Goal: Task Accomplishment & Management: Manage account settings

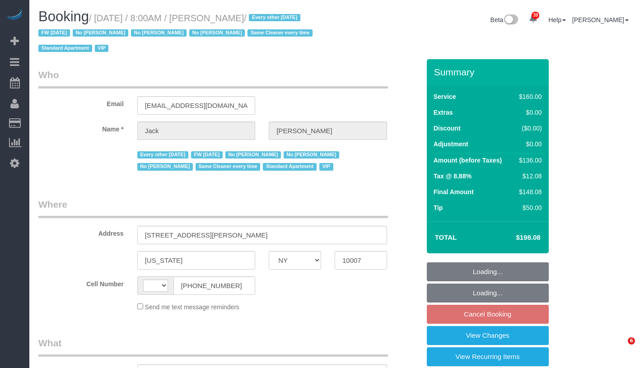
select select "NY"
select select "number:89"
select select "number:90"
select select "number:15"
select select "number:6"
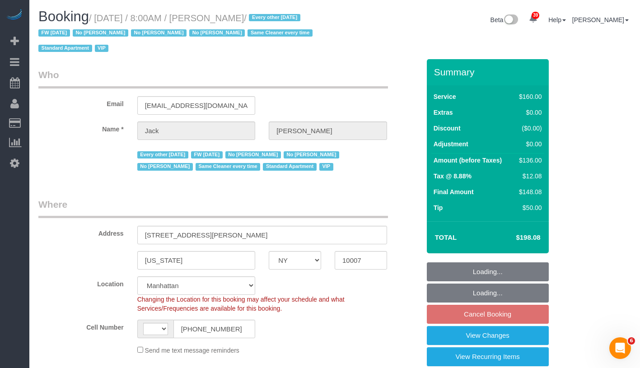
select select "string:[GEOGRAPHIC_DATA]"
select select "object:826"
select select "string:stripe-pm_1J2nYM4VGloSiKo7UvtdORhg"
select select "object:1082"
select select "spot1"
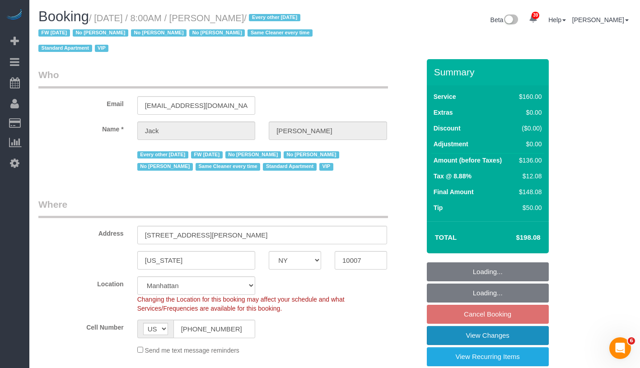
click at [537, 332] on link "View Changes" at bounding box center [488, 335] width 122 height 19
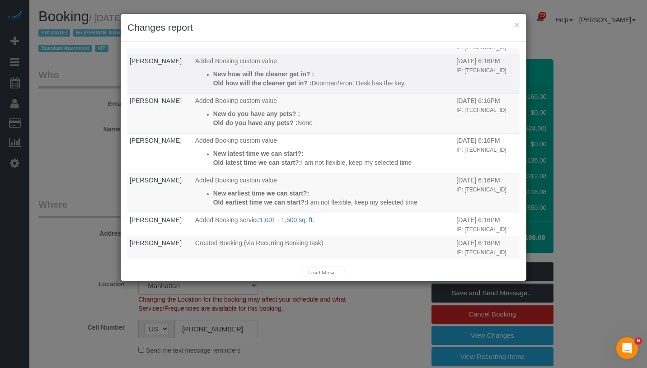
scroll to position [56, 0]
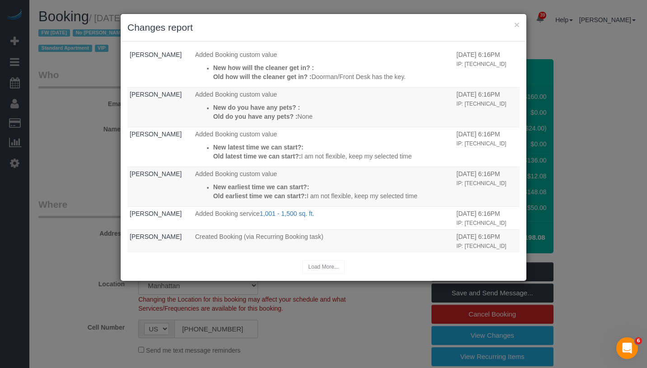
click at [320, 268] on div "Load More..." at bounding box center [323, 267] width 392 height 14
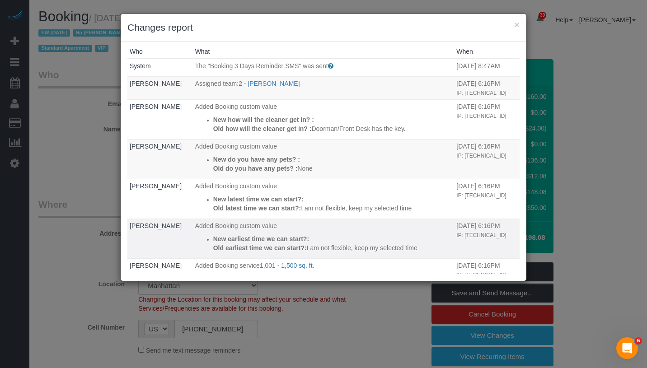
scroll to position [0, 0]
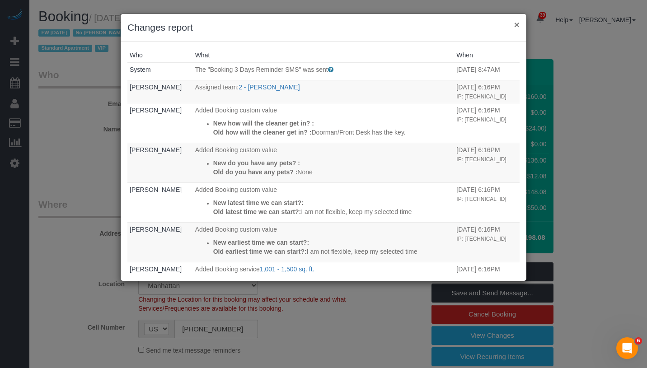
click at [515, 25] on button "×" at bounding box center [516, 24] width 5 height 9
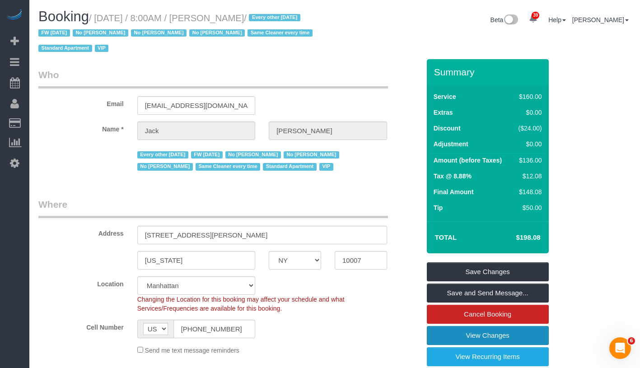
click at [526, 331] on link "View Changes" at bounding box center [488, 335] width 122 height 19
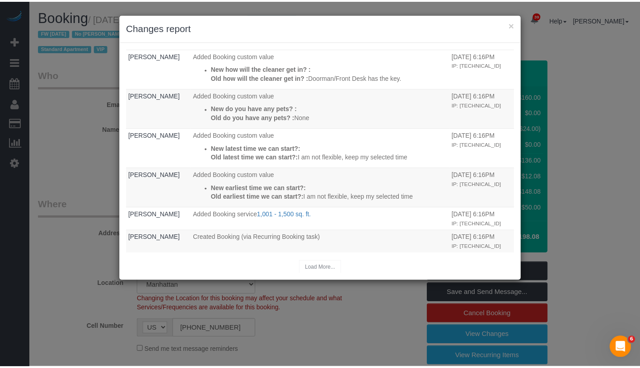
scroll to position [56, 0]
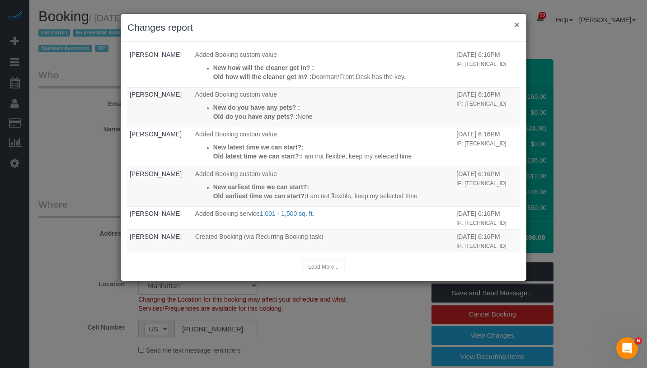
click at [518, 24] on button "×" at bounding box center [516, 24] width 5 height 9
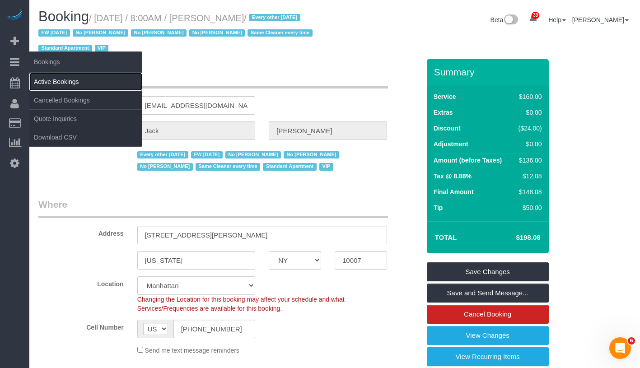
click at [56, 82] on link "Active Bookings" at bounding box center [85, 82] width 113 height 18
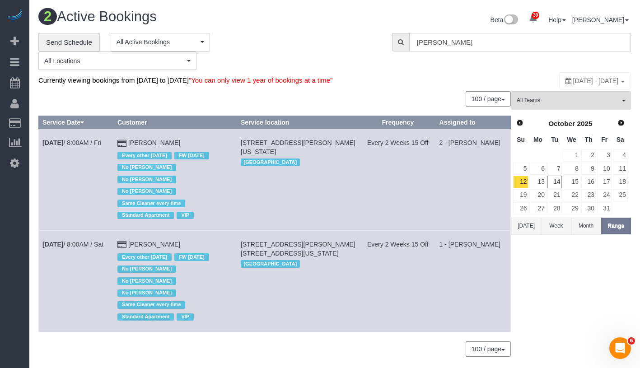
click at [508, 42] on input "[PERSON_NAME]" at bounding box center [520, 42] width 222 height 19
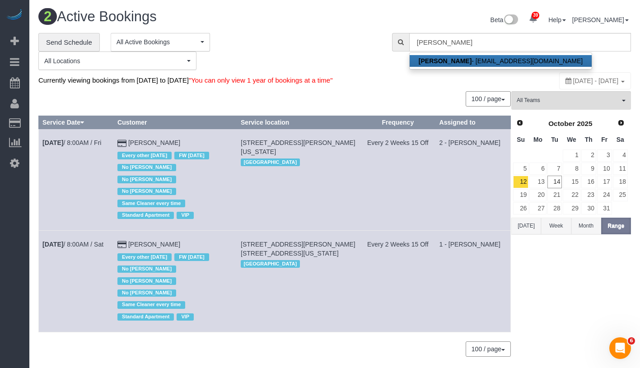
click at [454, 63] on strong "[PERSON_NAME]" at bounding box center [445, 60] width 53 height 7
type input "[EMAIL_ADDRESS][DOMAIN_NAME]"
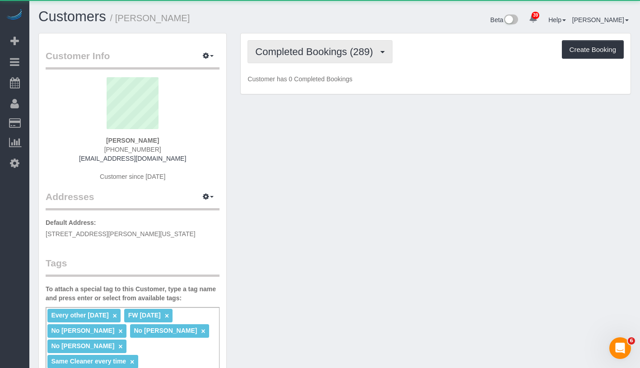
click at [288, 49] on span "Completed Bookings (289)" at bounding box center [316, 51] width 122 height 11
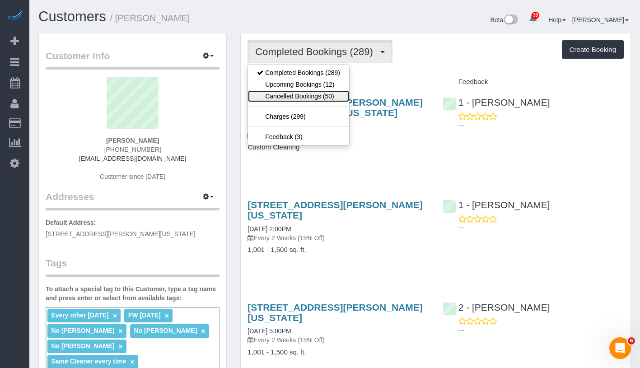
click at [288, 93] on link "Cancelled Bookings (50)" at bounding box center [298, 96] width 101 height 12
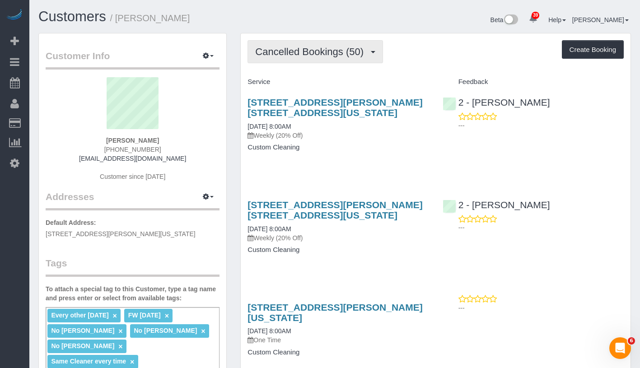
click at [324, 55] on span "Cancelled Bookings (50)" at bounding box center [311, 51] width 113 height 11
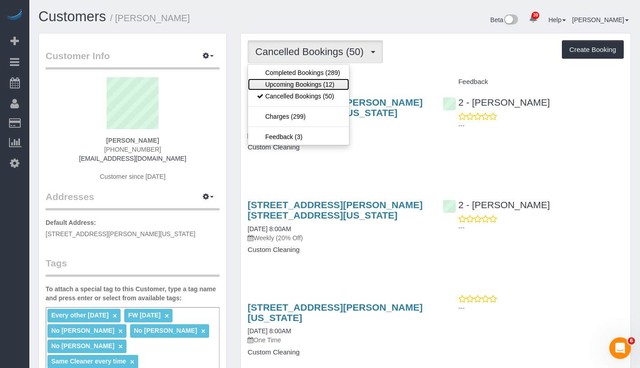
click at [303, 83] on link "Upcoming Bookings (12)" at bounding box center [298, 85] width 101 height 12
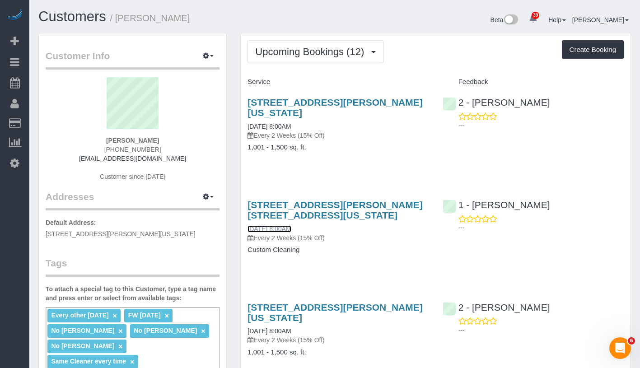
click at [291, 227] on link "[DATE] 8:00AM" at bounding box center [269, 228] width 43 height 7
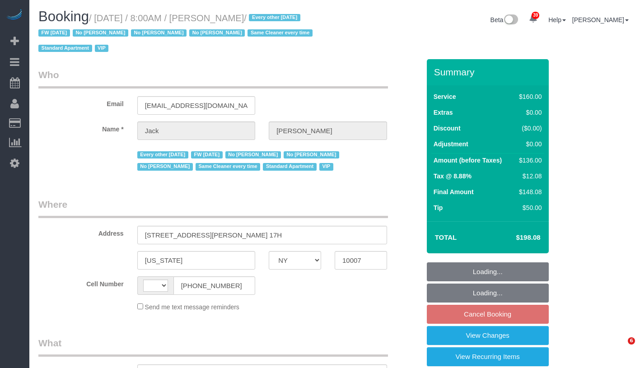
select select "NY"
select select "string:[GEOGRAPHIC_DATA]"
select select "number:56"
select select "number:78"
select select "number:15"
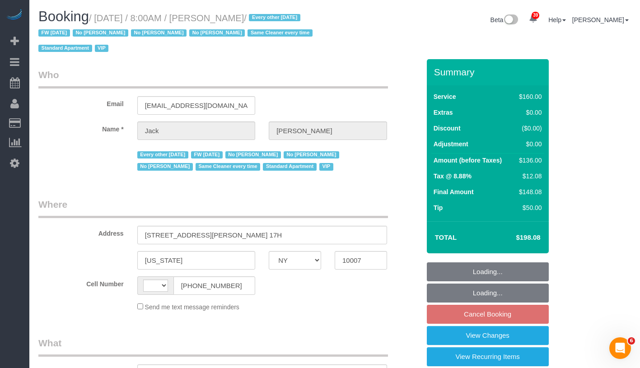
select select "number:6"
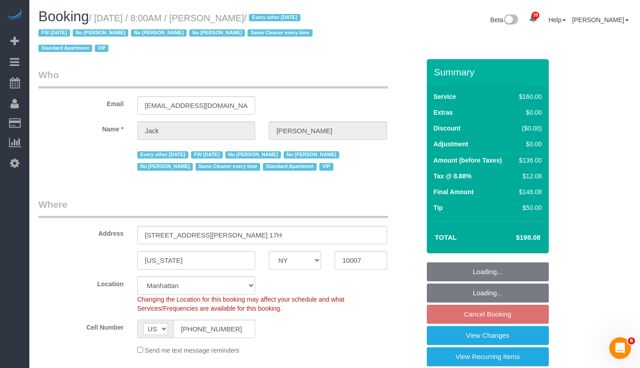
select select "string:stripe-pm_1R9Bsk4VGloSiKo7ufTdcySD"
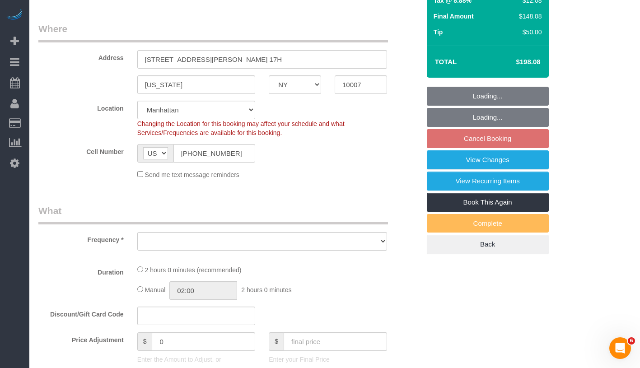
select select "object:992"
select select "spot1"
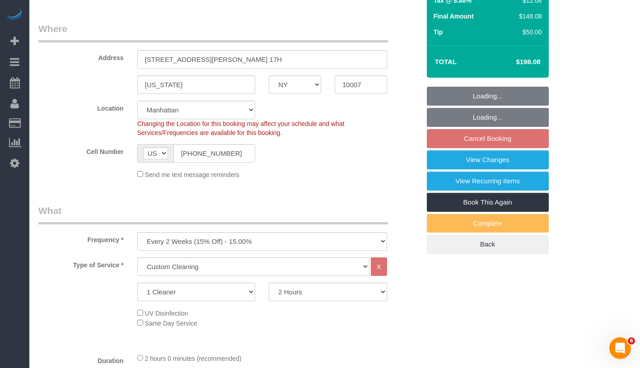
select select "object:1563"
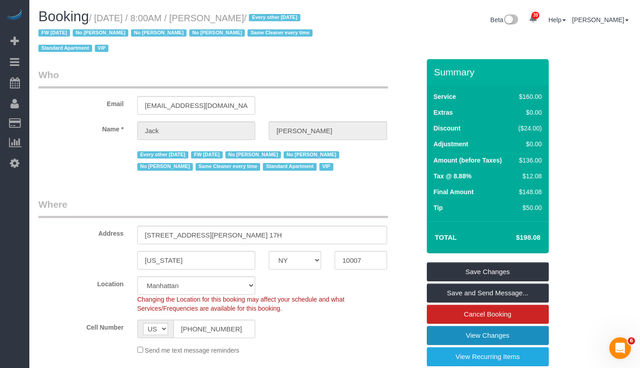
click at [520, 332] on link "View Changes" at bounding box center [488, 335] width 122 height 19
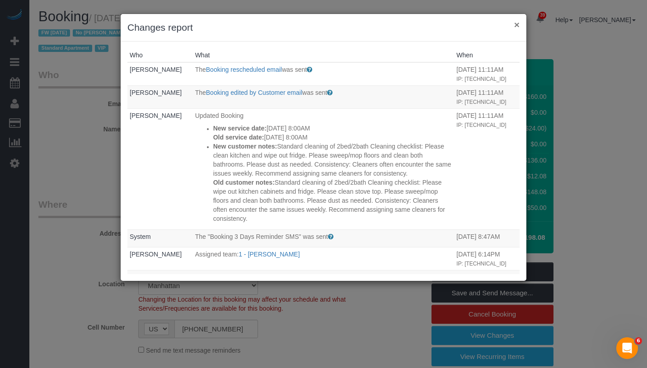
click at [517, 26] on button "×" at bounding box center [516, 24] width 5 height 9
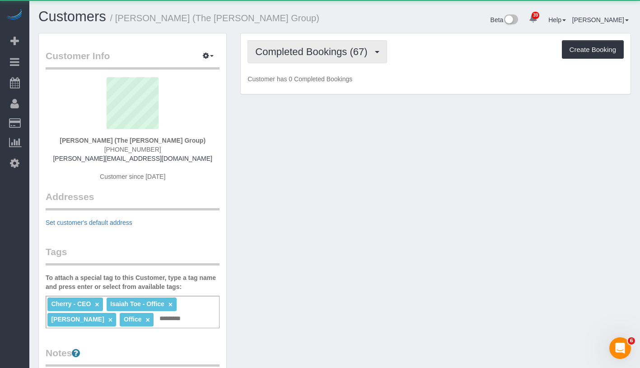
click at [308, 51] on span "Completed Bookings (67)" at bounding box center [313, 51] width 117 height 11
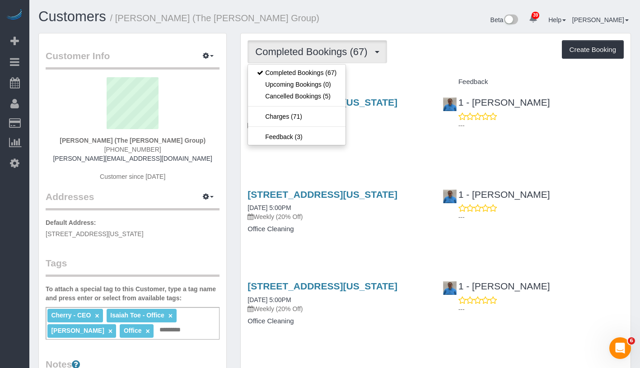
click at [465, 53] on div "Completed Bookings (67) Completed Bookings (67) Upcoming Bookings (0) Cancelled…" at bounding box center [436, 51] width 376 height 23
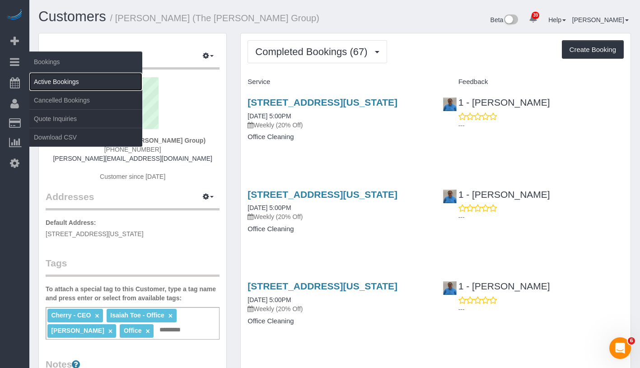
click at [72, 84] on link "Active Bookings" at bounding box center [85, 82] width 113 height 18
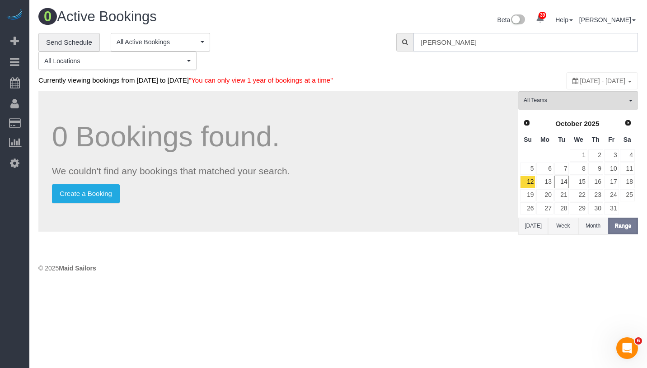
click at [525, 47] on input "Alex Brown" at bounding box center [525, 42] width 225 height 19
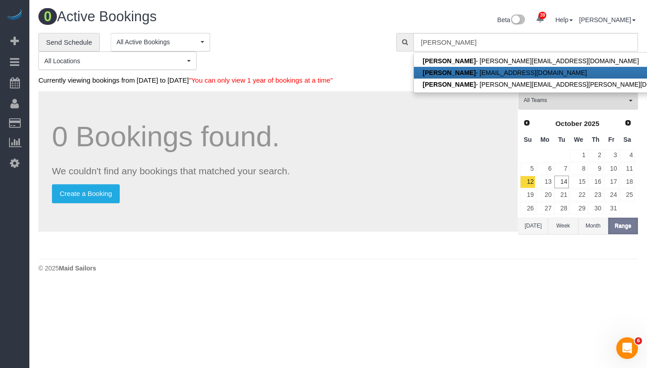
click at [463, 72] on link "Alex Brown - alexandrakingsleyy@gmail.com" at bounding box center [557, 73] width 286 height 12
type input "alexandrakingsleyy@gmail.com"
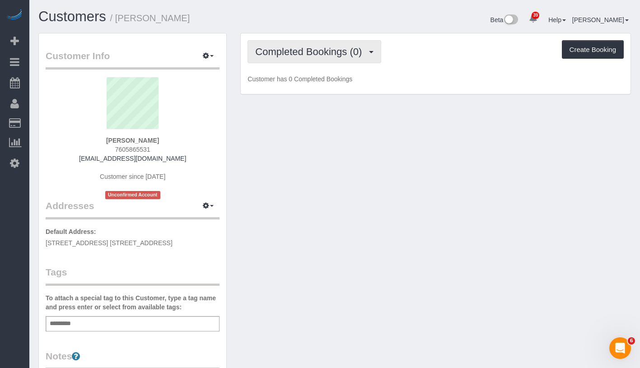
click at [302, 57] on button "Completed Bookings (0)" at bounding box center [315, 51] width 134 height 23
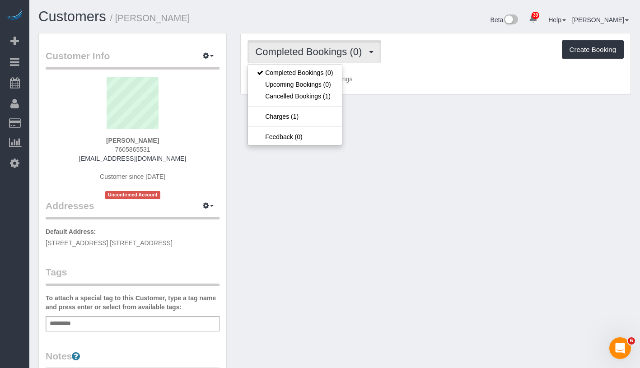
click at [453, 58] on div "Completed Bookings (0) Completed Bookings (0) Upcoming Bookings (0) Cancelled B…" at bounding box center [436, 51] width 376 height 23
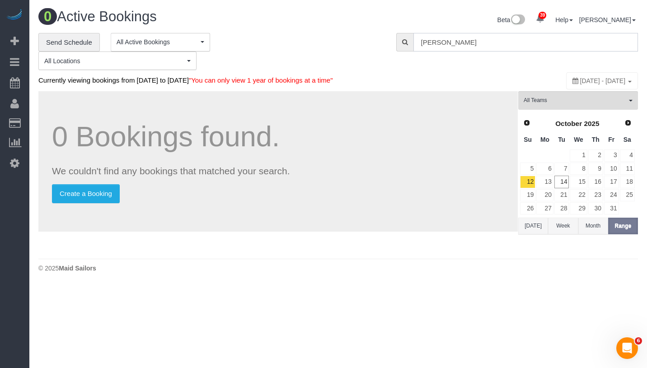
click at [506, 45] on input "Alex Brown" at bounding box center [525, 42] width 225 height 19
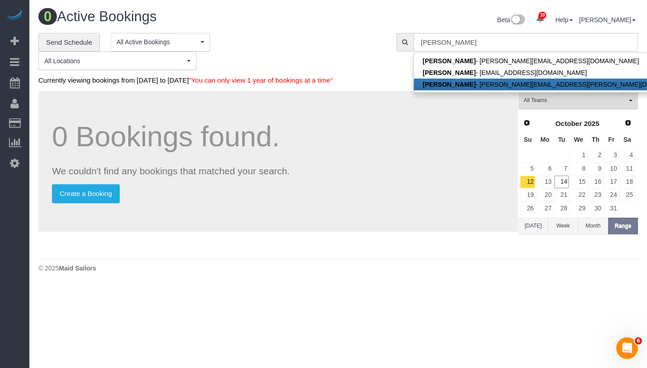
click at [469, 84] on link "Alex Brown - alexander.brown@sir.com" at bounding box center [557, 85] width 286 height 12
type input "alexander.brown@sir.com"
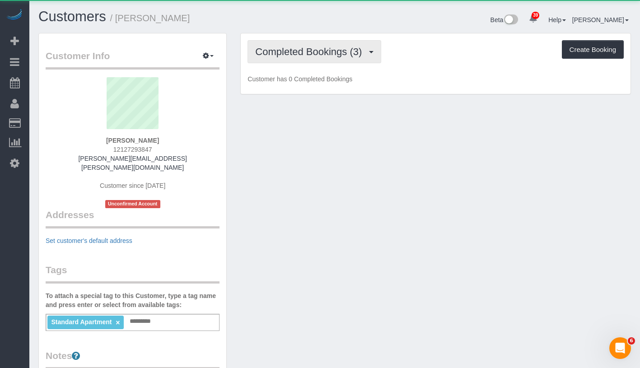
click at [323, 57] on button "Completed Bookings (3)" at bounding box center [315, 51] width 134 height 23
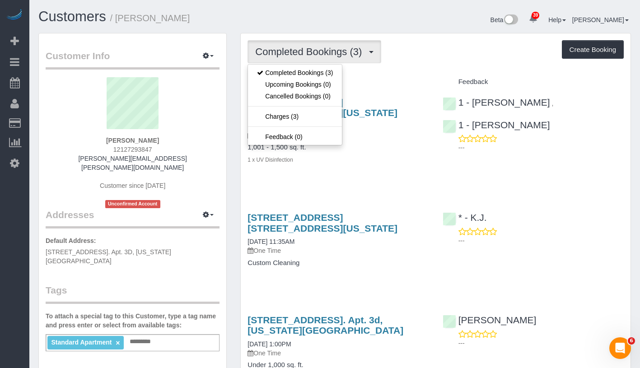
click at [435, 73] on div "Completed Bookings (3) Completed Bookings (3) Upcoming Bookings (0) Cancelled B…" at bounding box center [436, 240] width 390 height 414
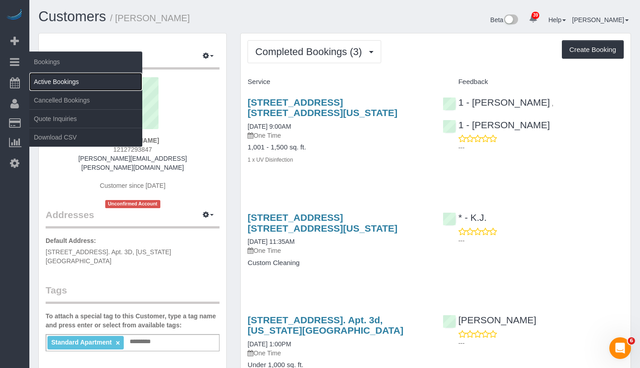
click at [66, 80] on link "Active Bookings" at bounding box center [85, 82] width 113 height 18
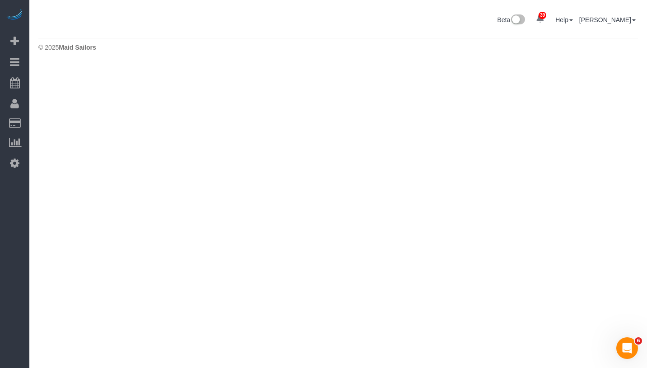
click at [494, 48] on div "© 2025 Maid Sailors" at bounding box center [337, 47] width 599 height 9
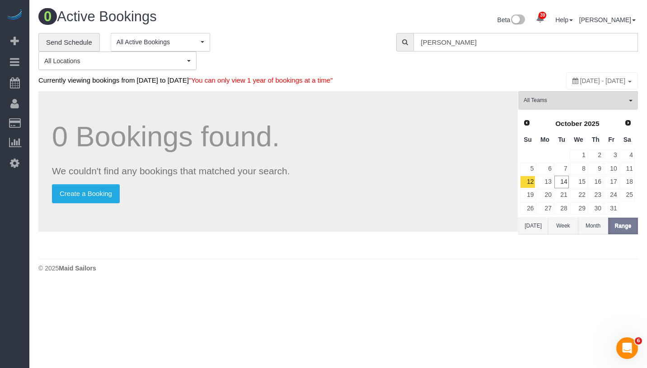
click at [505, 45] on input "Alex Brown" at bounding box center [525, 42] width 225 height 19
click at [503, 41] on input "Alex Brown" at bounding box center [525, 42] width 225 height 19
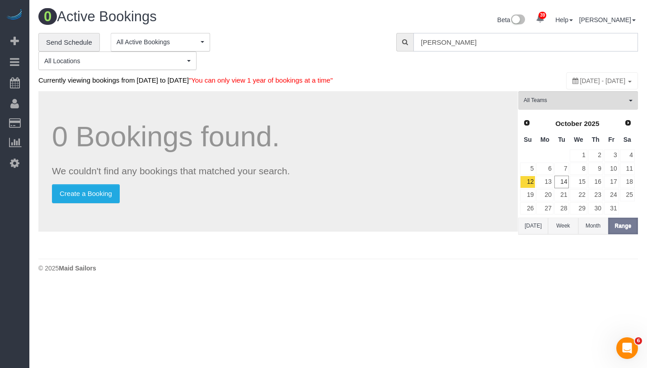
paste input "+12127293847"
click at [425, 43] on input "+1212729384" at bounding box center [525, 42] width 225 height 19
click at [429, 42] on input "+1212729384" at bounding box center [525, 42] width 225 height 19
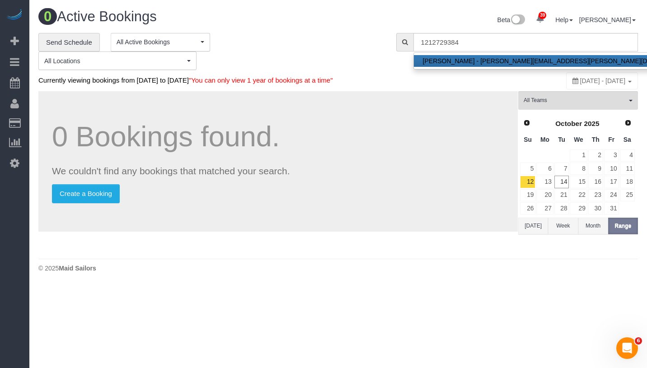
click at [463, 63] on link "Alex Brown - alexander.brown@sir.com" at bounding box center [557, 61] width 287 height 12
type input "[PERSON_NAME][EMAIL_ADDRESS][PERSON_NAME][DOMAIN_NAME]"
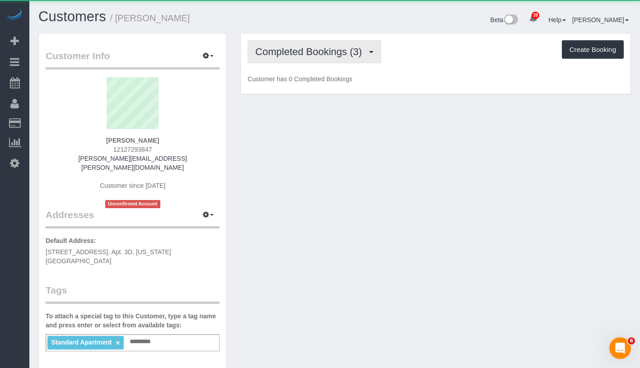
click at [290, 47] on span "Completed Bookings (3)" at bounding box center [310, 51] width 111 height 11
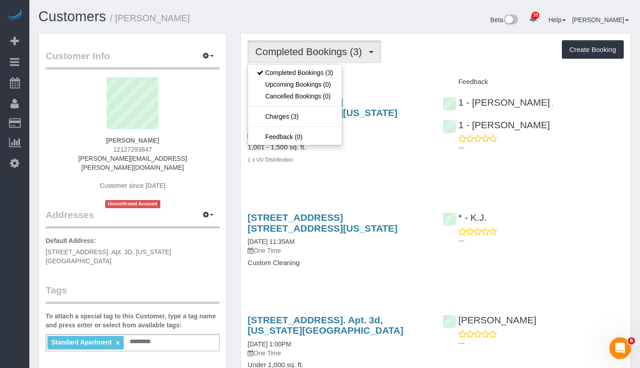
click at [439, 47] on div "Completed Bookings (3) Completed Bookings (3) Upcoming Bookings (0) Cancelled B…" at bounding box center [436, 51] width 376 height 23
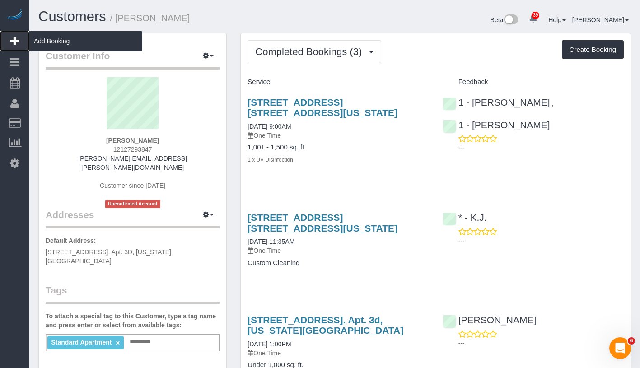
click at [76, 42] on span "Add Booking" at bounding box center [85, 41] width 113 height 21
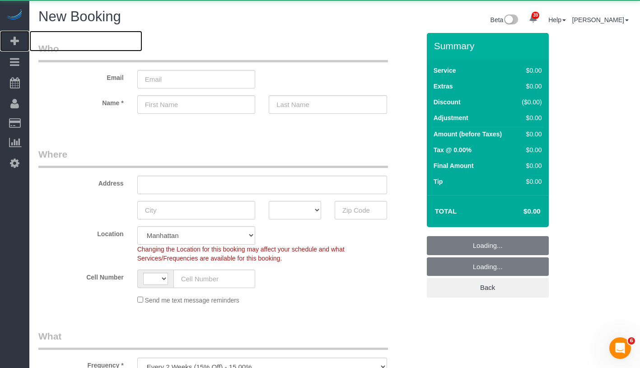
select select "object:3870"
select select "string:[GEOGRAPHIC_DATA]"
select select "number:89"
select select "number:90"
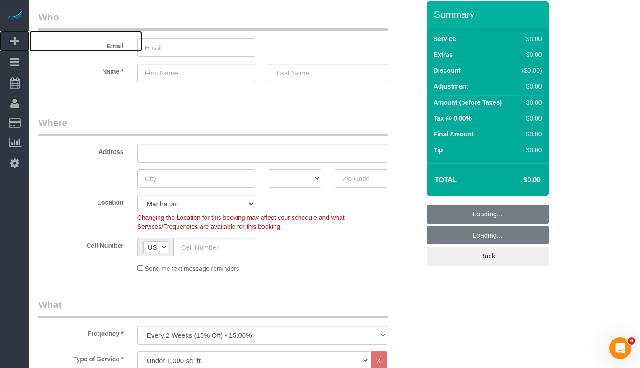
scroll to position [86, 0]
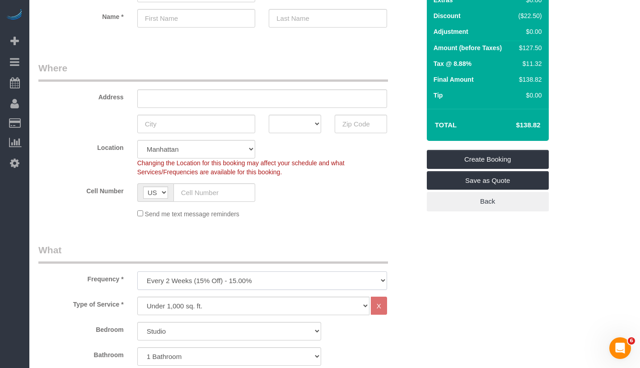
click at [285, 278] on select "One Time Weekly (20% Off) - 20.00% Every 2 Weeks (15% Off) - 15.00% Every 4 Wee…" at bounding box center [262, 280] width 250 height 19
select select "object:3871"
click at [137, 271] on select "One Time Weekly (20% Off) - 20.00% Every 2 Weeks (15% Off) - 15.00% Every 4 Wee…" at bounding box center [262, 280] width 250 height 19
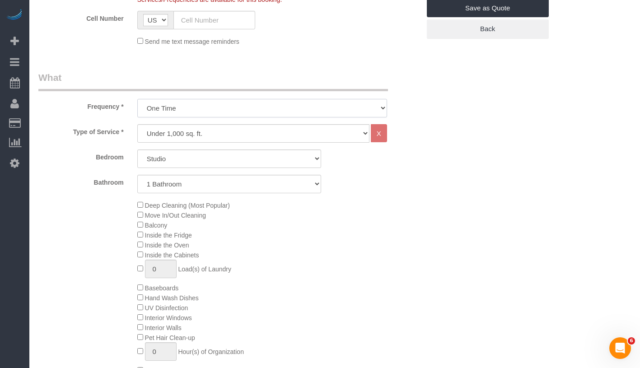
scroll to position [260, 0]
click at [276, 158] on select "Studio 1 Bedroom 2 Bedrooms 3 Bedrooms" at bounding box center [229, 157] width 184 height 19
select select "1"
click at [137, 148] on select "Studio 1 Bedroom 2 Bedrooms 3 Bedrooms" at bounding box center [229, 157] width 184 height 19
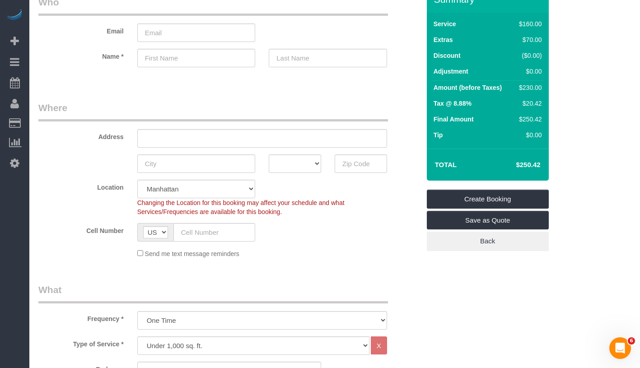
scroll to position [0, 0]
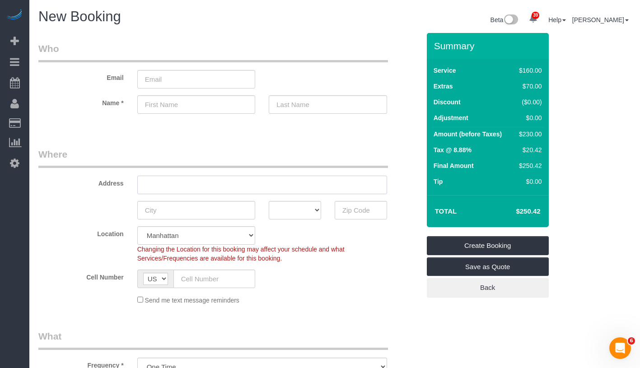
click at [204, 186] on input "text" at bounding box center [262, 185] width 250 height 19
paste input "516 West 47th Street"
type input "516 West 47th Street"
click at [204, 209] on input "text" at bounding box center [196, 210] width 118 height 19
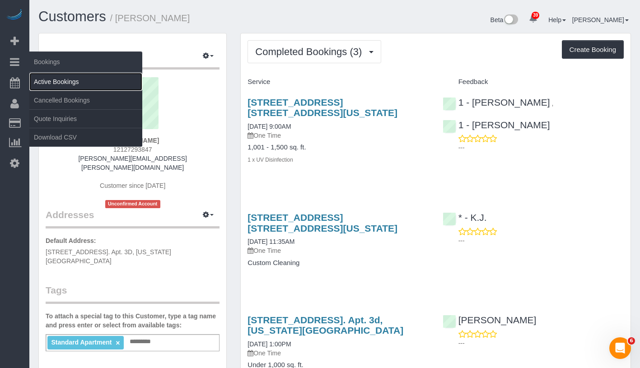
click at [57, 79] on link "Active Bookings" at bounding box center [85, 82] width 113 height 18
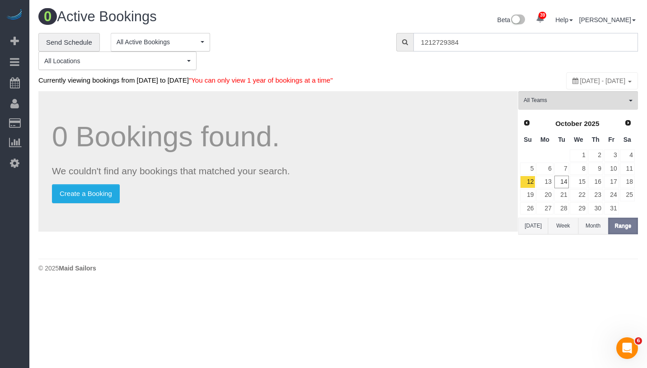
click at [473, 38] on input "1212729384" at bounding box center [525, 42] width 225 height 19
paste input "Jennifer Alpert"
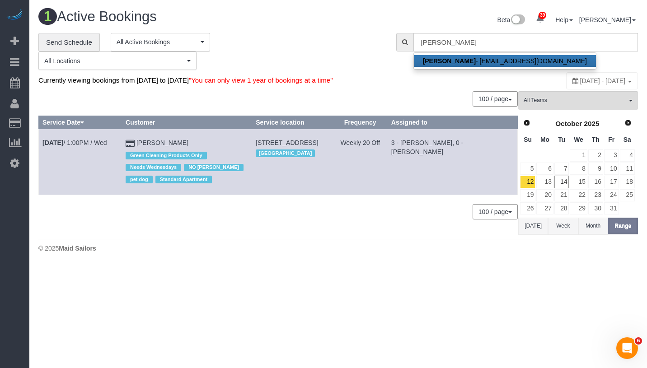
click at [473, 60] on link "Jennifer Alpert - jennyalpert9@gmail.com" at bounding box center [505, 61] width 182 height 12
type input "jennyalpert9@gmail.com"
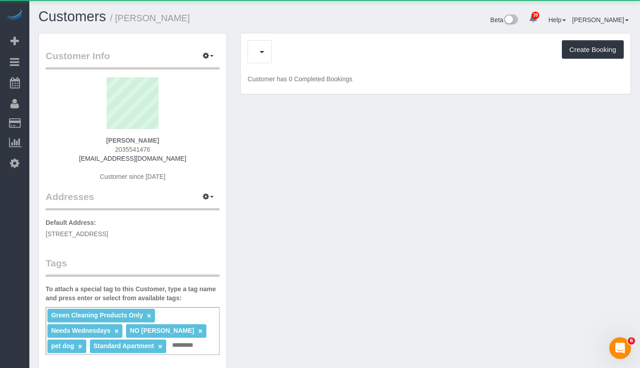
click at [288, 55] on div "Upcoming Bookings (7) Cancelled Bookings (3) Charges (20) Create Booking" at bounding box center [436, 51] width 376 height 23
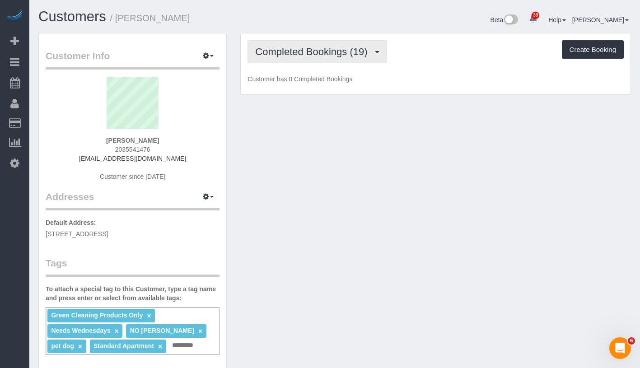
click at [288, 55] on span "Completed Bookings (19)" at bounding box center [313, 51] width 117 height 11
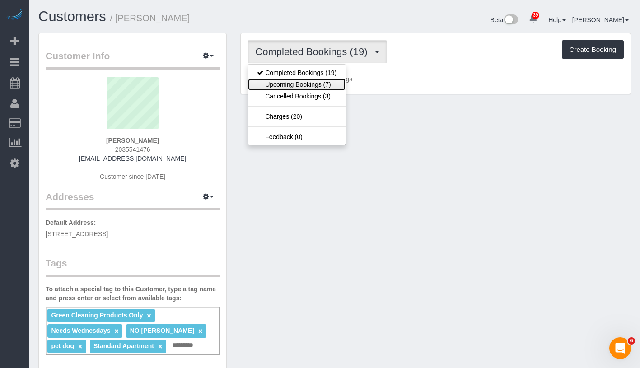
click at [281, 83] on link "Upcoming Bookings (7)" at bounding box center [297, 85] width 98 height 12
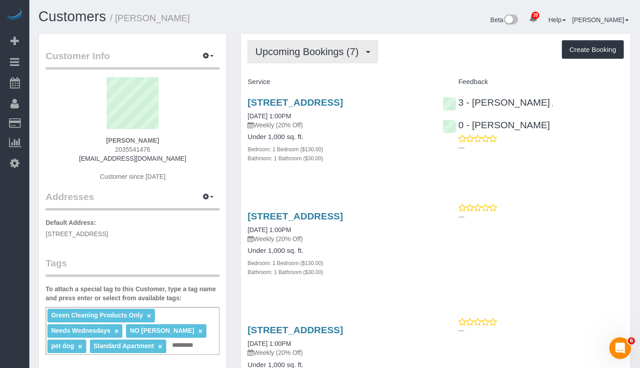
click at [340, 50] on span "Upcoming Bookings (7)" at bounding box center [309, 51] width 108 height 11
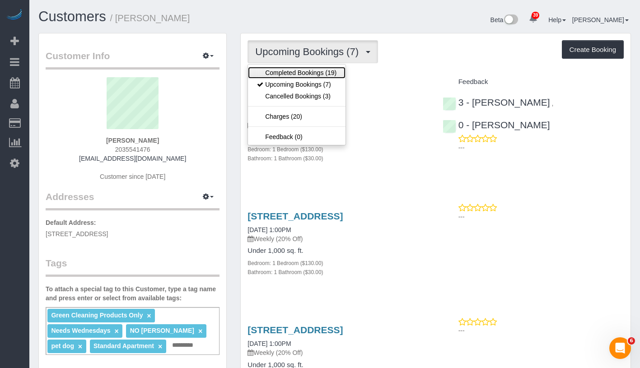
click at [309, 75] on link "Completed Bookings (19)" at bounding box center [297, 73] width 98 height 12
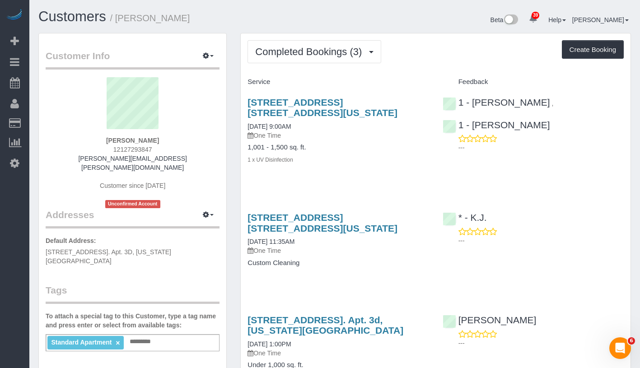
drag, startPoint x: 110, startPoint y: 149, endPoint x: 171, endPoint y: 146, distance: 61.0
click at [171, 146] on div "Alex Brown 12127293847 alexander.brown@sir.com Customer since 2023 Unconfirmed …" at bounding box center [133, 142] width 174 height 131
copy span "12127293847"
click at [604, 47] on button "Create Booking" at bounding box center [593, 49] width 62 height 19
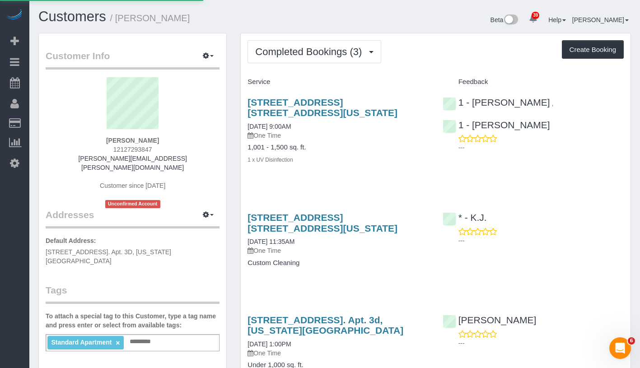
select select "NY"
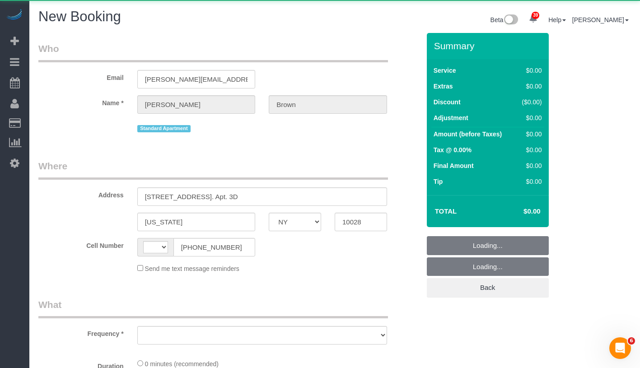
select select "string:US"
select select "object:1216"
select select "number:89"
select select "number:90"
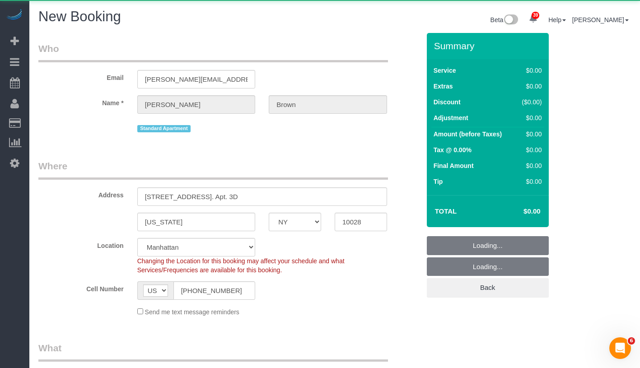
select select "object:1222"
select select "string:stripe-pm_1QRfEz4VGloSiKo7bSwyDgKG"
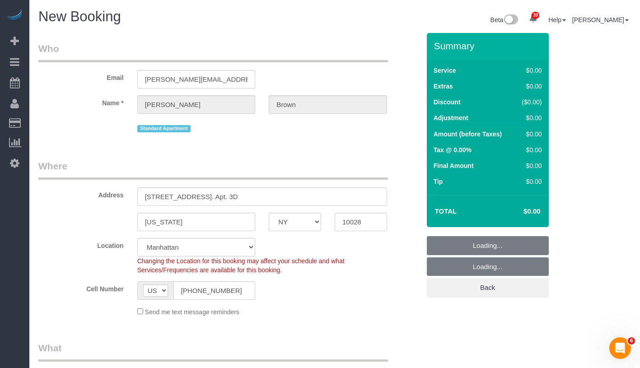
scroll to position [86, 0]
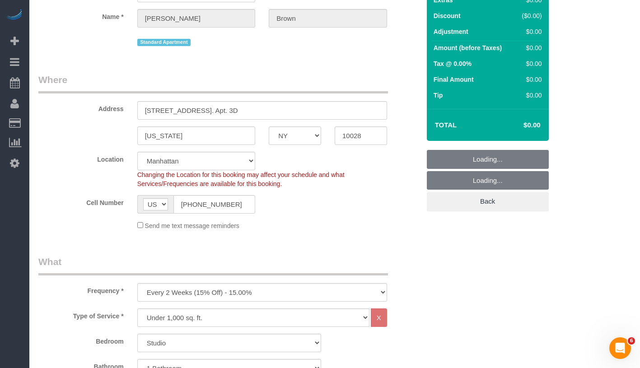
select select "object:1832"
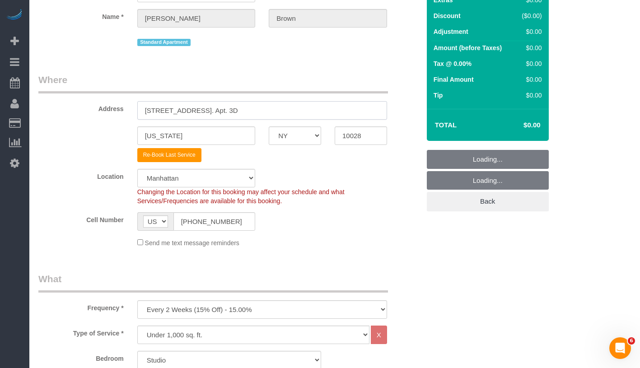
drag, startPoint x: 144, startPoint y: 112, endPoint x: 251, endPoint y: 111, distance: 107.1
click at [251, 111] on input "512 East 82nd Street. Apt. 3D" at bounding box center [262, 110] width 250 height 19
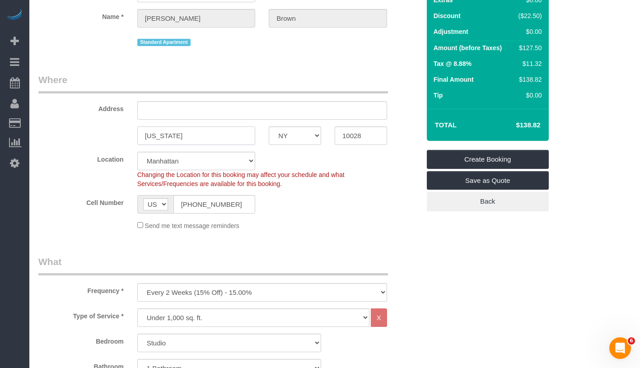
drag, startPoint x: 164, startPoint y: 136, endPoint x: 137, endPoint y: 137, distance: 27.1
click at [137, 137] on input "New York" at bounding box center [196, 135] width 118 height 19
click at [219, 158] on select "Manhattan Austin Boston Bronx Brooklyn Charlotte Denver New Jersey Portland Que…" at bounding box center [196, 161] width 118 height 19
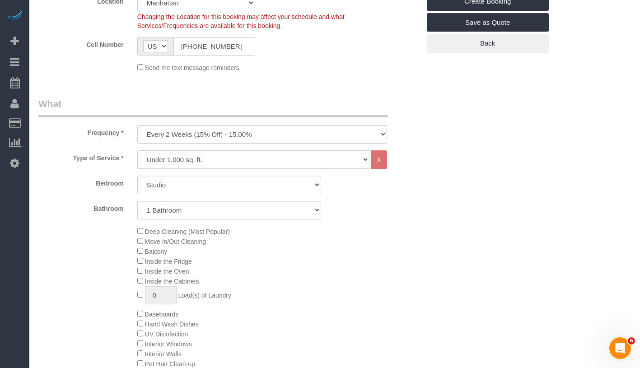
scroll to position [288, 0]
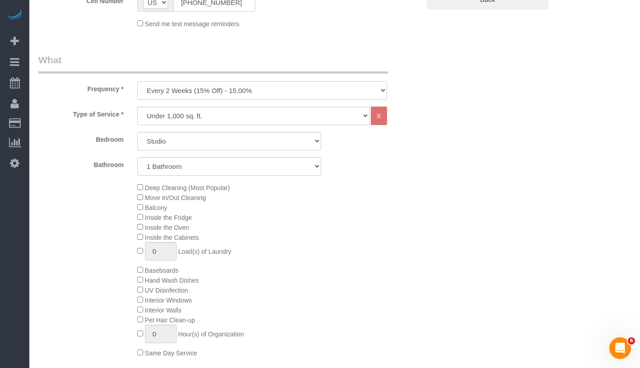
click at [253, 89] on select "One Time Weekly (20% Off) - 20.00% Every 2 Weeks (15% Off) - 15.00% Every 4 Wee…" at bounding box center [262, 90] width 250 height 19
select select "object:1833"
click at [137, 81] on select "One Time Weekly (20% Off) - 20.00% Every 2 Weeks (15% Off) - 15.00% Every 4 Wee…" at bounding box center [262, 90] width 250 height 19
click at [216, 142] on select "Studio 1 Bedroom 2 Bedrooms 3 Bedrooms" at bounding box center [229, 141] width 184 height 19
select select "1"
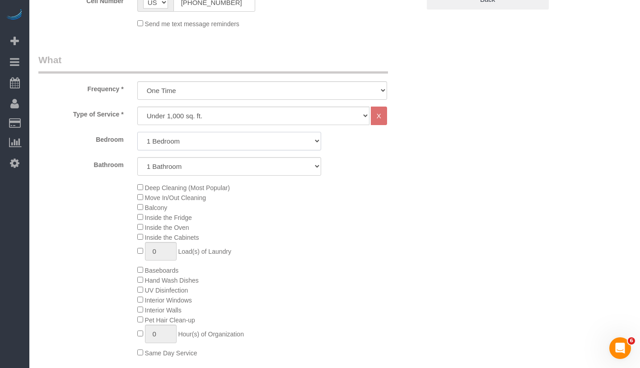
click at [137, 132] on select "Studio 1 Bedroom 2 Bedrooms 3 Bedrooms" at bounding box center [229, 141] width 184 height 19
click at [138, 220] on span "Inside the Fridge" at bounding box center [164, 217] width 55 height 7
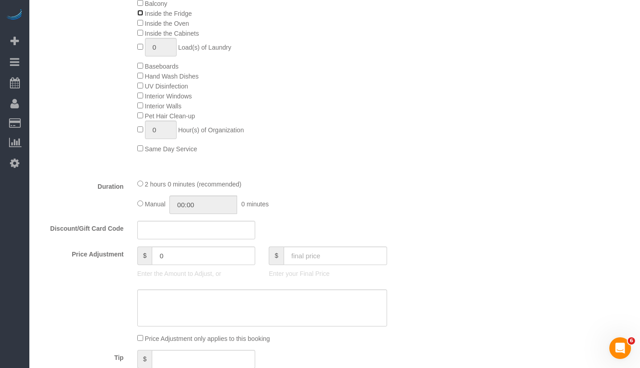
scroll to position [501, 0]
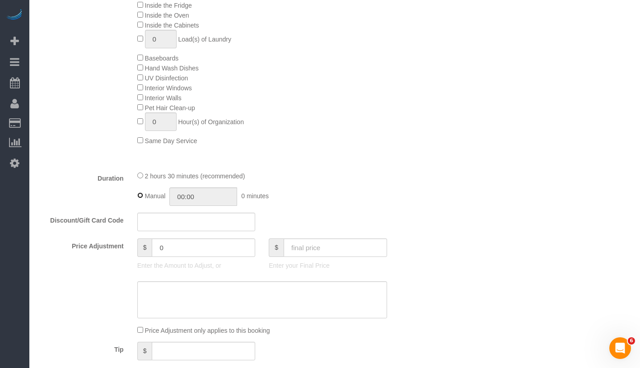
type input "02:30"
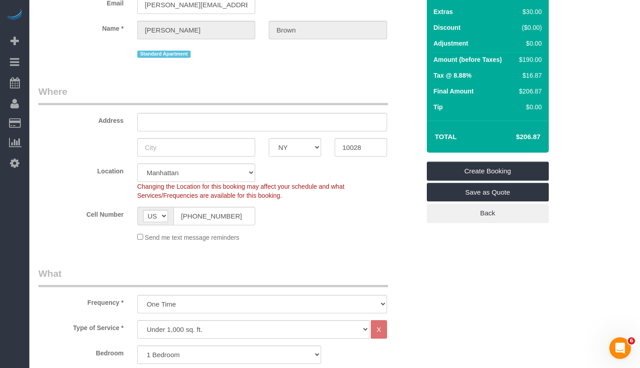
scroll to position [0, 0]
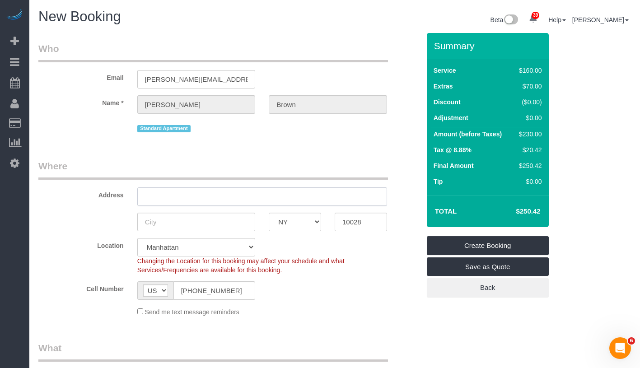
click at [258, 193] on input "text" at bounding box center [262, 196] width 250 height 19
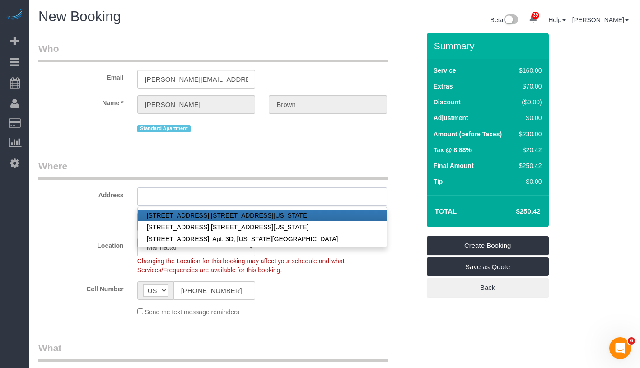
paste input "516 West 47th Street"
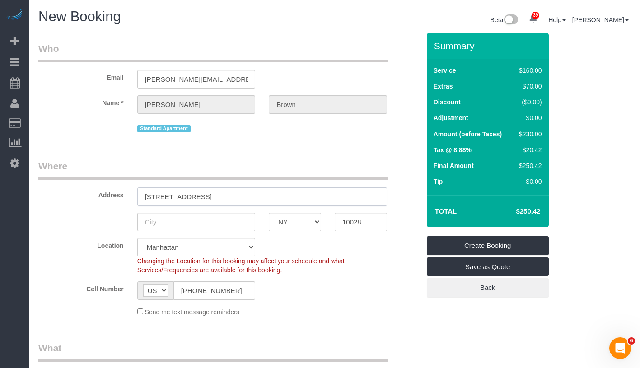
type input "516 West 47th Street"
click at [211, 223] on input "text" at bounding box center [196, 222] width 118 height 19
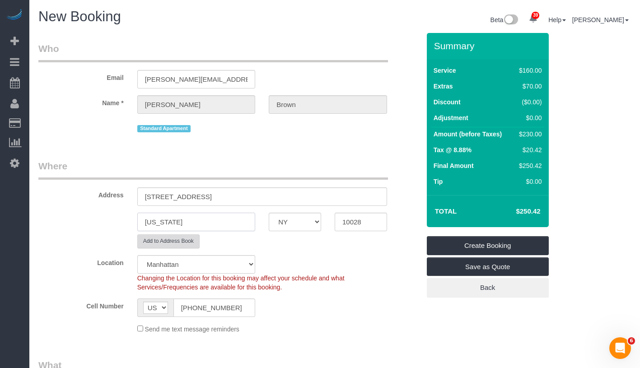
type input "[US_STATE]"
click at [189, 246] on button "Add to Address Book" at bounding box center [168, 241] width 62 height 14
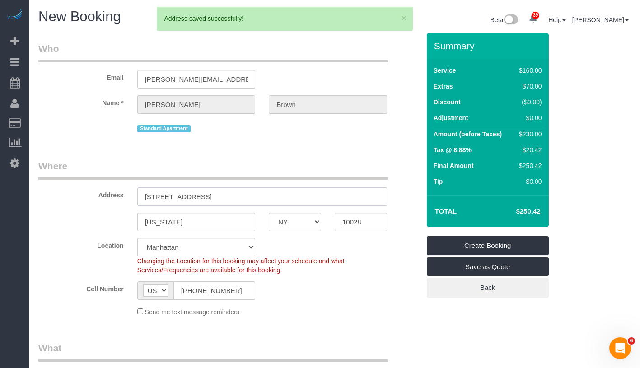
click at [267, 200] on input "[STREET_ADDRESS]" at bounding box center [262, 196] width 250 height 19
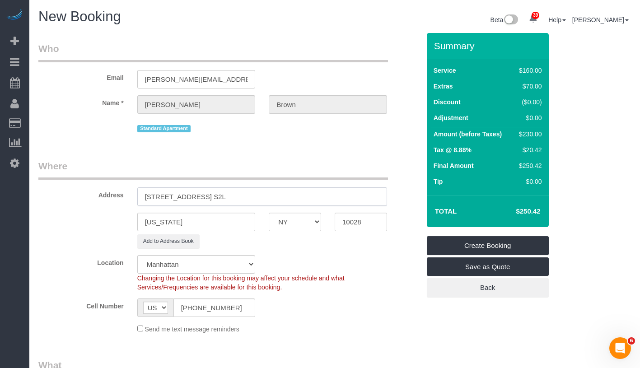
type input "[STREET_ADDRESS] S2L"
click at [368, 280] on div "Changing the Location for this booking may affect your schedule and what Servic…" at bounding box center [262, 283] width 263 height 18
click at [191, 248] on button "Add to Address Book" at bounding box center [168, 241] width 62 height 14
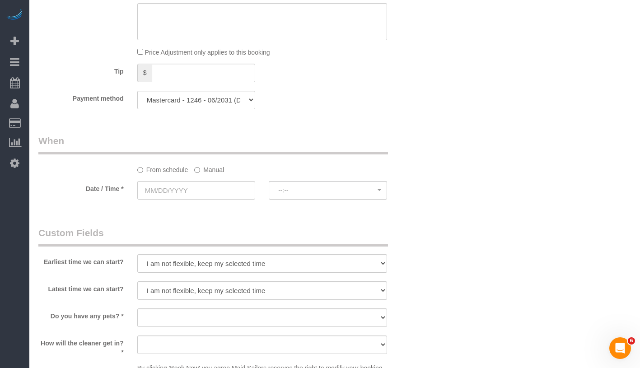
scroll to position [837, 0]
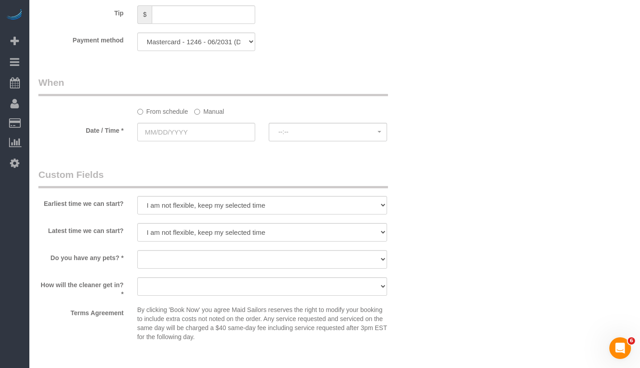
click at [202, 110] on label "Manual" at bounding box center [209, 110] width 30 height 12
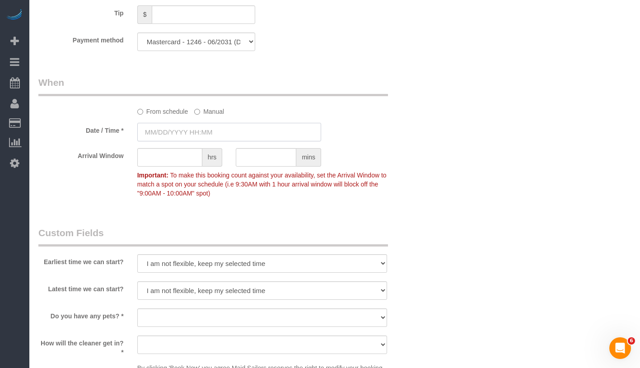
click at [215, 130] on input "text" at bounding box center [229, 132] width 184 height 19
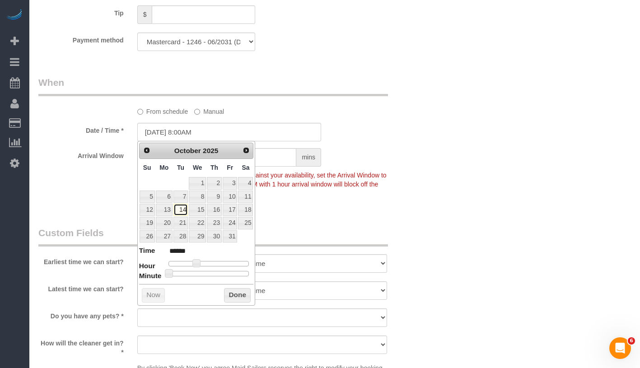
click at [184, 209] on link "14" at bounding box center [180, 210] width 14 height 12
type input "[DATE] 9:00AM"
type input "******"
type input "[DATE] 10:00AM"
type input "*******"
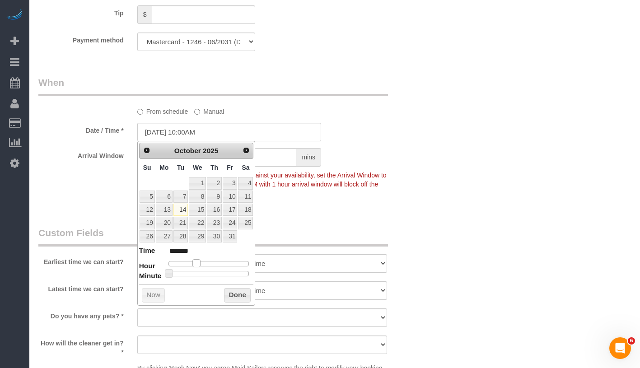
type input "[DATE] 11:00AM"
type input "*******"
type input "[DATE] 12:00PM"
type input "*******"
type input "10/14/2025 1:00PM"
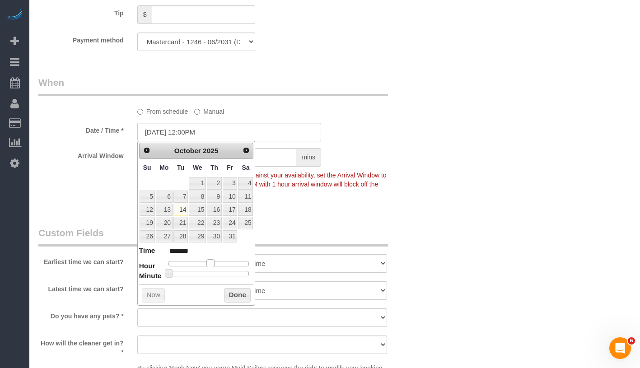
type input "******"
type input "10/14/2025 2:00PM"
type input "******"
type input "10/14/2025 3:00PM"
type input "******"
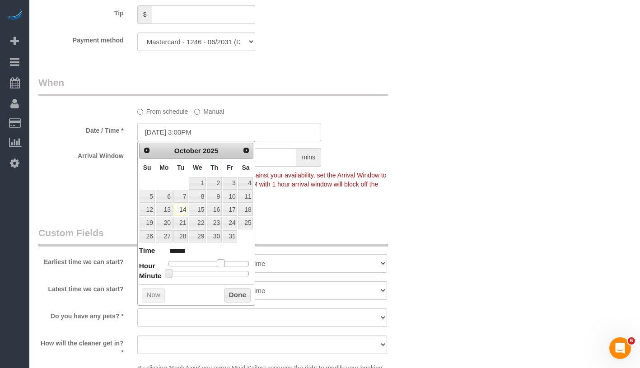
type input "[DATE] 4:00PM"
type input "******"
drag, startPoint x: 194, startPoint y: 265, endPoint x: 225, endPoint y: 264, distance: 30.3
click at [225, 264] on span at bounding box center [224, 263] width 8 height 8
click at [240, 292] on button "Done" at bounding box center [237, 295] width 27 height 14
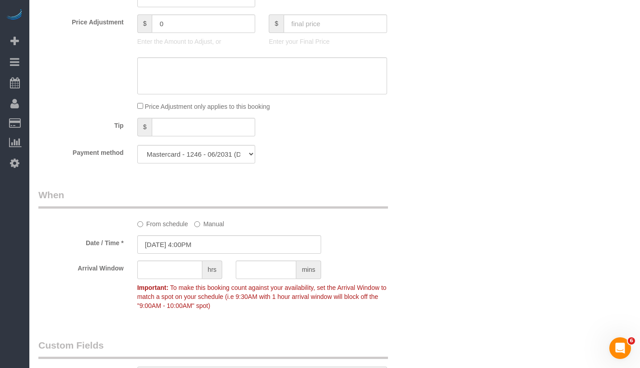
scroll to position [1023, 0]
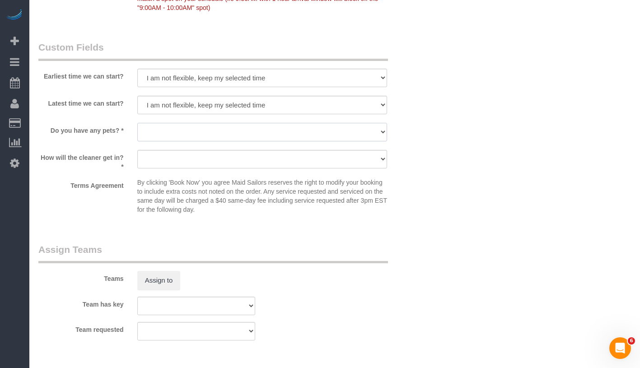
click at [179, 131] on select "Dog Cat None" at bounding box center [262, 132] width 250 height 19
select select "number:15"
click at [137, 123] on select "Dog Cat None" at bounding box center [262, 132] width 250 height 19
click at [178, 159] on select "We'll let you in. Doorman/Front Desk has the key. Other (Provide details)" at bounding box center [262, 159] width 250 height 19
click at [137, 150] on select "We'll let you in. Doorman/Front Desk has the key. Other (Provide details)" at bounding box center [262, 159] width 250 height 19
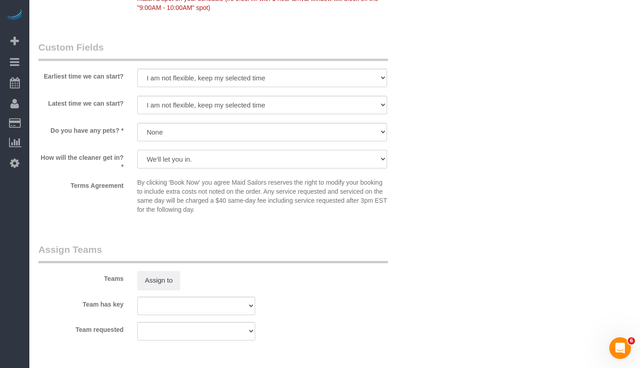
click at [205, 159] on select "We'll let you in. Doorman/Front Desk has the key. Other (Provide details)" at bounding box center [262, 159] width 250 height 19
select select "number:6"
click at [137, 150] on select "We'll let you in. Doorman/Front Desk has the key. Other (Provide details)" at bounding box center [262, 159] width 250 height 19
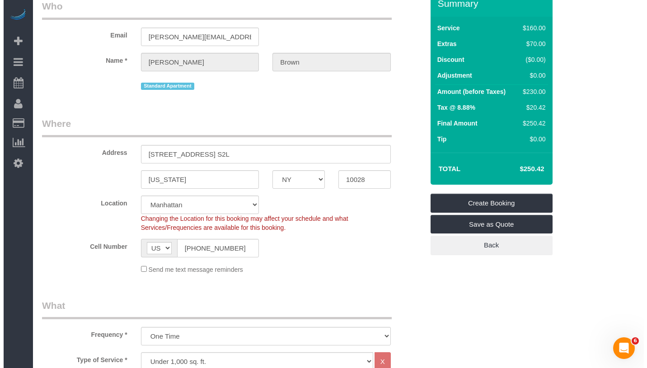
scroll to position [0, 0]
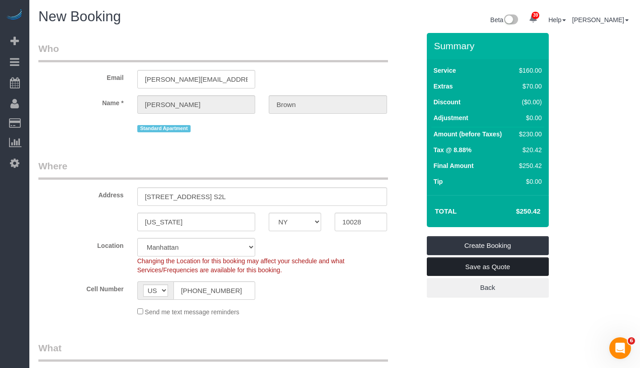
click at [536, 263] on link "Save as Quote" at bounding box center [488, 266] width 122 height 19
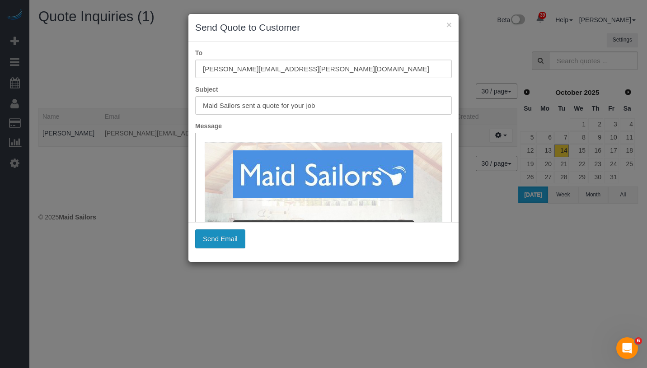
click at [228, 240] on button "Send Email" at bounding box center [220, 238] width 50 height 19
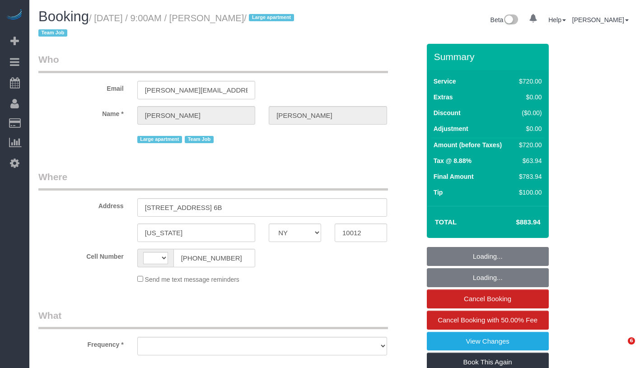
select select "NY"
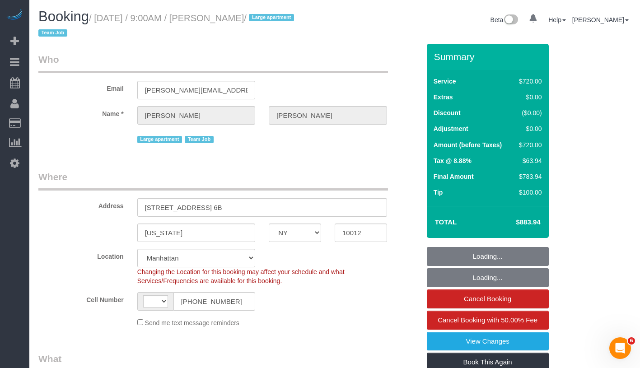
select select "270"
select select "number:56"
select select "number:70"
select select "number:15"
select select "number:6"
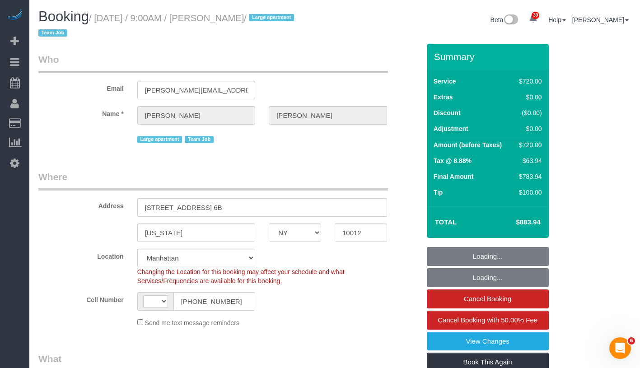
select select "object:818"
select select "string:US"
select select "object:1069"
click at [530, 343] on link "View Changes" at bounding box center [488, 341] width 122 height 19
select select "string:stripe-pm_1S6Gzo4VGloSiKo7bUrrxfkt"
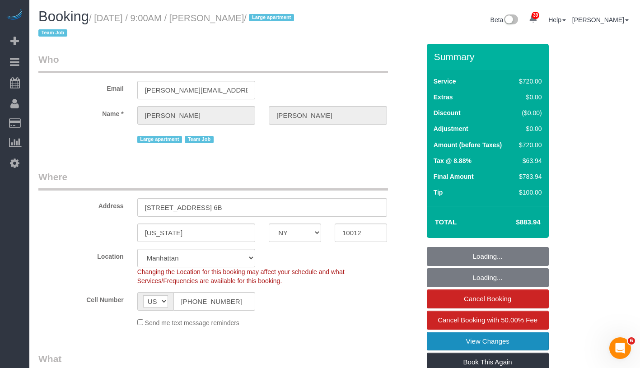
select select "spot1"
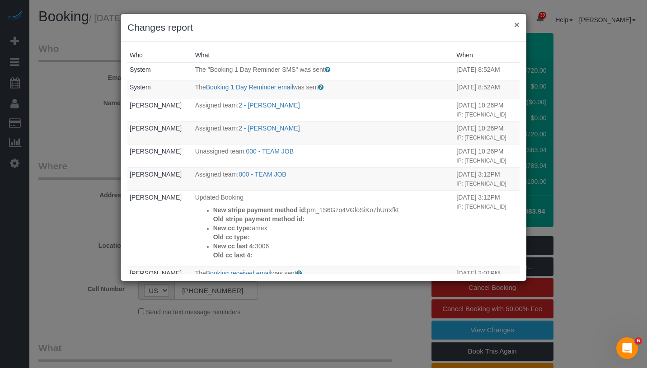
click at [518, 25] on button "×" at bounding box center [516, 24] width 5 height 9
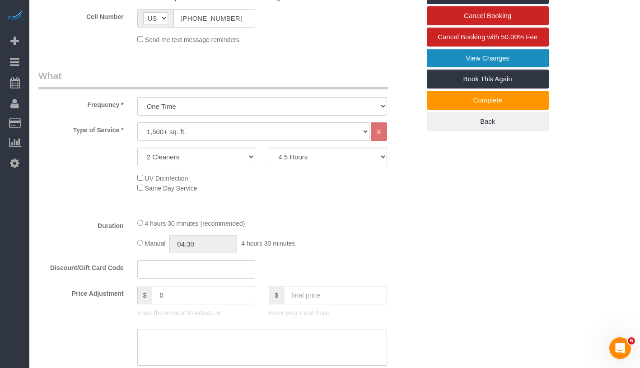
scroll to position [440, 0]
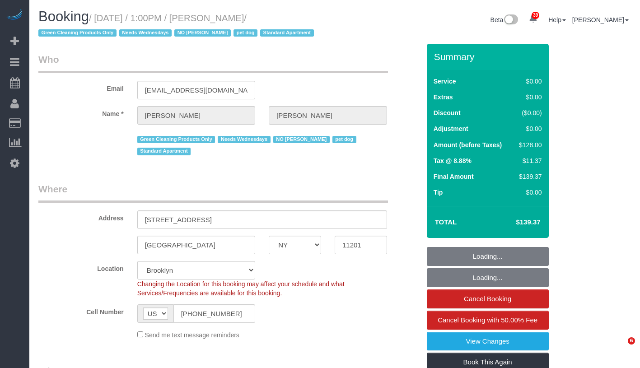
select select "NY"
select select "number:57"
select select "number:74"
select select "number:13"
select select "number:7"
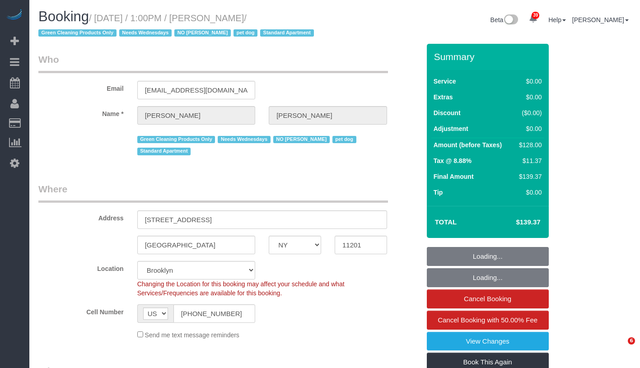
select select "spot1"
select select "1"
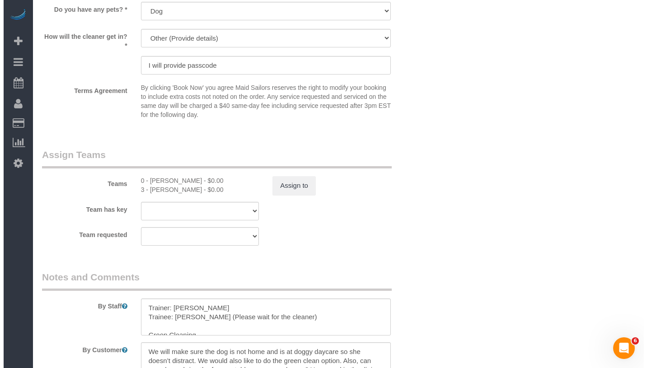
scroll to position [1154, 0]
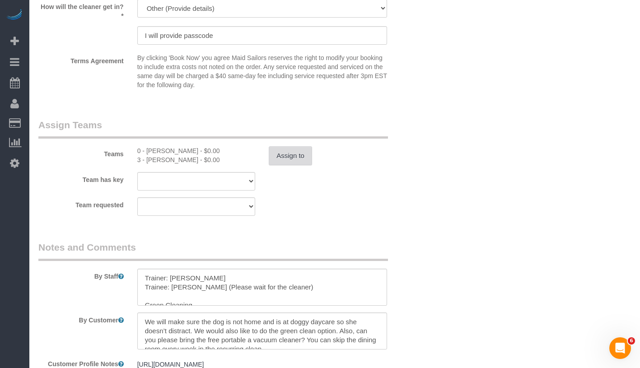
click at [277, 152] on button "Assign to" at bounding box center [290, 155] width 43 height 19
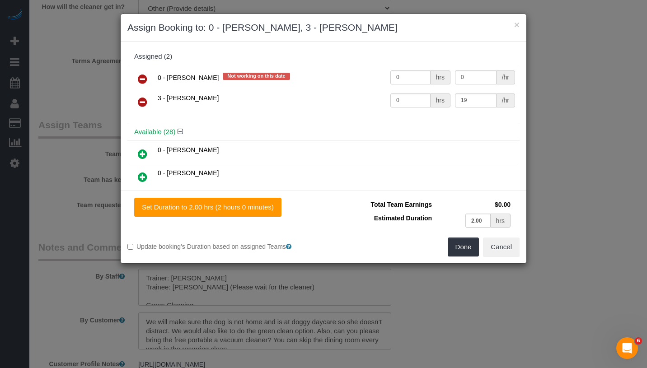
click at [146, 100] on icon at bounding box center [142, 102] width 9 height 11
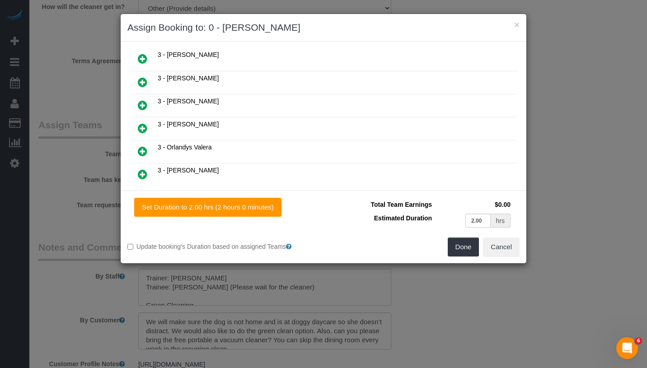
scroll to position [515, 0]
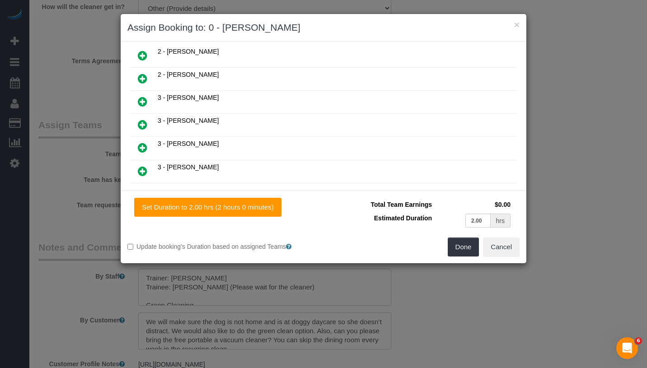
click at [145, 142] on icon at bounding box center [142, 147] width 9 height 11
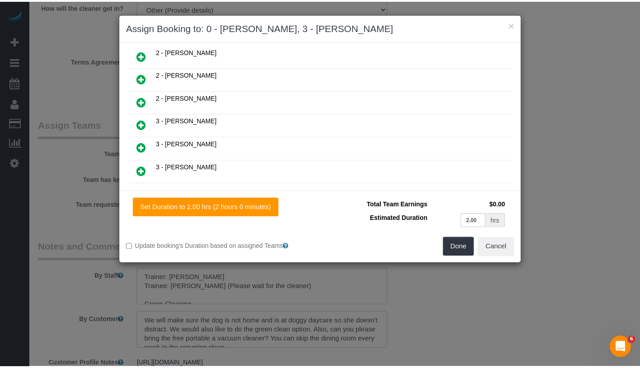
scroll to position [537, 0]
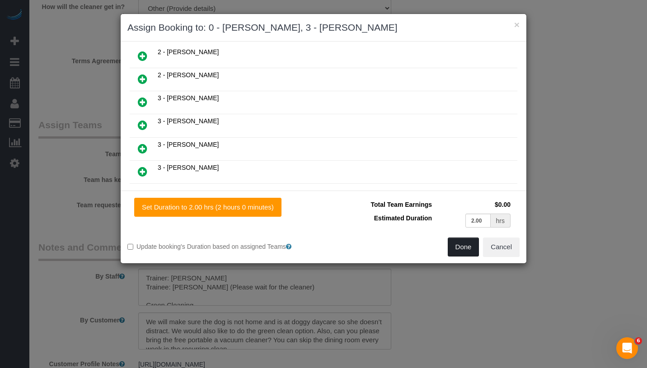
click at [460, 249] on button "Done" at bounding box center [464, 247] width 32 height 19
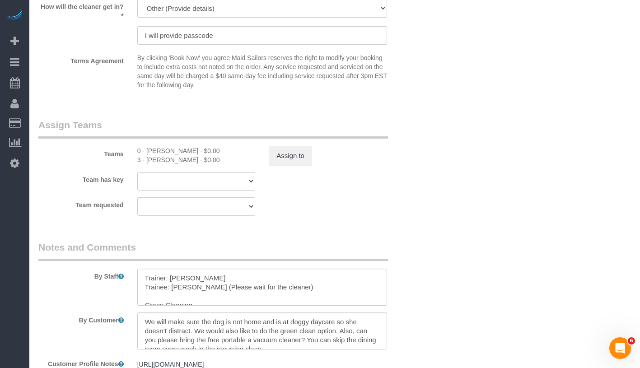
drag, startPoint x: 146, startPoint y: 160, endPoint x: 197, endPoint y: 162, distance: 51.1
click at [197, 162] on div "3 - [PERSON_NAME] - $0.00" at bounding box center [196, 159] width 118 height 9
copy div "Geraldin Bastidas"
drag, startPoint x: 170, startPoint y: 277, endPoint x: 219, endPoint y: 278, distance: 48.8
click at [219, 278] on textarea at bounding box center [262, 287] width 250 height 37
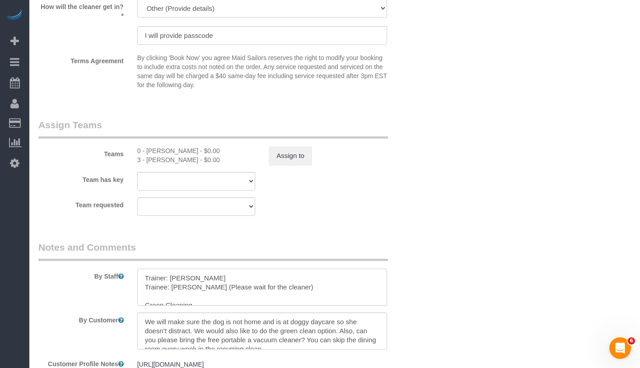
paste textarea "Geraldin Bastidas"
type textarea "Trainer: [PERSON_NAME] Trainee: [PERSON_NAME] (Please wait for the cleaner) Gre…"
drag, startPoint x: 146, startPoint y: 151, endPoint x: 206, endPoint y: 152, distance: 60.5
click at [206, 152] on div "0 - [PERSON_NAME] - $0.00" at bounding box center [196, 150] width 118 height 9
copy div "Corina Tenempaguay"
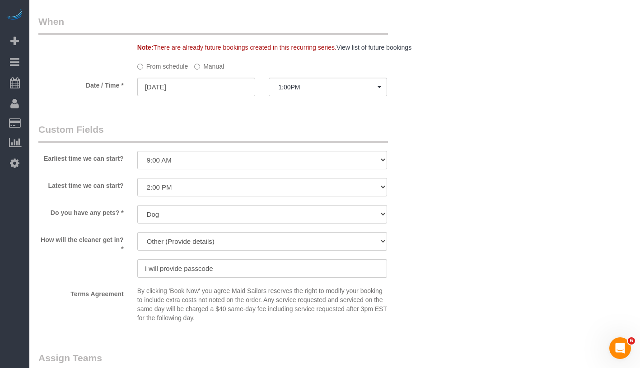
scroll to position [850, 0]
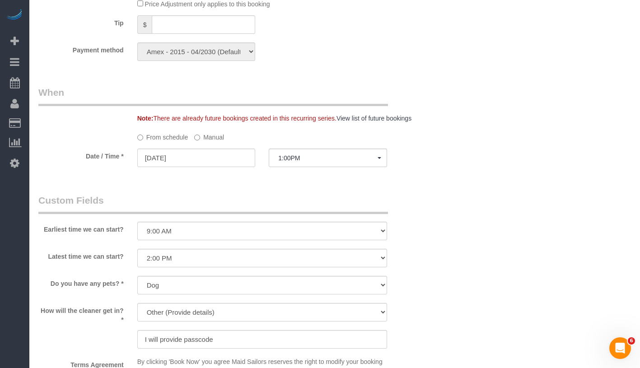
click at [213, 137] on label "Manual" at bounding box center [209, 136] width 30 height 12
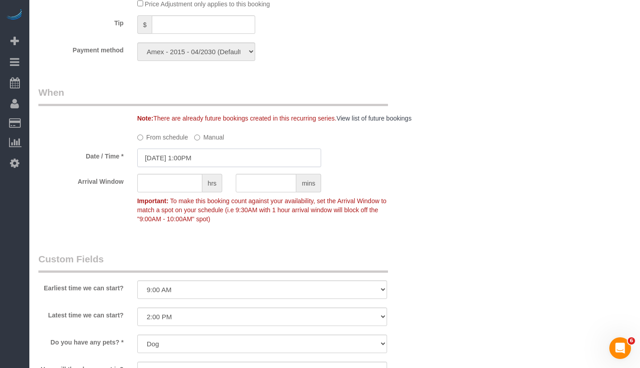
click at [215, 149] on input "10/15/2025 1:00PM" at bounding box center [229, 158] width 184 height 19
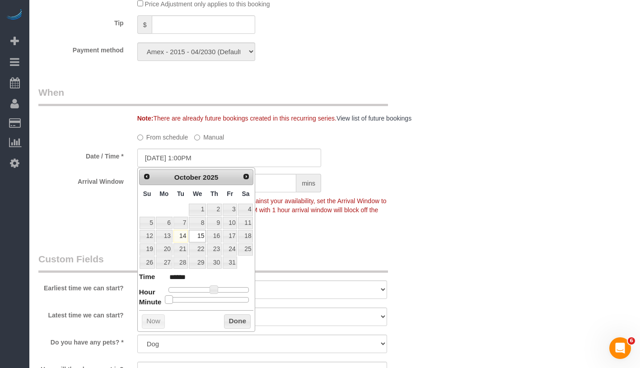
type input "10/15/2025 1:05PM"
type input "******"
type input "10/15/2025 1:10PM"
type input "******"
type input "10/15/2025 1:15PM"
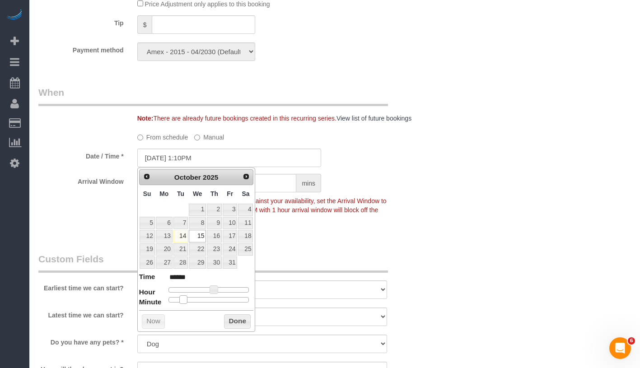
type input "******"
type input "10/15/2025 1:20PM"
type input "******"
type input "10/15/2025 1:25PM"
type input "******"
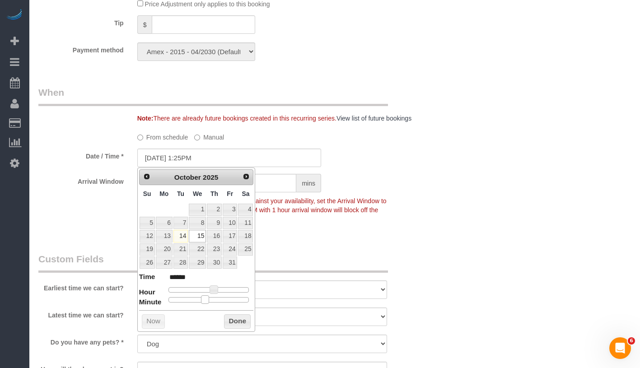
type input "10/15/2025 1:30PM"
type input "******"
drag, startPoint x: 168, startPoint y: 299, endPoint x: 210, endPoint y: 296, distance: 41.6
click at [210, 296] on span at bounding box center [212, 299] width 8 height 8
click at [238, 323] on button "Done" at bounding box center [237, 321] width 27 height 14
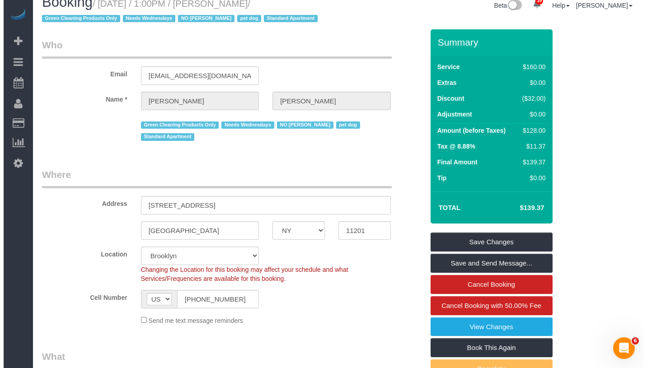
scroll to position [0, 0]
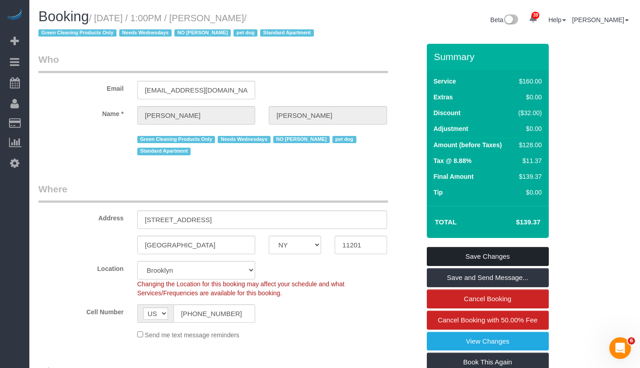
click at [532, 258] on link "Save Changes" at bounding box center [488, 256] width 122 height 19
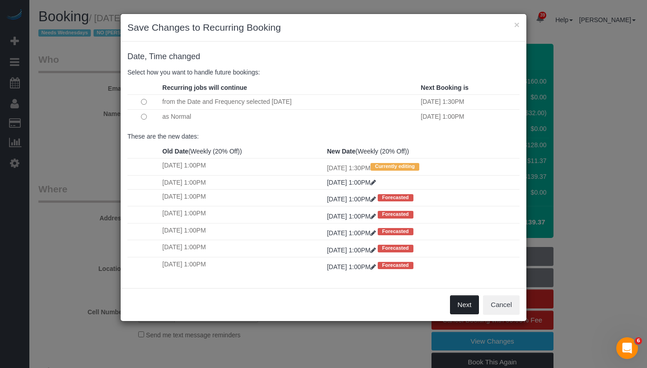
click at [458, 306] on button "Next" at bounding box center [464, 304] width 29 height 19
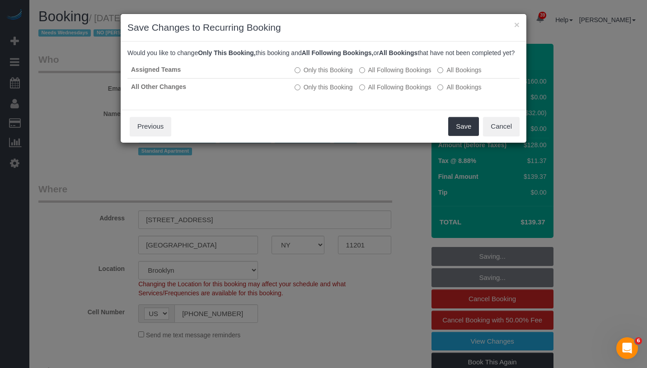
click at [448, 136] on div "Save Cancel Previous" at bounding box center [324, 126] width 406 height 33
click at [463, 132] on button "Save" at bounding box center [463, 126] width 31 height 19
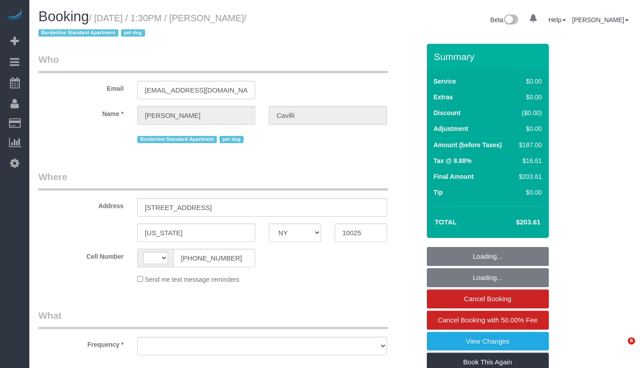
select select "NY"
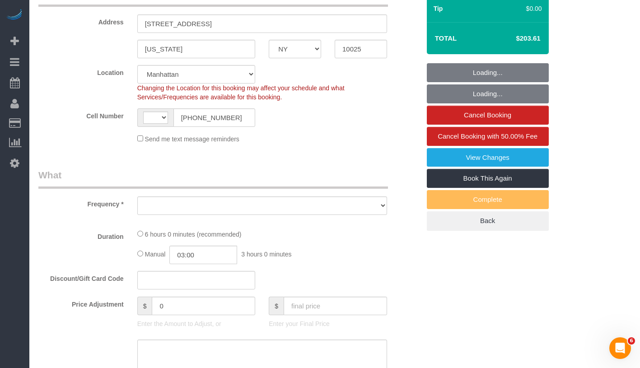
select select "string:US"
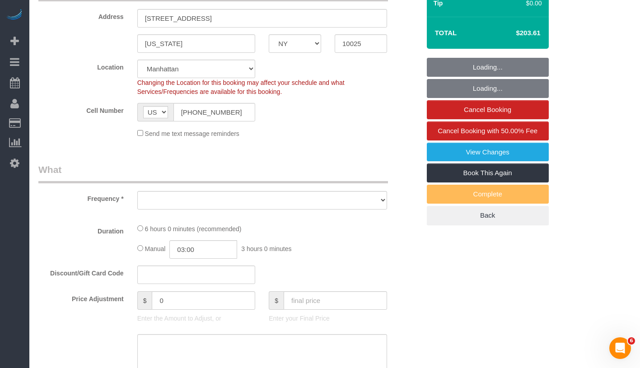
select select "object:829"
select select "2"
select select "number:89"
select select "number:90"
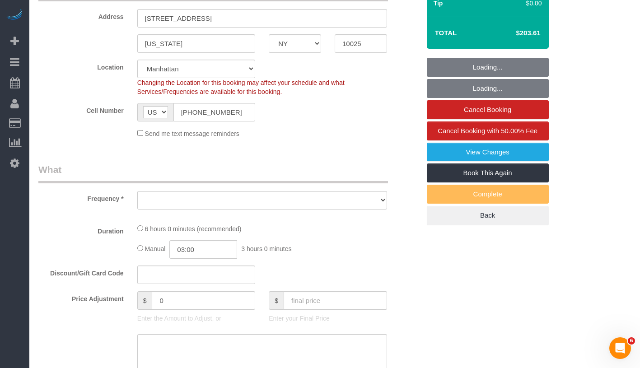
select select "number:13"
select select "number:6"
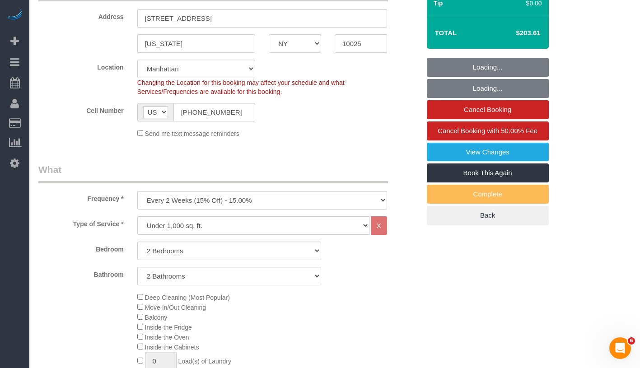
select select "string:stripe-pm_1RY8gG4VGloSiKo7or0hj2s2"
select select "2"
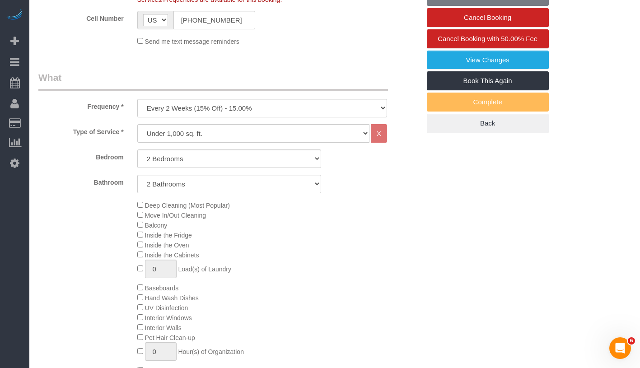
select select "object:1563"
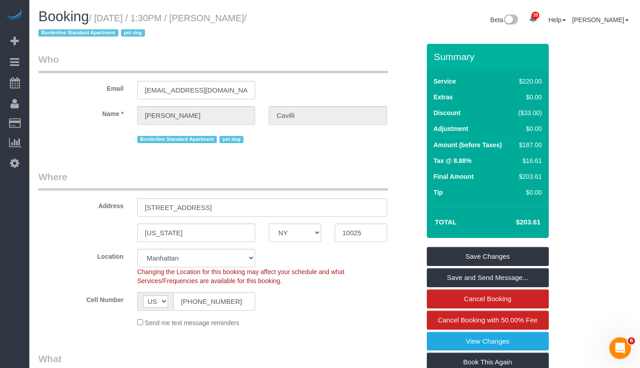
drag, startPoint x: 98, startPoint y: 17, endPoint x: 309, endPoint y: 11, distance: 210.6
click at [309, 11] on h1 "Booking / October 14, 2025 / 1:30PM / Christopher Cavilli / Borderline Standard…" at bounding box center [183, 24] width 290 height 31
copy small "October 14, 2025 / 1:30PM / Christopher Cavilli /"
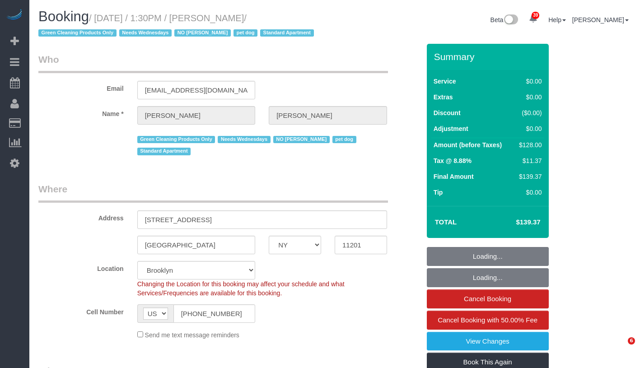
select select "NY"
select select "1"
select select "number:57"
select select "number:74"
select select "number:13"
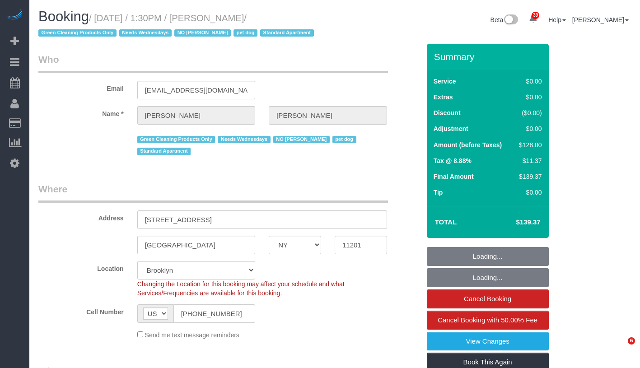
select select "number:7"
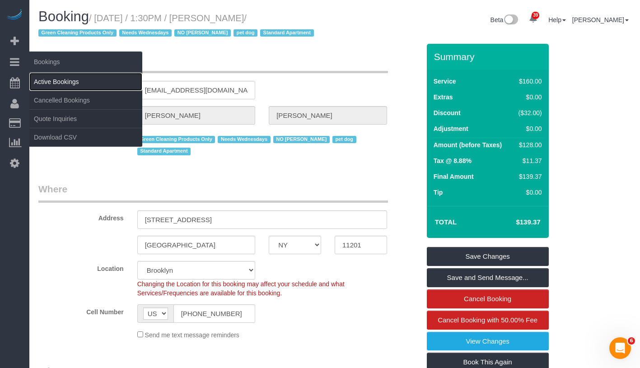
click at [60, 85] on link "Active Bookings" at bounding box center [85, 82] width 113 height 18
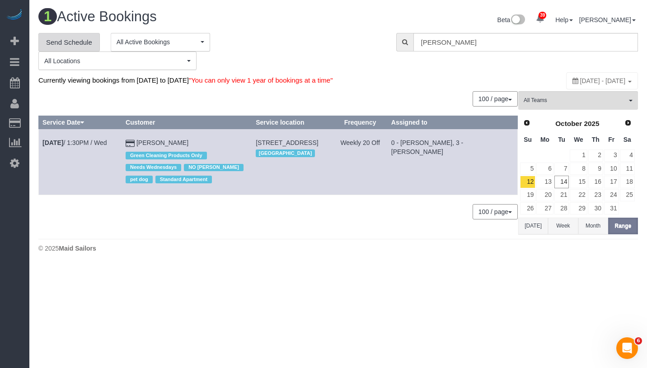
click at [82, 40] on link "Send Schedule" at bounding box center [68, 42] width 61 height 19
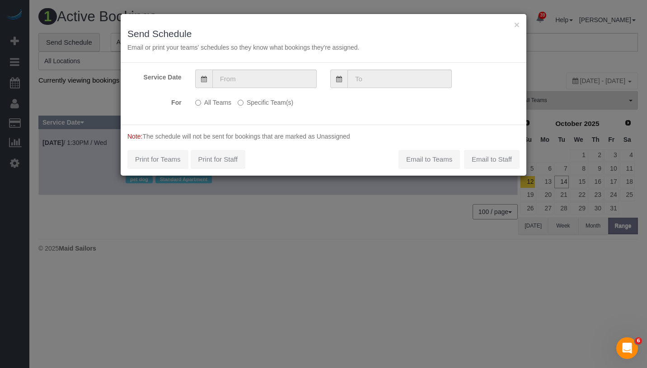
click at [238, 98] on label "Specific Team(s)" at bounding box center [266, 101] width 56 height 12
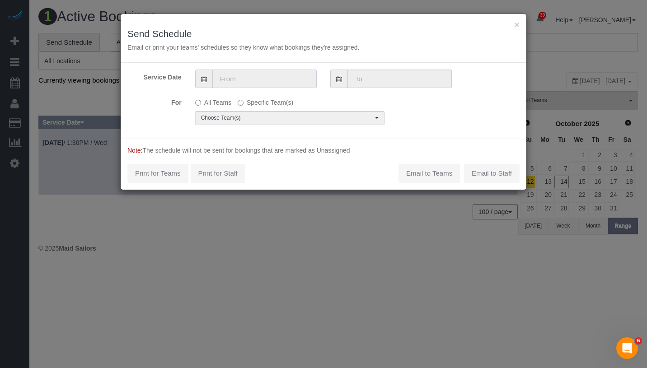
click at [271, 84] on input "text" at bounding box center [264, 79] width 104 height 19
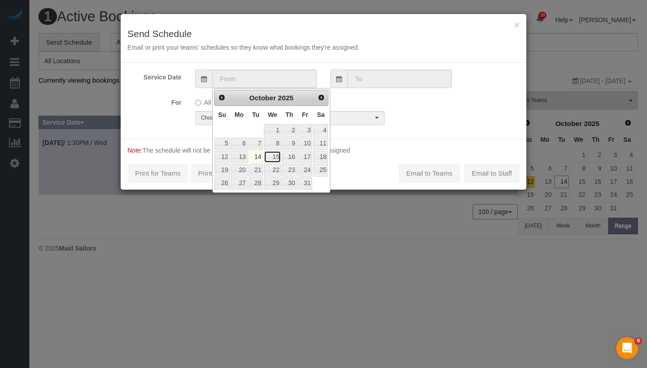
click at [278, 159] on link "15" at bounding box center [272, 157] width 17 height 12
type input "10/15/2025"
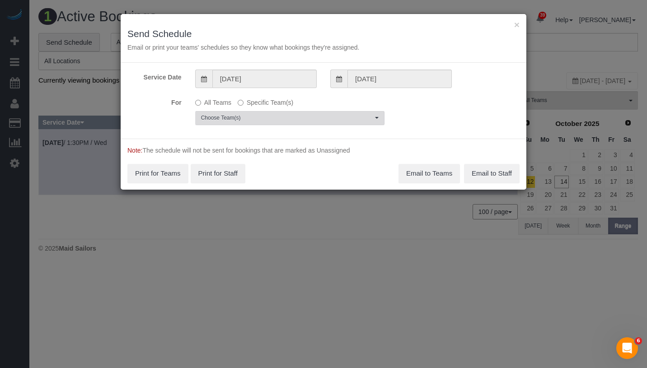
click at [291, 117] on span "Choose Team(s)" at bounding box center [287, 118] width 172 height 8
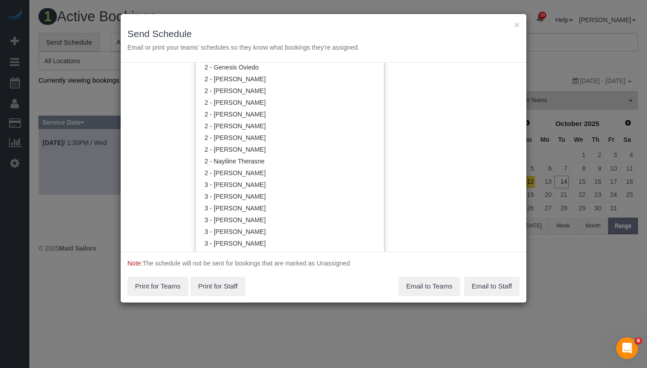
scroll to position [688, 0]
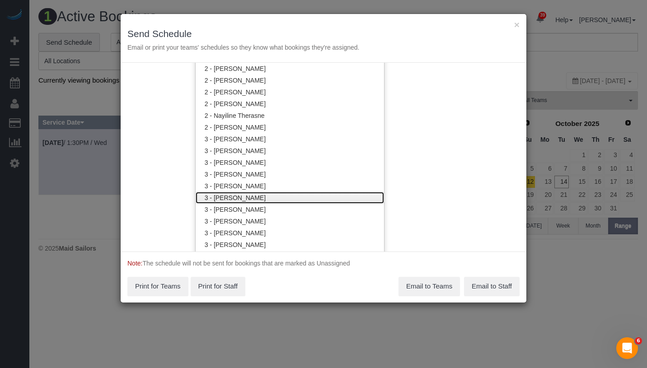
click at [265, 192] on link "3 - [PERSON_NAME]" at bounding box center [290, 198] width 188 height 12
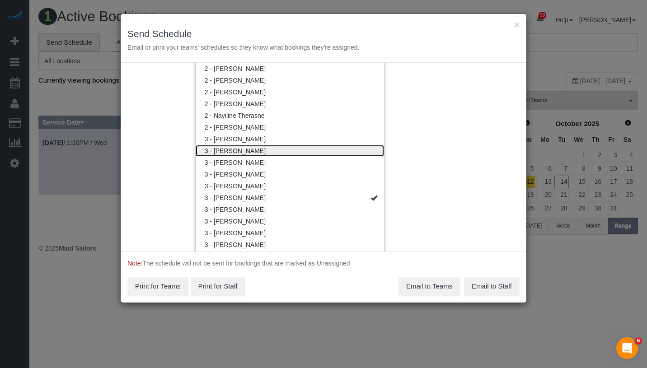
click at [374, 154] on link "3 - [PERSON_NAME]" at bounding box center [290, 151] width 188 height 12
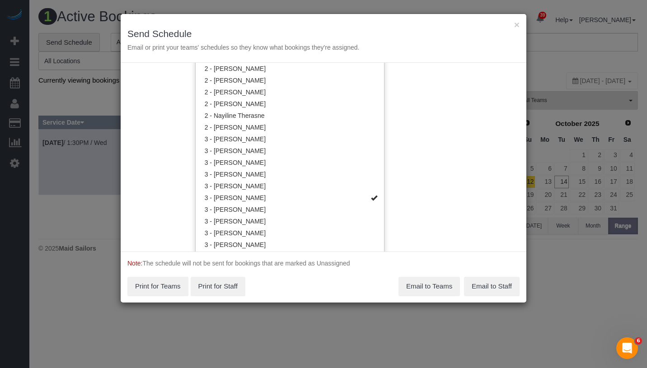
click at [440, 158] on div "Service Date 10/15/2025 10/15/2025 For All Teams Specific Team(s) 3 - Geraldin …" at bounding box center [324, 157] width 406 height 189
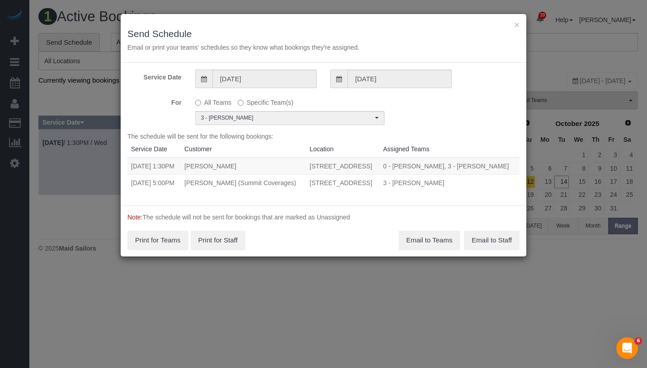
drag, startPoint x: 131, startPoint y: 162, endPoint x: 229, endPoint y: 205, distance: 107.6
click at [229, 191] on tbody "10/15/2025 1:30PM Jennifer Alpert 90 State Street, Apt 3, Brooklyn, NY 11201 0 …" at bounding box center [323, 174] width 392 height 33
copy tbody "10/15/2025 1:30PM Jennifer Alpert 90 State Street, Apt 3, Brooklyn, NY 11201 0 …"
drag, startPoint x: 287, startPoint y: 190, endPoint x: 369, endPoint y: 201, distance: 82.5
click at [369, 191] on td "365 Bridge Street, Suite 9-Pro, Brooklyn, NY 11201" at bounding box center [343, 182] width 74 height 17
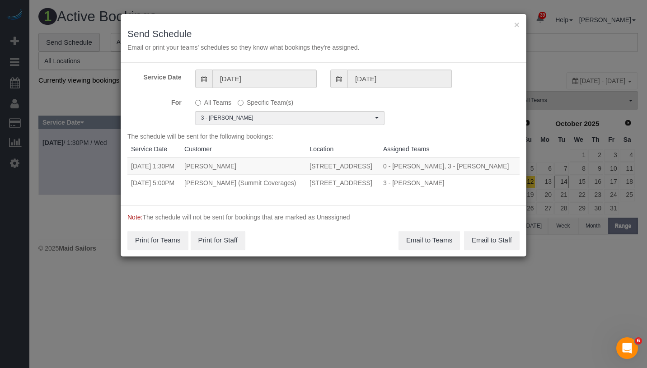
copy td "365 Bridge Street, Suite 9-Pro, Brooklyn, NY 11201"
drag, startPoint x: 417, startPoint y: 166, endPoint x: 478, endPoint y: 164, distance: 61.0
click at [478, 164] on td "0 - Corina Tenempaguay, 3 - Geraldin Bastidas Unassigned" at bounding box center [449, 166] width 140 height 17
copy td "Corina Tenempaguay,"
drag, startPoint x: 131, startPoint y: 164, endPoint x: 226, endPoint y: 174, distance: 95.8
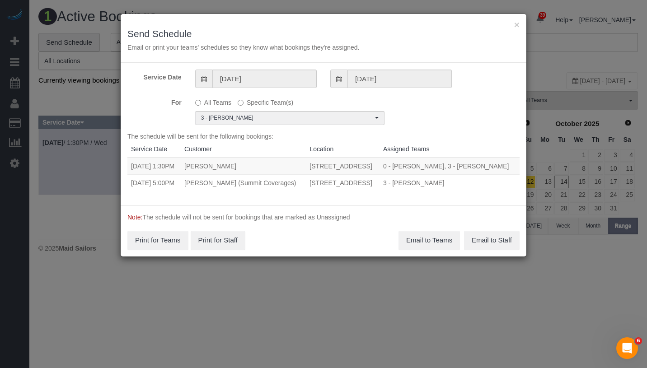
click at [226, 174] on tr "10/15/2025 1:30PM Jennifer Alpert 90 State Street, Apt 3, Brooklyn, NY 11201 0 …" at bounding box center [323, 166] width 392 height 17
copy tr "10/15/2025 1:30PM Jennifer Alpert"
click at [306, 191] on td "365 Bridge Street, Suite 9-Pro, Brooklyn, NY 11201" at bounding box center [343, 182] width 74 height 17
click at [423, 250] on button "Email to Teams" at bounding box center [428, 240] width 61 height 19
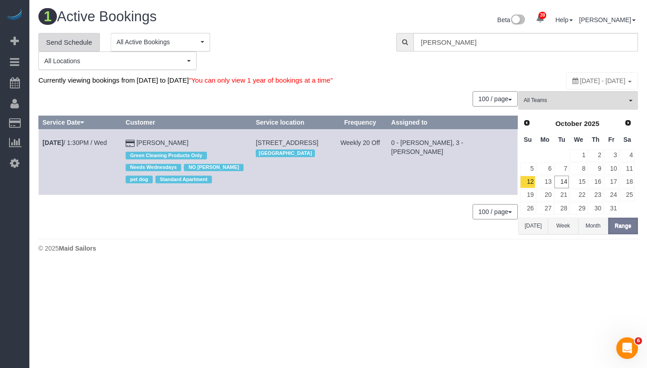
click at [84, 41] on link "Send Schedule" at bounding box center [68, 42] width 61 height 19
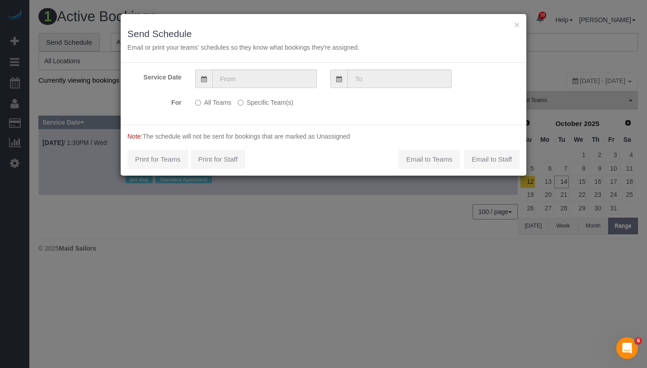
click at [251, 101] on label "Specific Team(s)" at bounding box center [266, 101] width 56 height 12
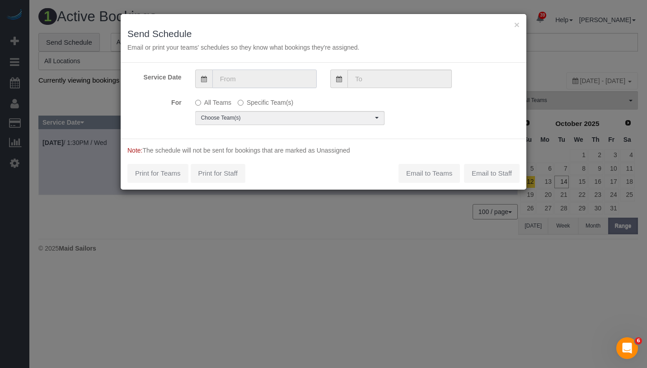
click at [277, 77] on input "text" at bounding box center [264, 79] width 104 height 19
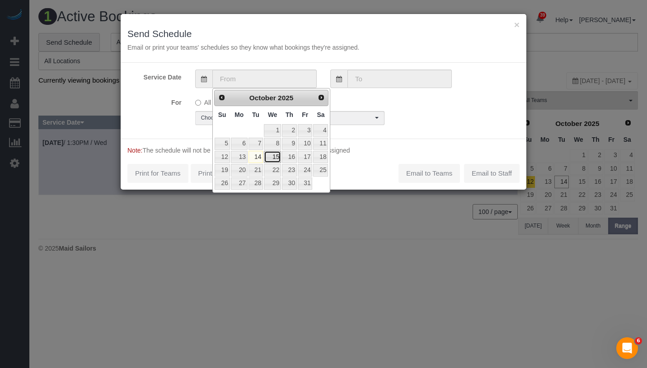
click at [271, 157] on link "15" at bounding box center [272, 157] width 17 height 12
type input "[DATE]"
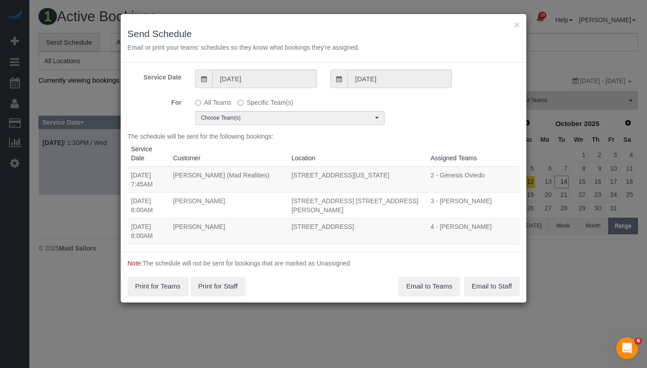
click at [265, 126] on div "Service Date 10/15/2025 10/15/2025 For All Teams Specific Team(s) Choose Team(s…" at bounding box center [324, 157] width 406 height 189
click at [266, 125] on button "Choose Team(s)" at bounding box center [289, 118] width 189 height 14
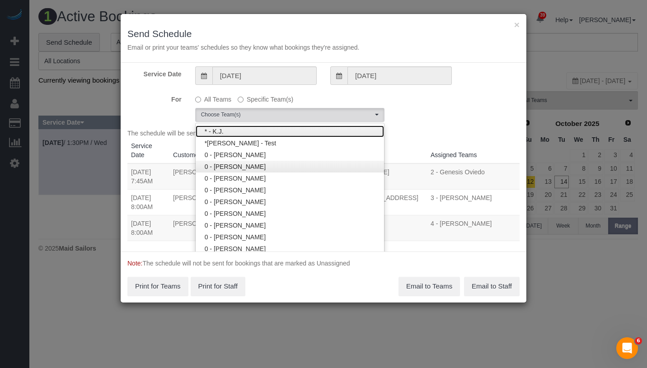
scroll to position [4, 0]
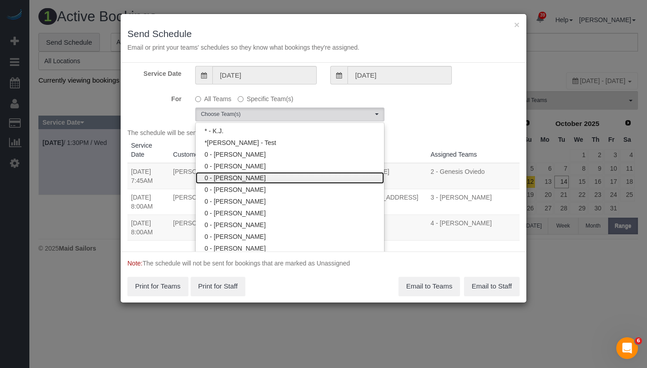
click at [284, 177] on link "0 - [PERSON_NAME]" at bounding box center [290, 178] width 188 height 12
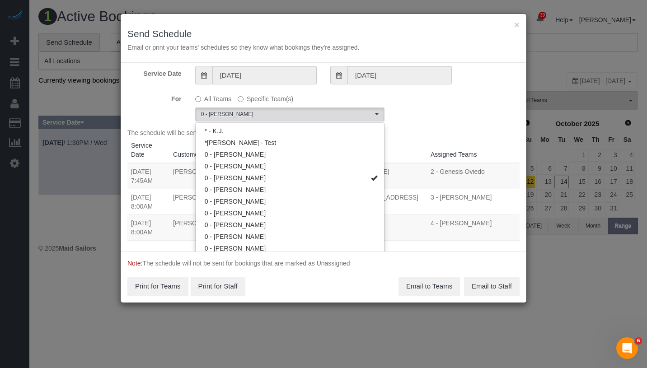
click at [404, 113] on div "For All Teams Specific Team(s) 0 - Corina Tenempaguay Choose Team(s) * - K.J. *…" at bounding box center [324, 106] width 406 height 30
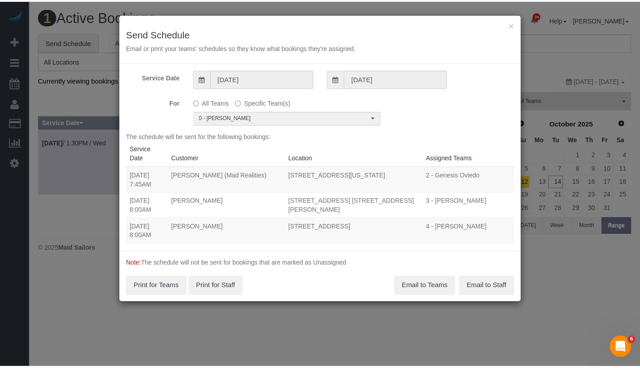
scroll to position [0, 0]
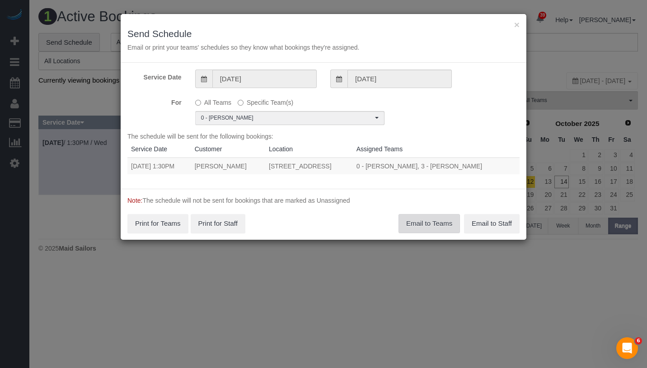
click at [429, 225] on button "Email to Teams" at bounding box center [428, 223] width 61 height 19
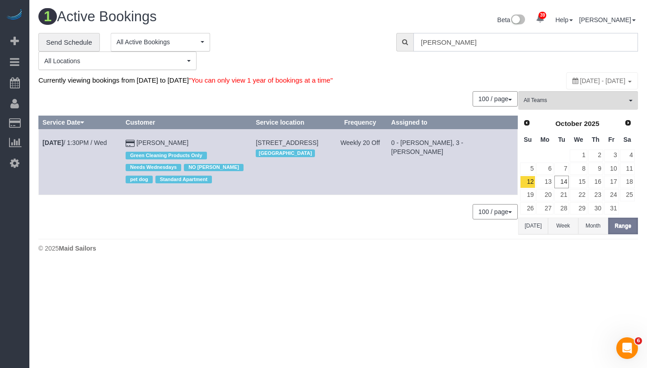
click at [510, 47] on input "[PERSON_NAME]" at bounding box center [525, 42] width 225 height 19
paste input "[STREET_ADDRESS]"
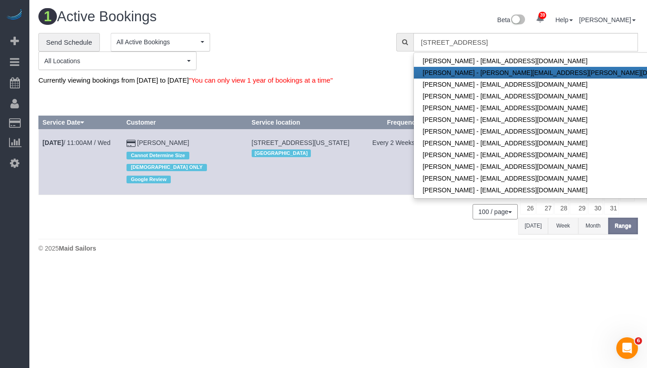
click at [499, 71] on link "Alex Brown - alexander.brown@sir.com" at bounding box center [557, 73] width 287 height 12
type input "[PERSON_NAME][EMAIL_ADDRESS][PERSON_NAME][DOMAIN_NAME]"
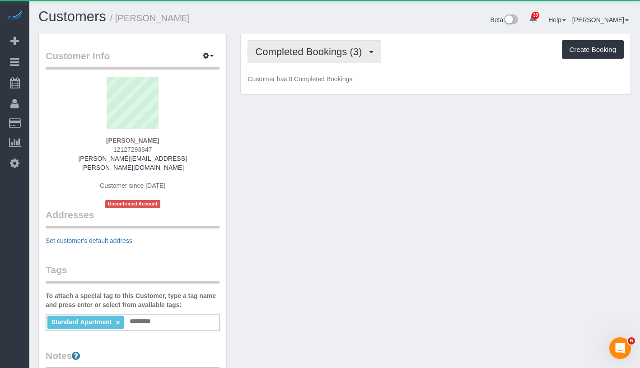
click at [308, 60] on button "Completed Bookings (3)" at bounding box center [315, 51] width 134 height 23
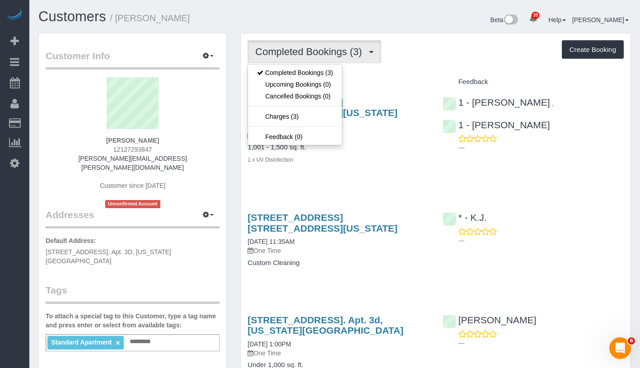
click at [431, 56] on div "Completed Bookings (3) Completed Bookings (3) Upcoming Bookings (0) Cancelled B…" at bounding box center [436, 51] width 376 height 23
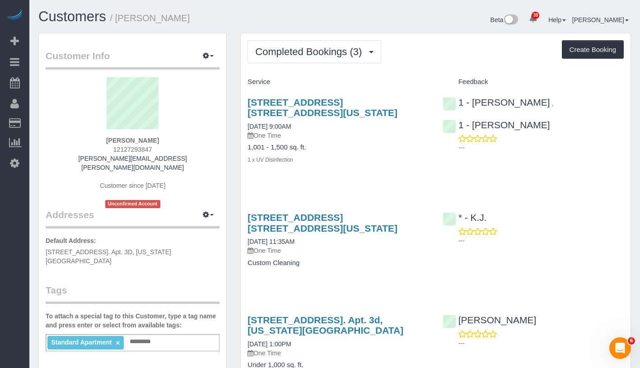
drag, startPoint x: 112, startPoint y: 138, endPoint x: 161, endPoint y: 140, distance: 48.4
click at [161, 140] on div "Alex Brown 12127293847 alexander.brown@sir.com Customer since 2023 Unconfirmed …" at bounding box center [133, 142] width 174 height 131
drag, startPoint x: 159, startPoint y: 149, endPoint x: 107, endPoint y: 150, distance: 52.9
click at [107, 150] on div "Alex Brown 12127293847 alexander.brown@sir.com Customer since 2023 Unconfirmed …" at bounding box center [133, 142] width 174 height 131
click at [106, 149] on div "Alex Brown 12127293847 alexander.brown@sir.com Customer since 2023 Unconfirmed …" at bounding box center [133, 142] width 174 height 131
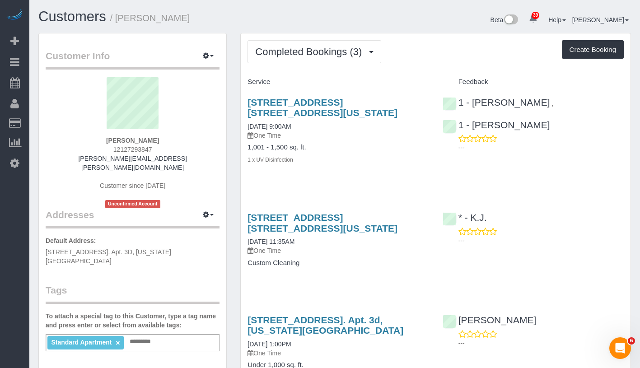
click at [115, 151] on span "12127293847" at bounding box center [132, 149] width 39 height 7
drag, startPoint x: 116, startPoint y: 150, endPoint x: 168, endPoint y: 150, distance: 52.4
click at [168, 150] on div "Alex Brown 12127293847 alexander.brown@sir.com Customer since 2023 Unconfirmed …" at bounding box center [133, 142] width 174 height 131
drag, startPoint x: 111, startPoint y: 149, endPoint x: 173, endPoint y: 150, distance: 62.4
click at [173, 150] on div "Alex Brown 12127293847 alexander.brown@sir.com Customer since 2023 Unconfirmed …" at bounding box center [133, 142] width 174 height 131
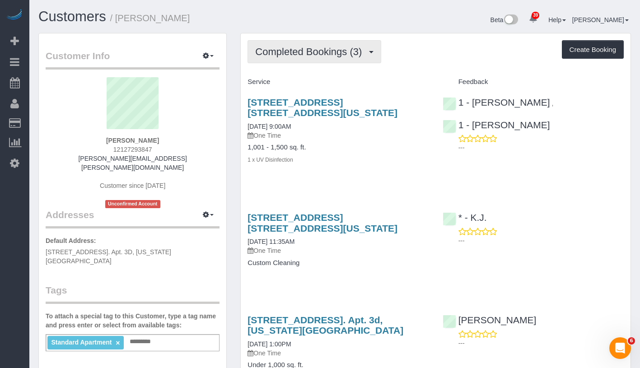
copy span "12127293847"
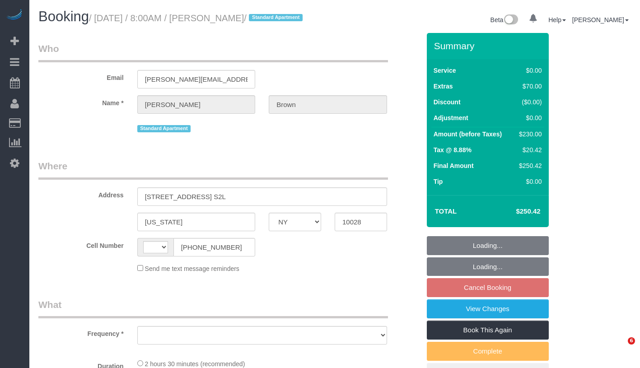
select select "NY"
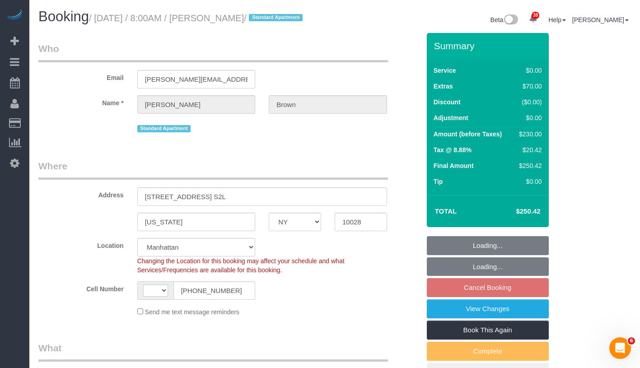
select select "string:[GEOGRAPHIC_DATA]"
select select "string:stripe-pm_1SIDDi4VGloSiKo7BGG0TycD"
select select "number:89"
select select "number:90"
select select "number:15"
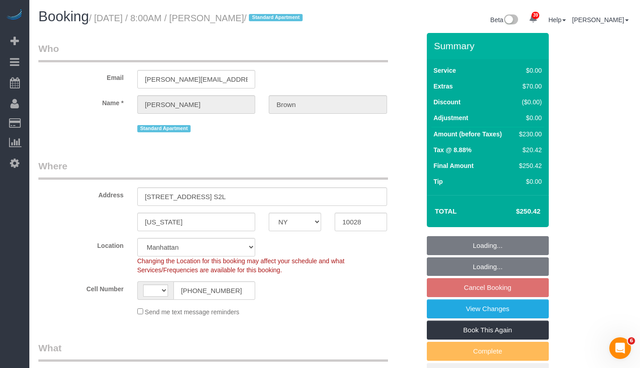
select select "number:6"
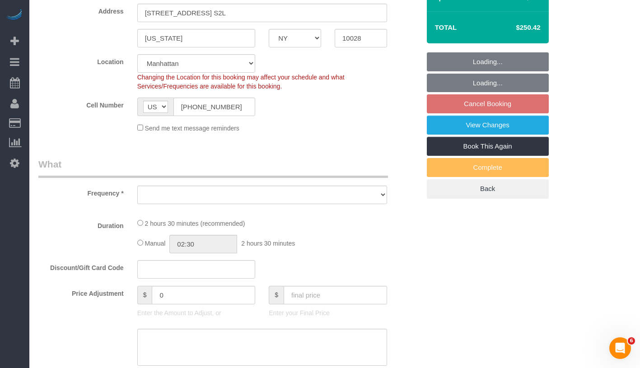
select select "object:956"
select select "1"
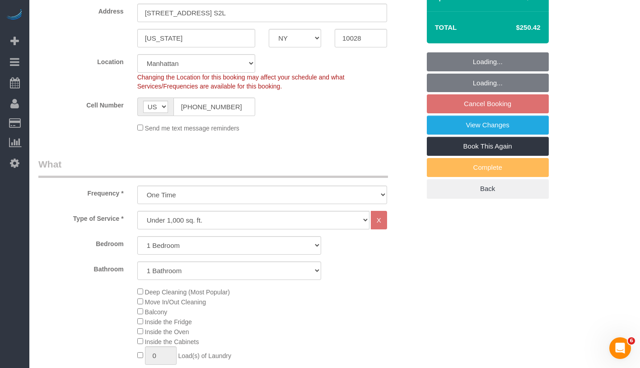
select select "spot1"
select select "object:1499"
select select "1"
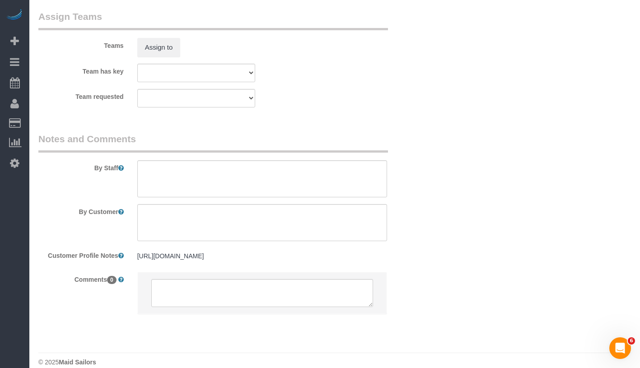
scroll to position [1199, 0]
click at [325, 263] on div "[URL][DOMAIN_NAME] [URL][DOMAIN_NAME]" at bounding box center [262, 254] width 263 height 17
click at [345, 263] on div "[URL][DOMAIN_NAME] [URL][DOMAIN_NAME]" at bounding box center [262, 254] width 263 height 17
click at [346, 259] on pre "[URL][DOMAIN_NAME]" at bounding box center [262, 254] width 250 height 9
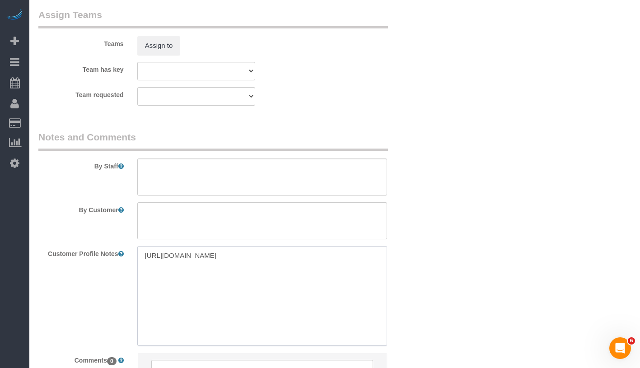
click at [298, 270] on textarea "[URL][DOMAIN_NAME]" at bounding box center [262, 296] width 250 height 100
click at [368, 271] on textarea "[URL][DOMAIN_NAME]" at bounding box center [262, 296] width 250 height 100
paste textarea "[STREET_ADDRESS]"
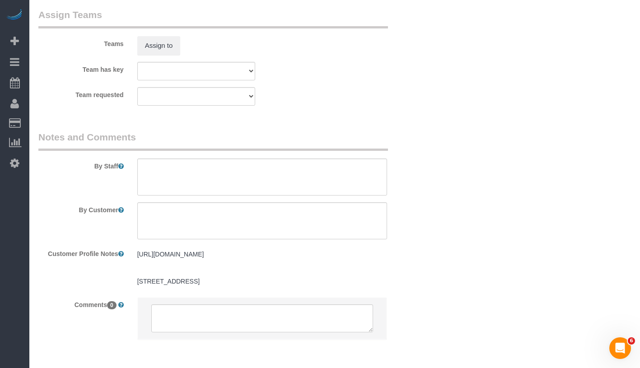
click at [276, 286] on pre "[URL][DOMAIN_NAME] [STREET_ADDRESS]" at bounding box center [262, 268] width 250 height 36
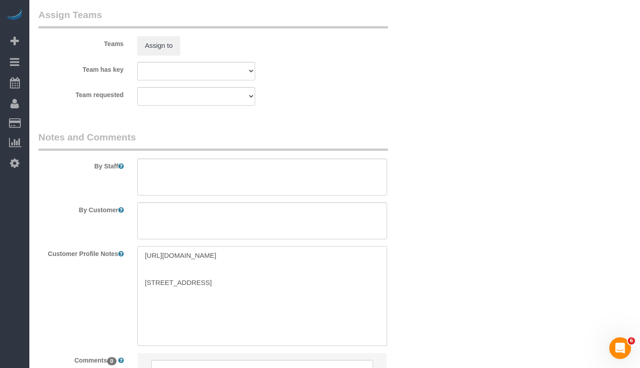
click at [267, 295] on textarea "[URL][DOMAIN_NAME] [STREET_ADDRESS]" at bounding box center [262, 296] width 250 height 100
paste textarea "1 bed 1 bath"
click at [143, 326] on textarea "[URL][DOMAIN_NAME] [STREET_ADDRESS] 1 bed 1 bath" at bounding box center [262, 296] width 250 height 100
click at [157, 304] on textarea "[URL][DOMAIN_NAME] [STREET_ADDRESS] 1 bed/ 1 bath" at bounding box center [262, 296] width 250 height 100
type textarea "[URL][DOMAIN_NAME] [STREET_ADDRESS] bed/ 1 bath"
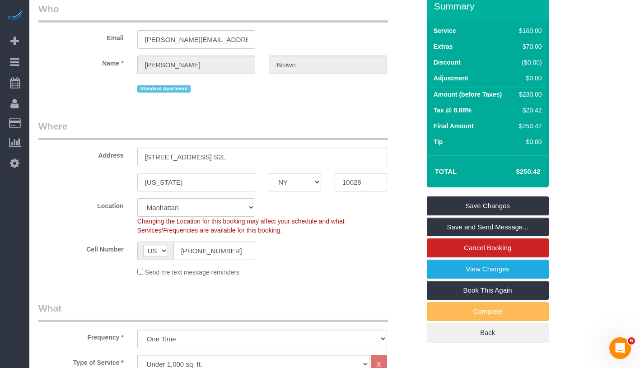
scroll to position [38, 0]
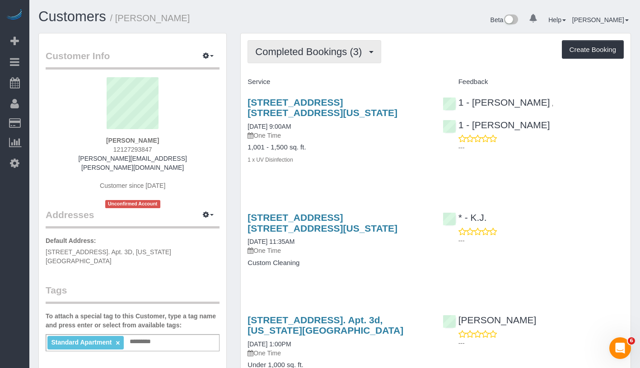
click at [288, 51] on span "Completed Bookings (3)" at bounding box center [310, 51] width 111 height 11
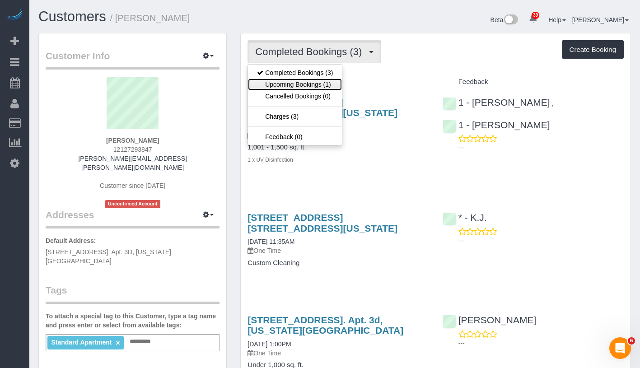
click at [280, 86] on link "Upcoming Bookings (1)" at bounding box center [295, 85] width 94 height 12
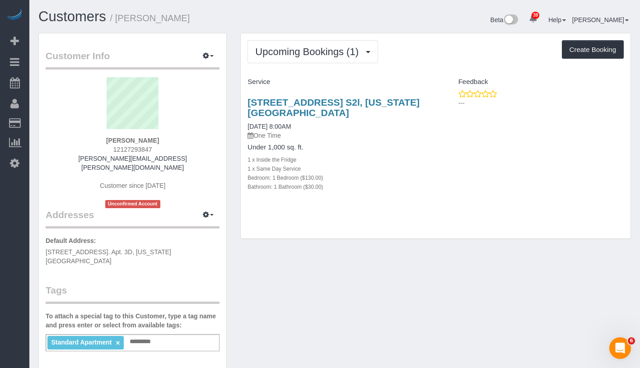
click at [287, 83] on h4 "Service" at bounding box center [338, 82] width 181 height 8
drag, startPoint x: 245, startPoint y: 95, endPoint x: 304, endPoint y: 115, distance: 62.7
click at [304, 115] on div "[STREET_ADDRESS] S2l, [US_STATE][GEOGRAPHIC_DATA] [DATE] 8:00AM One Time Under …" at bounding box center [338, 149] width 195 height 120
copy link "[STREET_ADDRESS] S2l, [US_STATE][GEOGRAPHIC_DATA]"
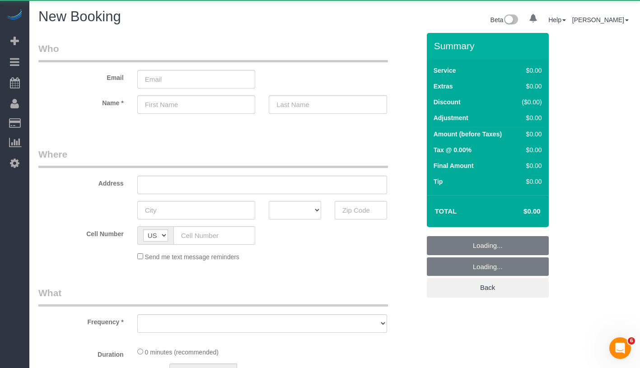
select select "object:579"
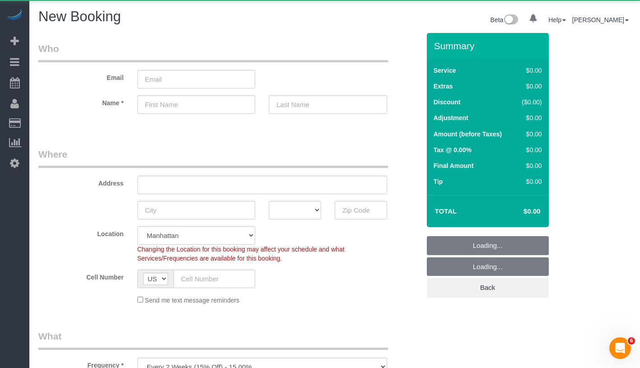
select select "number:89"
select select "number:90"
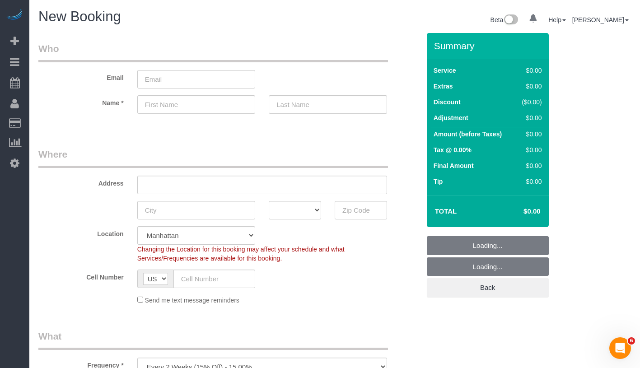
select select "object:953"
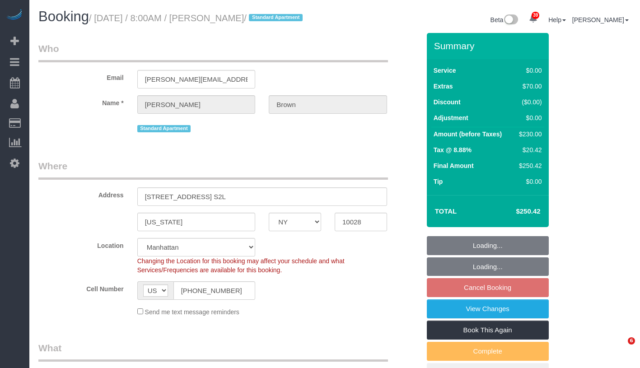
select select "NY"
select select "1"
select select "string:stripe-pm_1SIDDi4VGloSiKo7BGG0TycD"
select select "spot1"
select select "number:89"
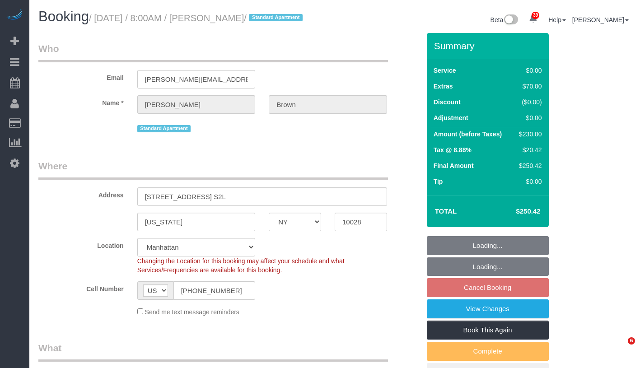
select select "number:90"
select select "number:15"
select select "number:6"
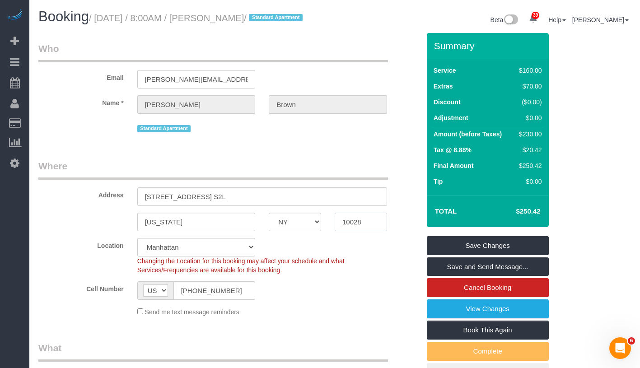
drag, startPoint x: 354, startPoint y: 234, endPoint x: 376, endPoint y: 231, distance: 22.4
click at [376, 231] on body "39 Beta Your Notifications You have 0 alerts × You have 5 to charge for 10/13/2…" at bounding box center [320, 184] width 640 height 368
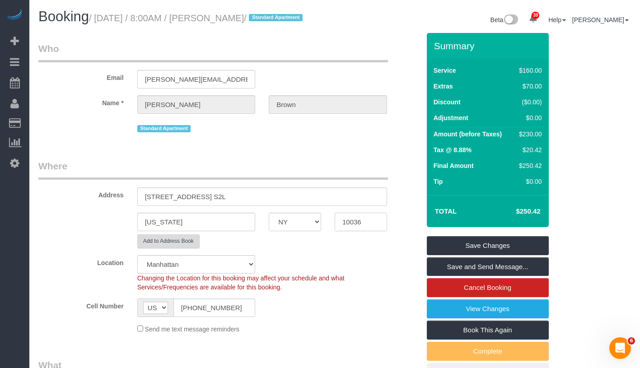
type input "10036"
click at [187, 248] on button "Add to Address Book" at bounding box center [168, 241] width 62 height 14
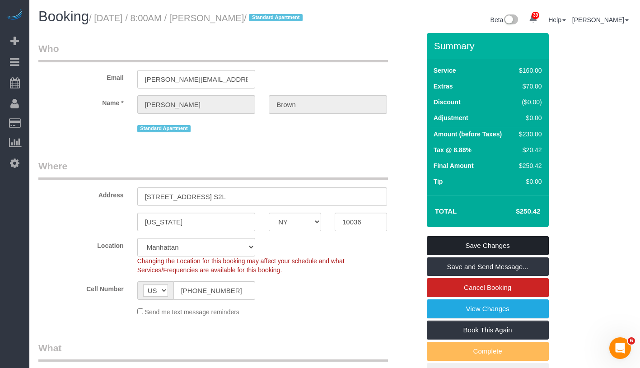
click at [524, 255] on link "Save Changes" at bounding box center [488, 245] width 122 height 19
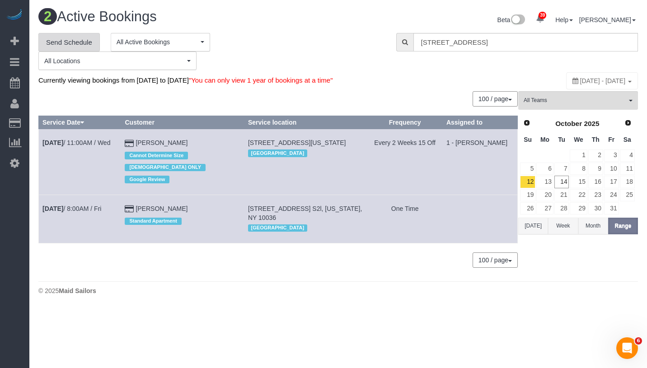
click at [80, 45] on link "Send Schedule" at bounding box center [68, 42] width 61 height 19
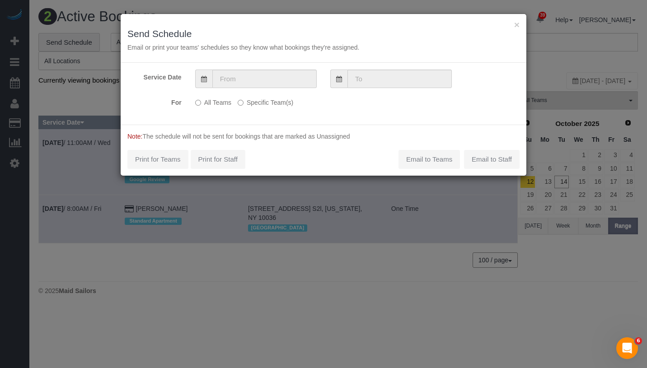
click at [253, 104] on label "Specific Team(s)" at bounding box center [266, 101] width 56 height 12
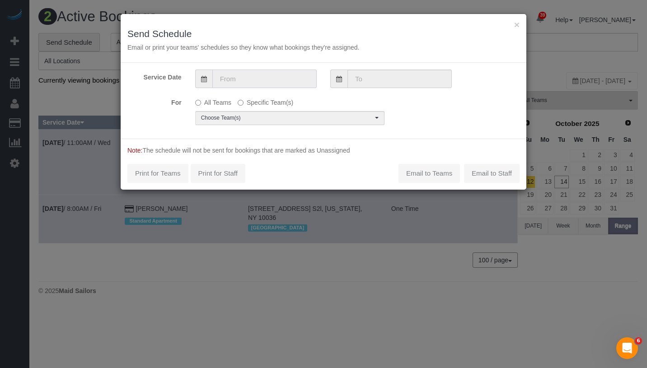
click at [268, 84] on input "text" at bounding box center [264, 79] width 104 height 19
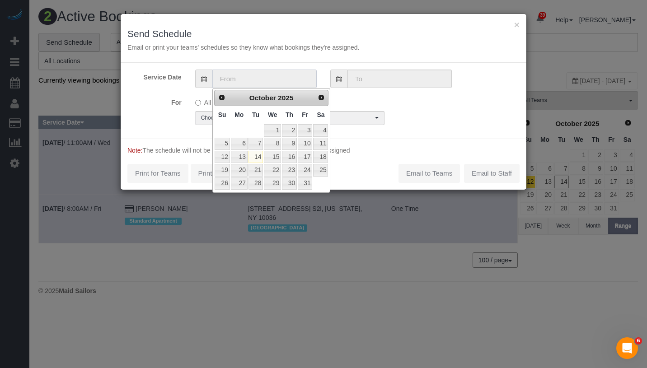
click at [268, 84] on input "text" at bounding box center [264, 79] width 104 height 19
click at [400, 104] on div "For All Teams Specific Team(s) Choose Team(s) * - K.J. *Irene Flores - Test 0 -…" at bounding box center [324, 110] width 406 height 30
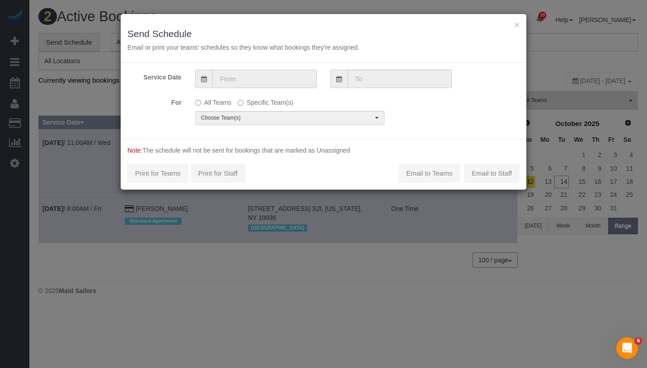
click at [225, 77] on input "text" at bounding box center [264, 79] width 104 height 19
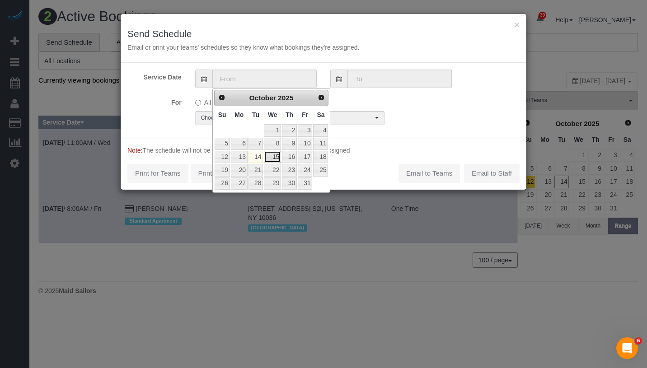
click at [277, 155] on link "15" at bounding box center [272, 157] width 17 height 12
type input "[DATE]"
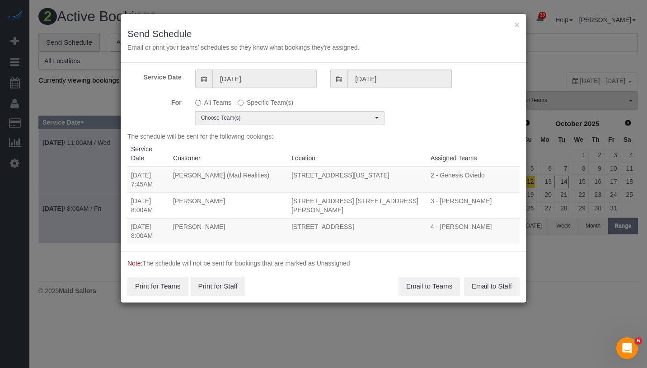
click at [276, 76] on input "[DATE]" at bounding box center [264, 79] width 104 height 19
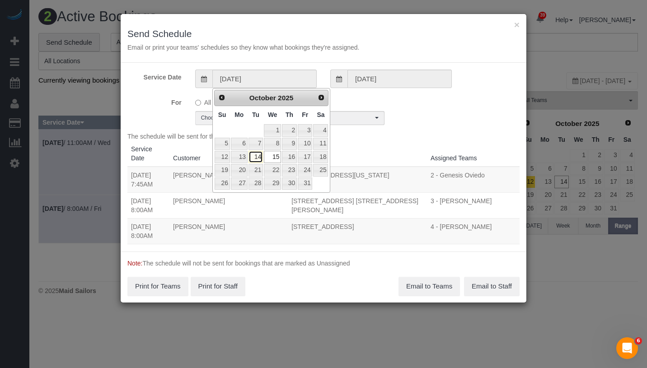
click at [251, 160] on link "14" at bounding box center [255, 157] width 14 height 12
type input "[DATE]"
click at [251, 160] on link "14" at bounding box center [255, 157] width 14 height 12
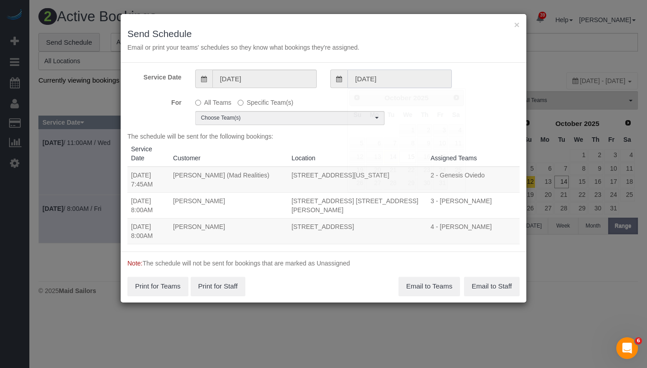
click at [385, 79] on input "[DATE]" at bounding box center [399, 79] width 104 height 19
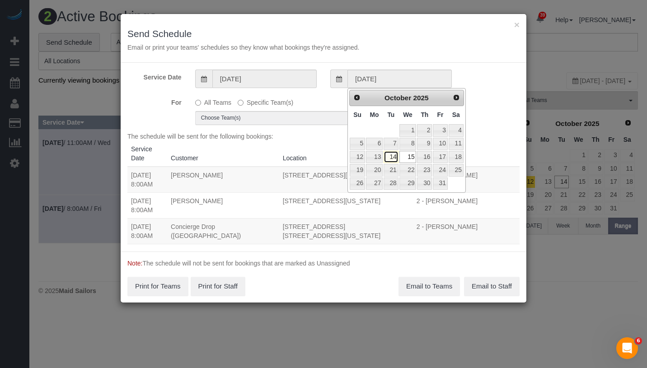
click at [388, 158] on link "14" at bounding box center [391, 157] width 14 height 12
type input "[DATE]"
click at [388, 158] on link "14" at bounding box center [391, 157] width 14 height 12
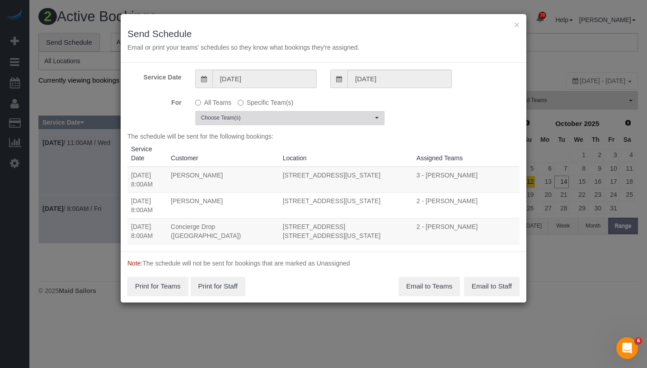
click at [247, 115] on span "Choose Team(s)" at bounding box center [287, 118] width 172 height 8
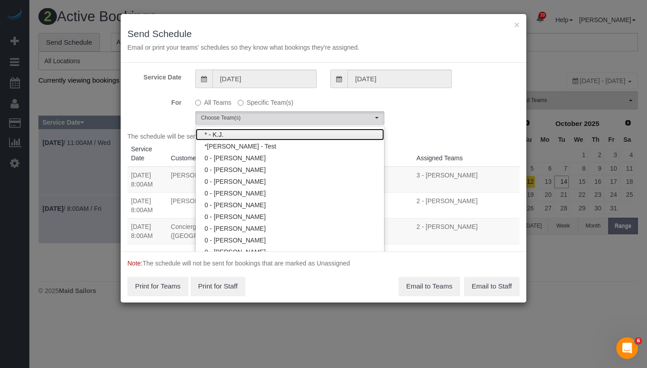
click at [255, 135] on link "* - K.J." at bounding box center [290, 135] width 188 height 12
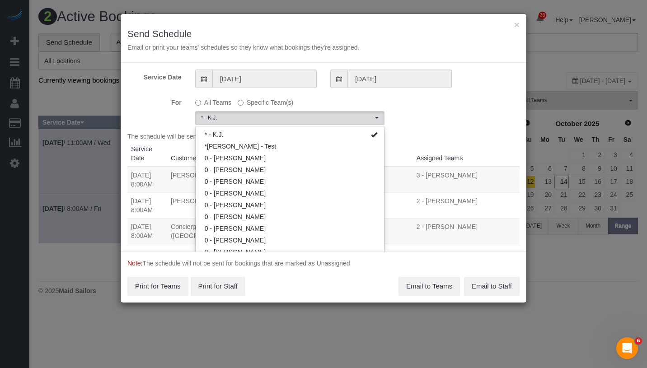
click at [419, 118] on div "For All Teams Specific Team(s) * - K.J. Choose Team(s) * - K.J. *[PERSON_NAME] …" at bounding box center [324, 110] width 406 height 30
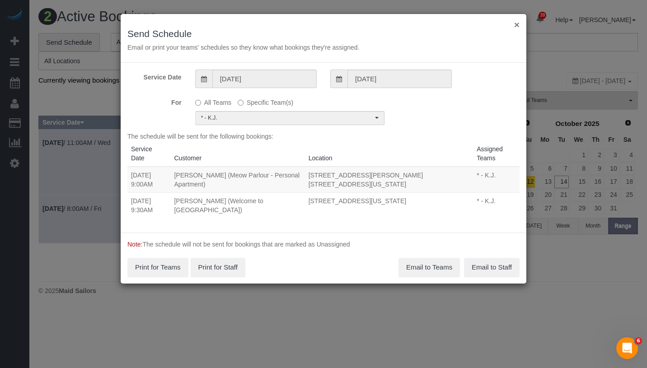
click at [518, 29] on button "×" at bounding box center [516, 24] width 5 height 9
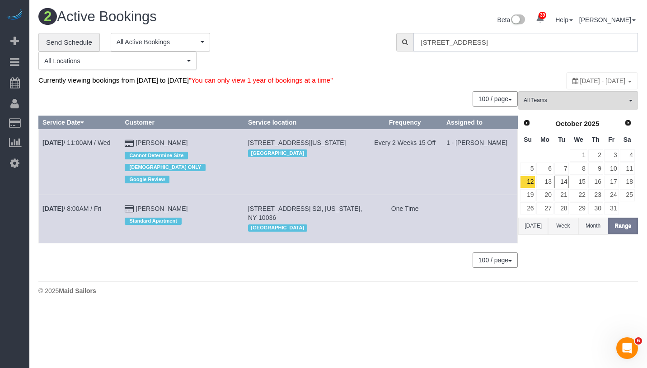
click at [553, 49] on input "[STREET_ADDRESS]" at bounding box center [525, 42] width 225 height 19
type input "[STREET_ADDRESS]"
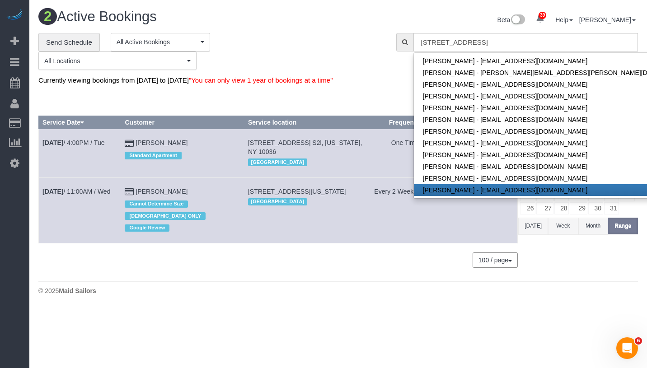
click at [417, 311] on body "39 Beta Your Notifications You have 0 alerts × You have 5 to charge for 10/13/2…" at bounding box center [323, 184] width 647 height 368
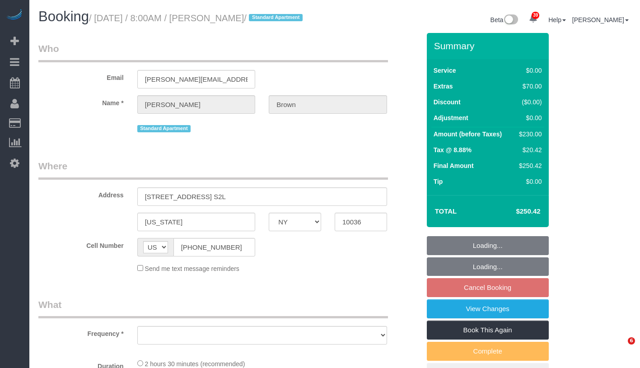
select select "NY"
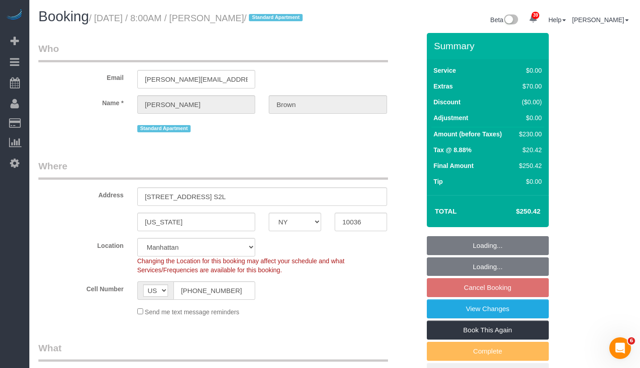
select select "object:960"
select select "string:stripe-pm_1SIDDi4VGloSiKo7BGG0TycD"
select select "number:89"
select select "number:90"
select select "number:15"
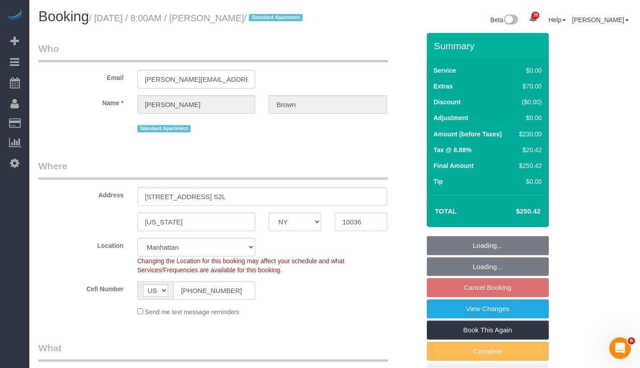
select select "number:6"
select select "1"
select select "spot1"
select select "1"
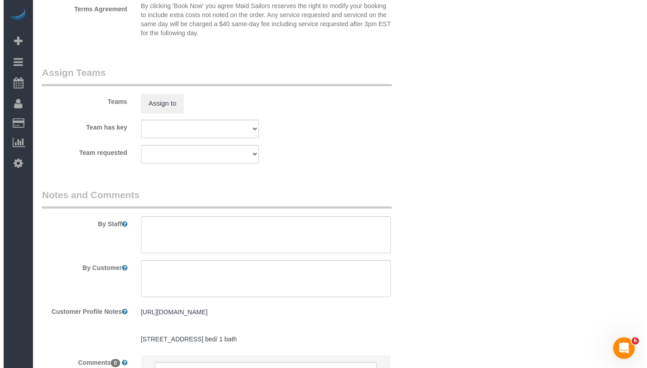
scroll to position [1208, 0]
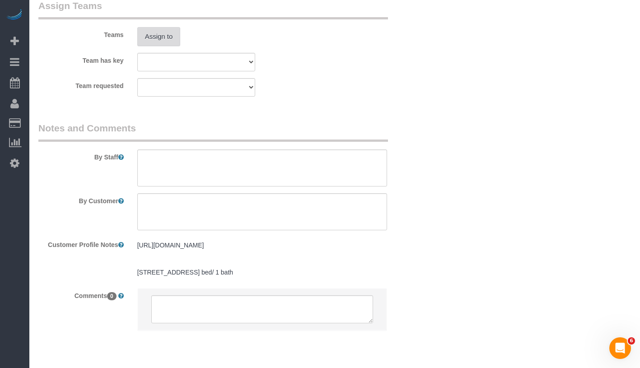
click at [160, 46] on button "Assign to" at bounding box center [158, 36] width 43 height 19
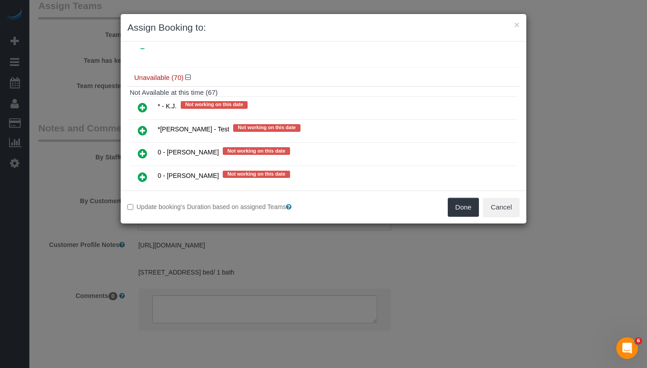
click at [141, 102] on icon at bounding box center [142, 107] width 9 height 11
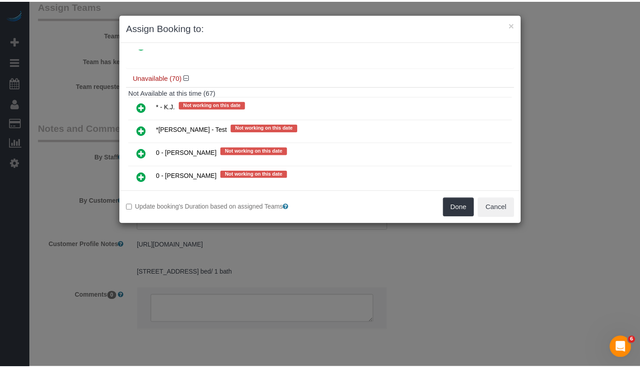
scroll to position [409, 0]
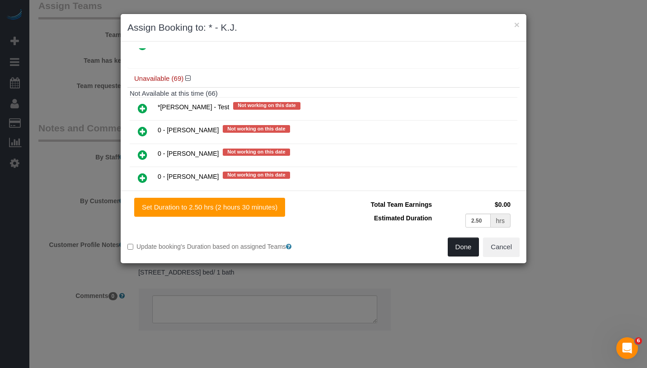
click at [459, 248] on button "Done" at bounding box center [464, 247] width 32 height 19
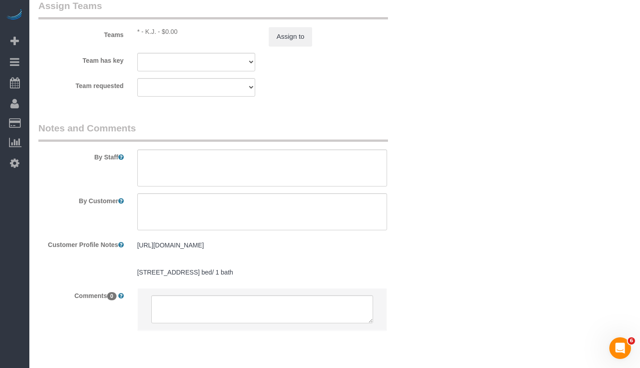
click at [202, 274] on pre "[URL][DOMAIN_NAME] [STREET_ADDRESS] bed/ 1 bath" at bounding box center [262, 259] width 250 height 36
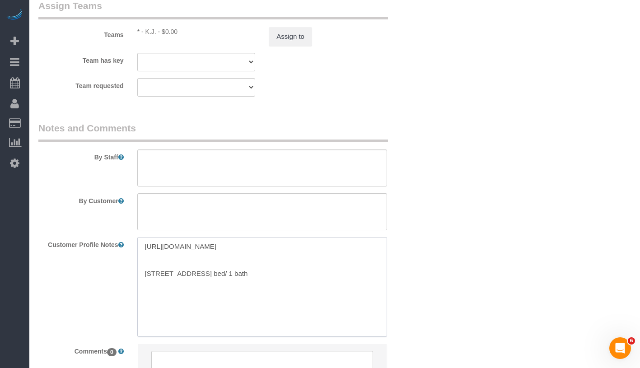
click at [199, 276] on textarea "[URL][DOMAIN_NAME] [STREET_ADDRESS] bed/ 1 bath" at bounding box center [262, 287] width 250 height 100
paste textarea "https://streeteasy.com/building/516-west-47-street-new_york/s2l"
type textarea "[URL][DOMAIN_NAME] [URL][DOMAIN_NAME] [STREET_ADDRESS] bed/ 1 bath"
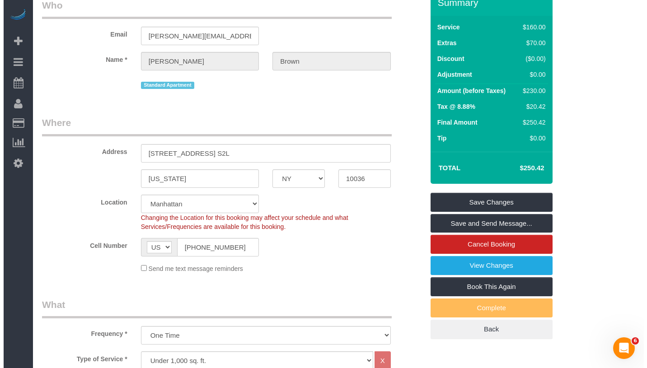
scroll to position [0, 0]
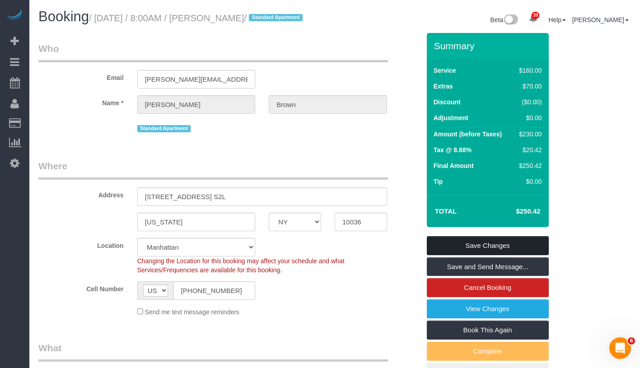
click at [493, 252] on link "Save Changes" at bounding box center [488, 245] width 122 height 19
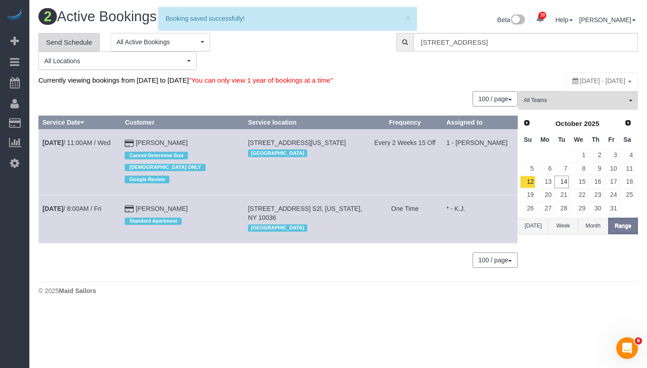
click at [55, 46] on link "Send Schedule" at bounding box center [68, 42] width 61 height 19
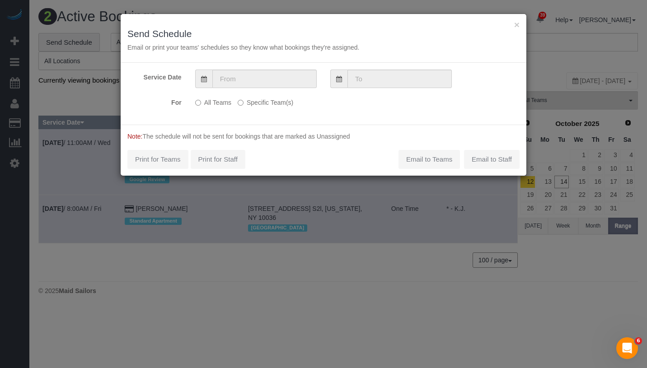
click at [257, 106] on label "Specific Team(s)" at bounding box center [266, 101] width 56 height 12
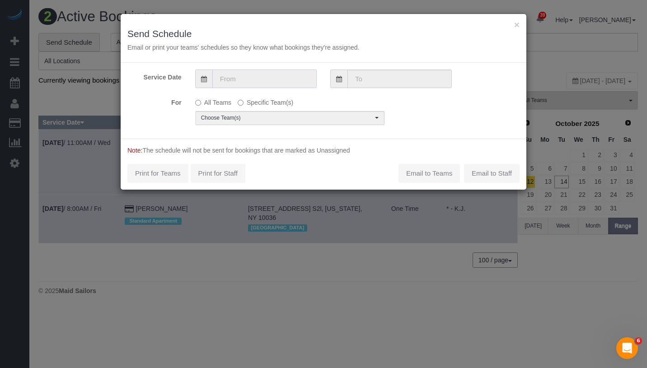
click at [272, 73] on input "text" at bounding box center [264, 79] width 104 height 19
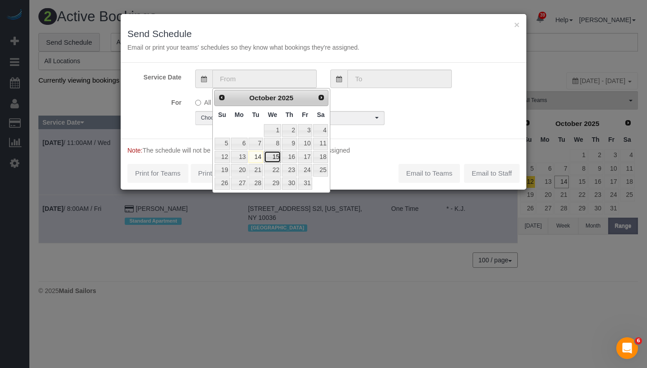
click at [268, 159] on link "15" at bounding box center [272, 157] width 17 height 12
type input "10/15/2025"
click at [268, 159] on link "15" at bounding box center [272, 157] width 17 height 12
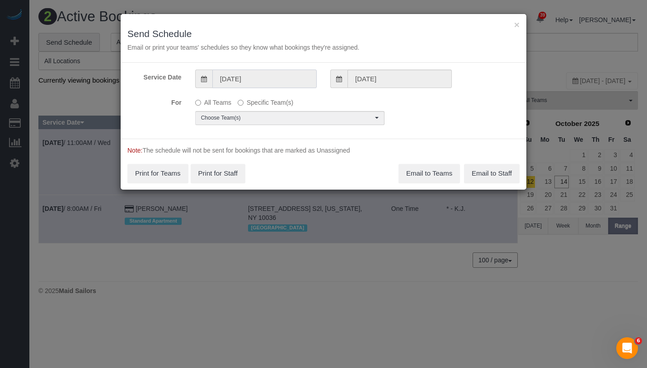
click at [271, 76] on input "10/15/2025" at bounding box center [264, 79] width 104 height 19
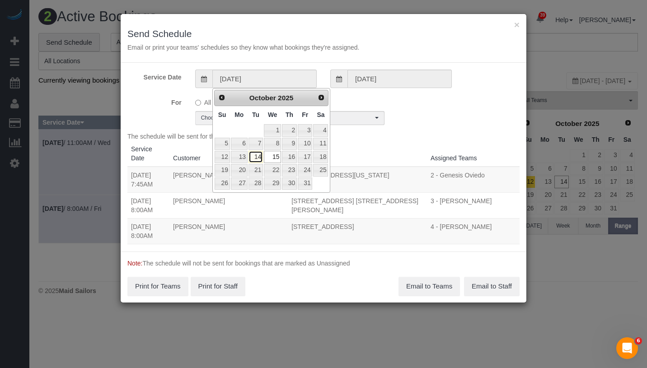
click at [256, 154] on link "14" at bounding box center [255, 157] width 14 height 12
type input "[DATE]"
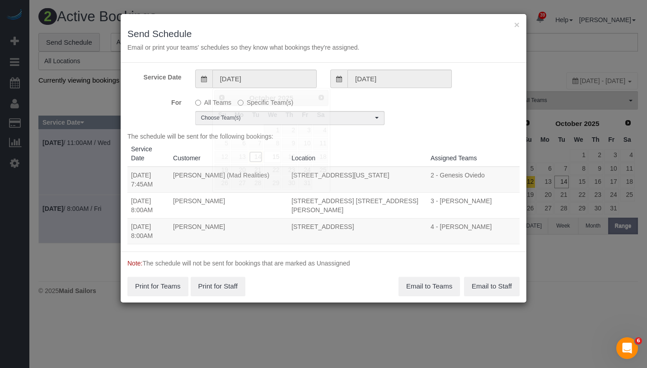
click at [256, 154] on link "14" at bounding box center [255, 157] width 14 height 12
click at [363, 86] on input "10/15/2025" at bounding box center [399, 79] width 104 height 19
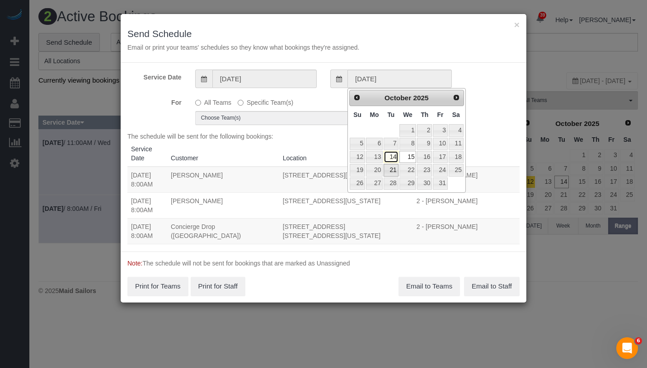
click at [388, 158] on link "14" at bounding box center [391, 157] width 14 height 12
type input "[DATE]"
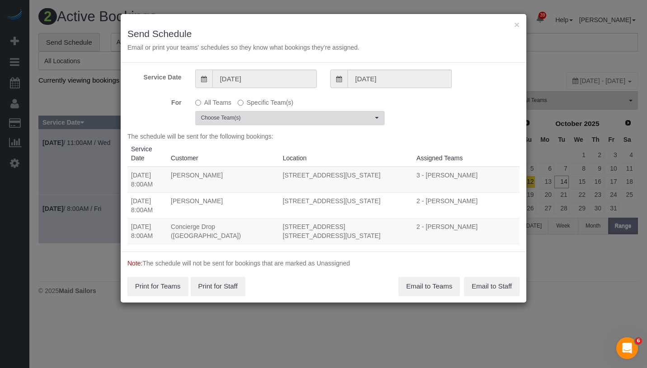
click at [286, 122] on button "Choose Team(s)" at bounding box center [289, 118] width 189 height 14
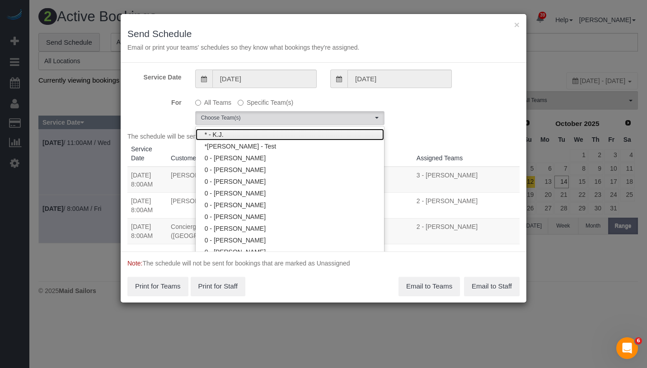
click at [283, 133] on link "* - K.J." at bounding box center [290, 135] width 188 height 12
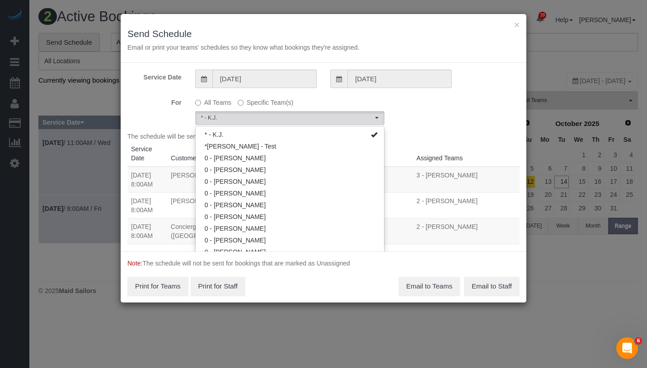
click at [406, 111] on div "For All Teams Specific Team(s) * - K.J. Choose Team(s) * - K.J. *Irene Flores -…" at bounding box center [324, 110] width 406 height 30
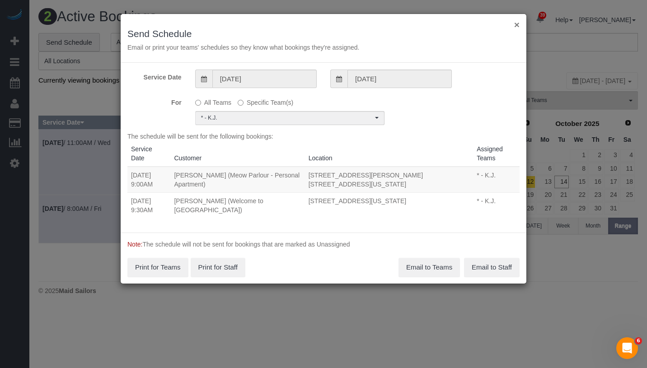
click at [515, 27] on button "×" at bounding box center [516, 24] width 5 height 9
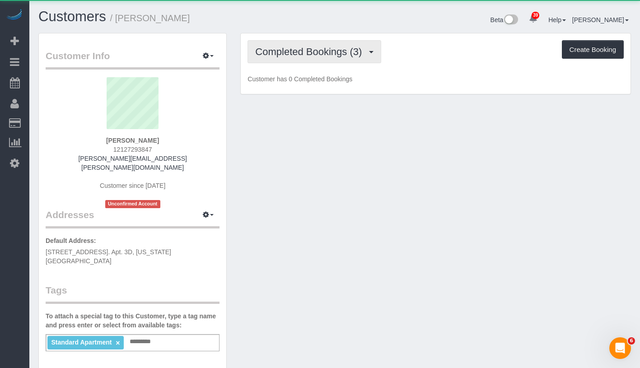
click at [276, 55] on span "Completed Bookings (3)" at bounding box center [310, 51] width 111 height 11
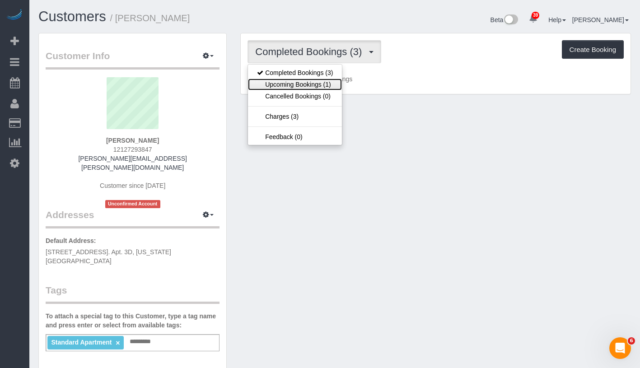
click at [279, 80] on link "Upcoming Bookings (1)" at bounding box center [295, 85] width 94 height 12
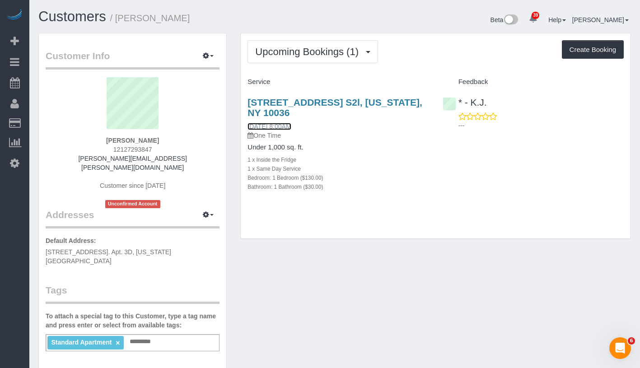
click at [291, 127] on link "[DATE] 8:00AM" at bounding box center [269, 126] width 43 height 7
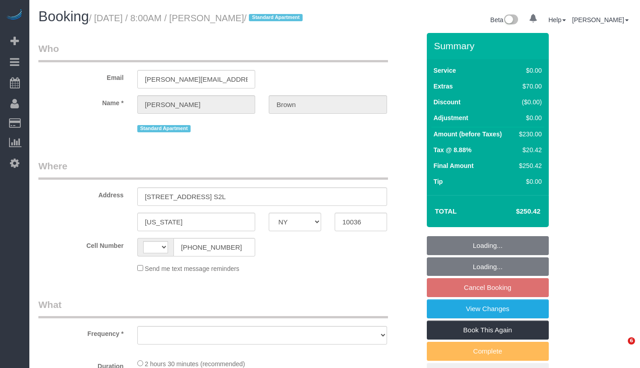
select select "NY"
select select "string:[GEOGRAPHIC_DATA]"
select select "number:89"
select select "number:90"
select select "number:15"
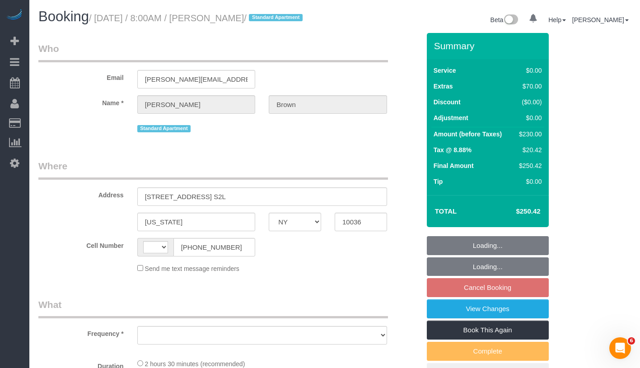
select select "number:6"
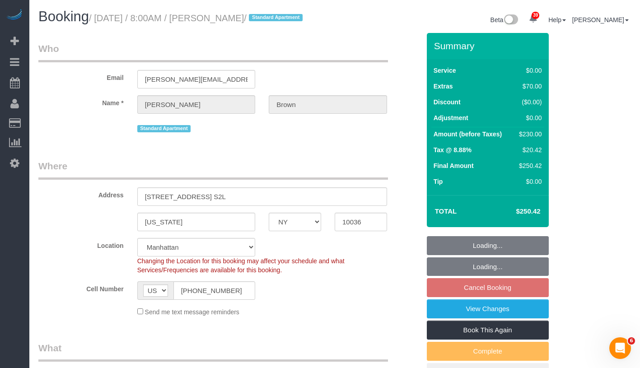
select select "1"
select select "object:1101"
select select "string:stripe-pm_1SIDDi4VGloSiKo7BGG0TycD"
select select "1"
select select "spot1"
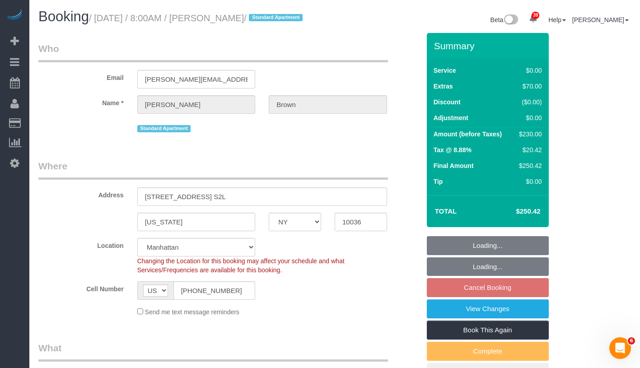
select select "object:1110"
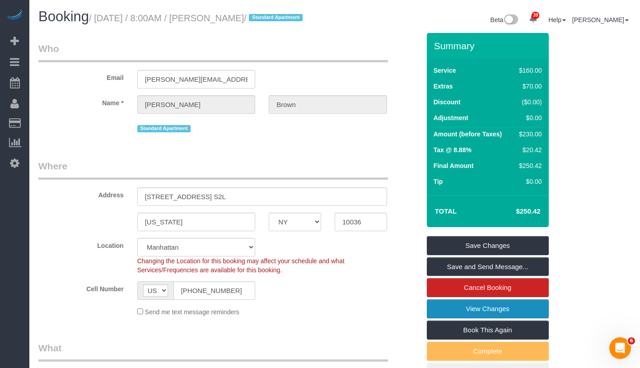
click at [537, 318] on link "View Changes" at bounding box center [488, 308] width 122 height 19
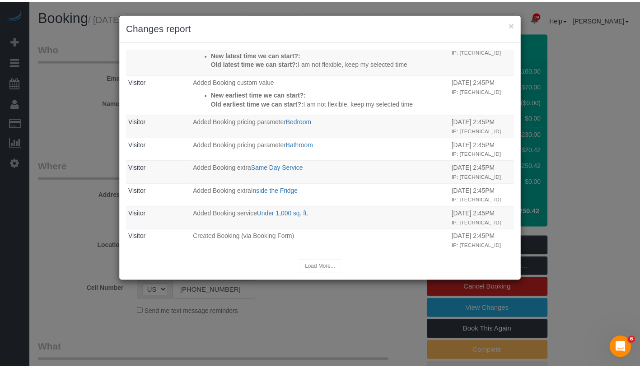
scroll to position [220, 0]
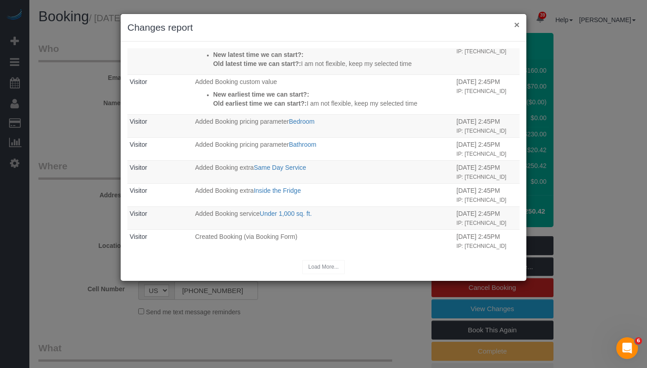
click at [515, 24] on button "×" at bounding box center [516, 24] width 5 height 9
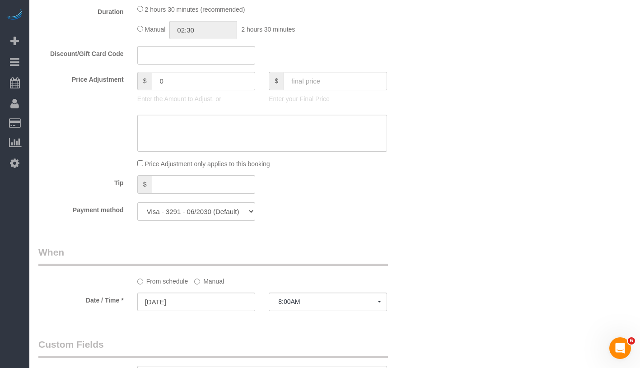
scroll to position [706, 0]
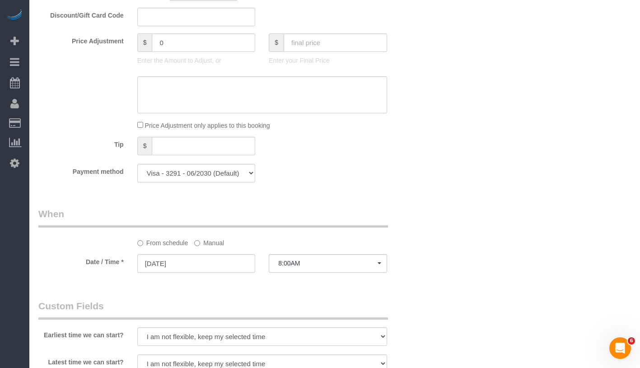
click at [202, 248] on label "Manual" at bounding box center [209, 241] width 30 height 12
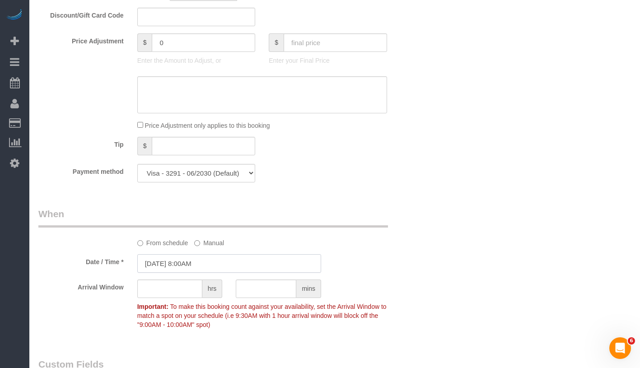
click at [216, 273] on input "10/17/2025 8:00AM" at bounding box center [229, 263] width 184 height 19
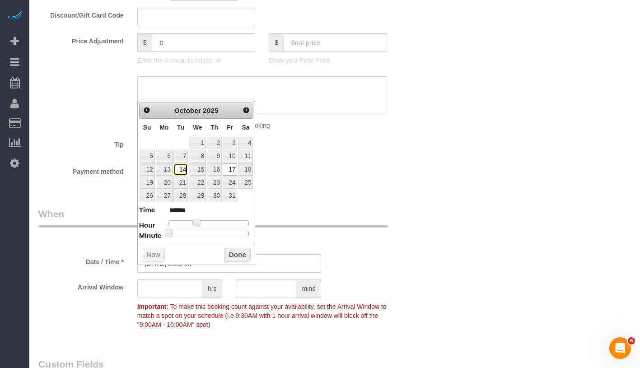
click at [183, 170] on link "14" at bounding box center [180, 170] width 14 height 12
click at [239, 254] on button "Done" at bounding box center [237, 255] width 27 height 14
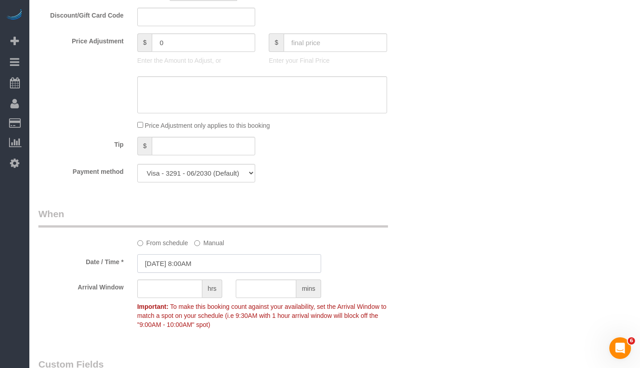
click at [205, 273] on input "10/14/2025 8:00AM" at bounding box center [229, 263] width 184 height 19
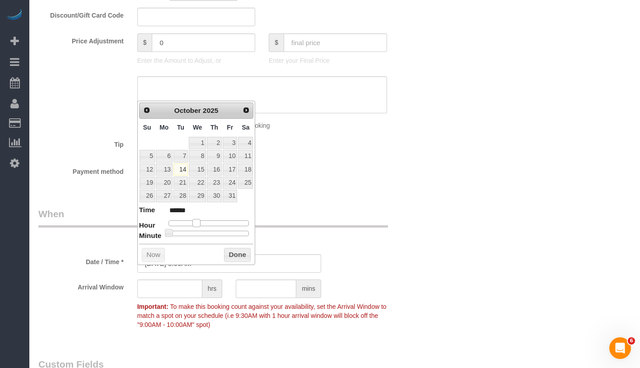
type input "10/14/2025 9:00AM"
type input "******"
type input "10/14/2025 10:00AM"
type input "*******"
type input "10/14/2025 11:00AM"
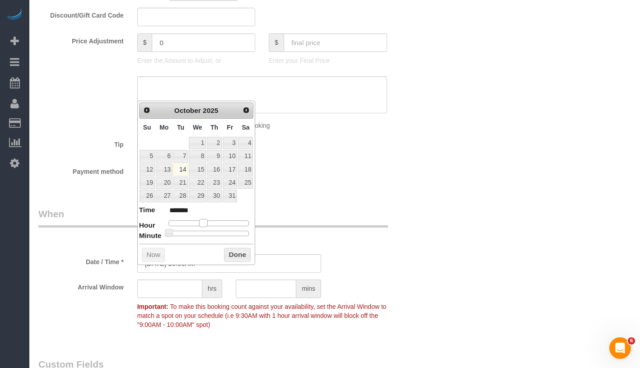
type input "*******"
type input "10/14/2025 12:00PM"
type input "*******"
type input "10/14/2025 1:00PM"
type input "******"
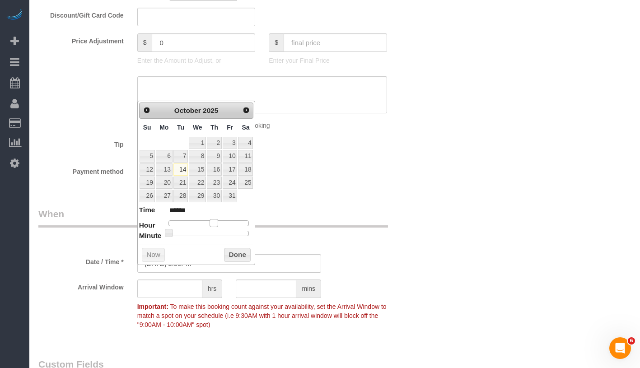
type input "10/14/2025 2:00PM"
type input "******"
type input "10/14/2025 3:00PM"
type input "******"
type input "10/14/2025 4:00PM"
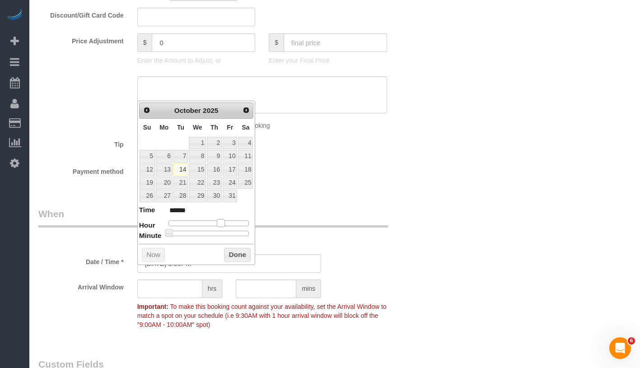
type input "******"
drag, startPoint x: 195, startPoint y: 222, endPoint x: 223, endPoint y: 222, distance: 28.0
click at [223, 222] on span at bounding box center [224, 223] width 8 height 8
click at [229, 255] on button "Done" at bounding box center [237, 255] width 27 height 14
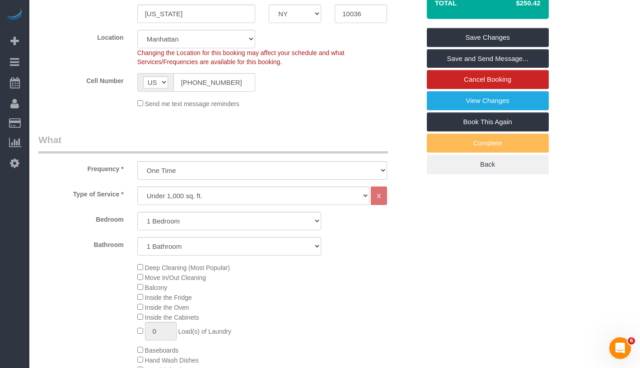
scroll to position [131, 0]
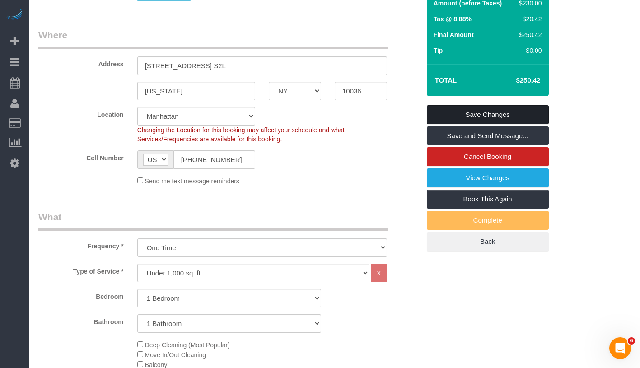
click at [484, 124] on link "Save Changes" at bounding box center [488, 114] width 122 height 19
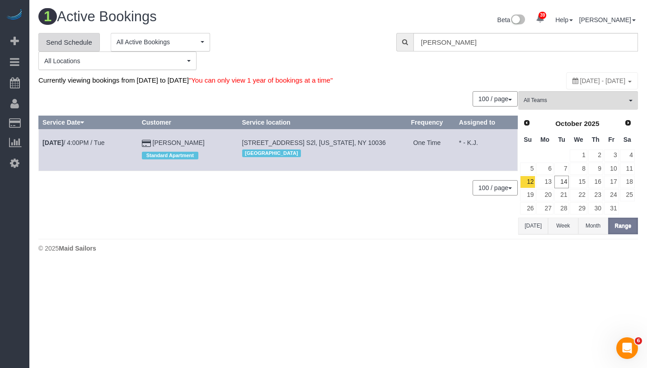
click at [73, 47] on link "Send Schedule" at bounding box center [68, 42] width 61 height 19
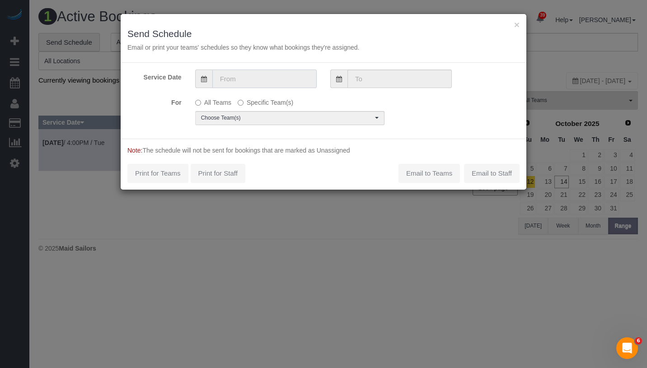
click at [265, 85] on input "text" at bounding box center [264, 79] width 104 height 19
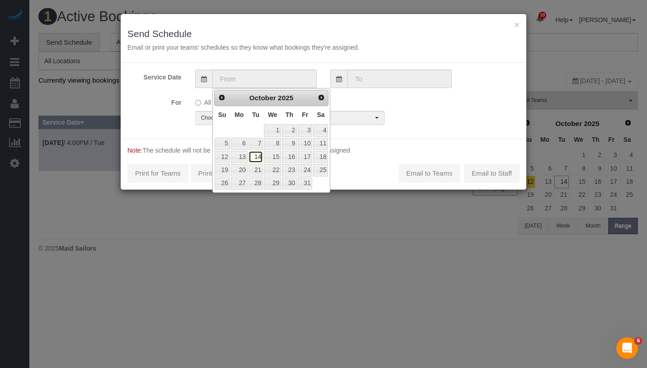
click at [253, 157] on link "14" at bounding box center [255, 157] width 14 height 12
type input "[DATE]"
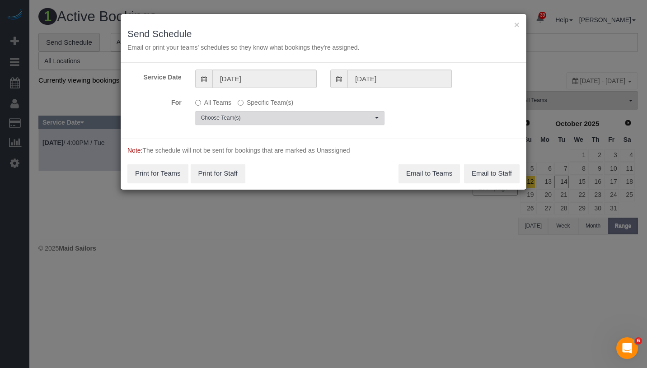
click at [281, 119] on span "Choose Team(s)" at bounding box center [287, 118] width 172 height 8
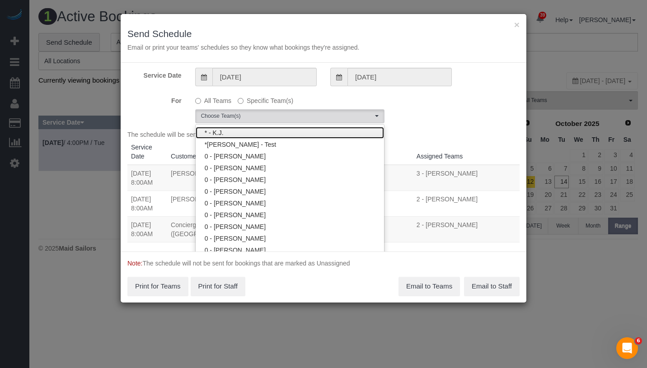
click at [276, 134] on link "* - K.J." at bounding box center [290, 133] width 188 height 12
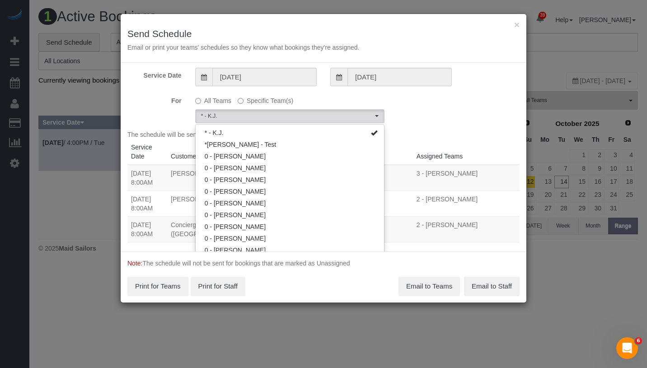
click at [399, 113] on div "For All Teams Specific Team(s) * - K.J. Choose Team(s) * - K.J. *Irene Flores -…" at bounding box center [324, 108] width 406 height 30
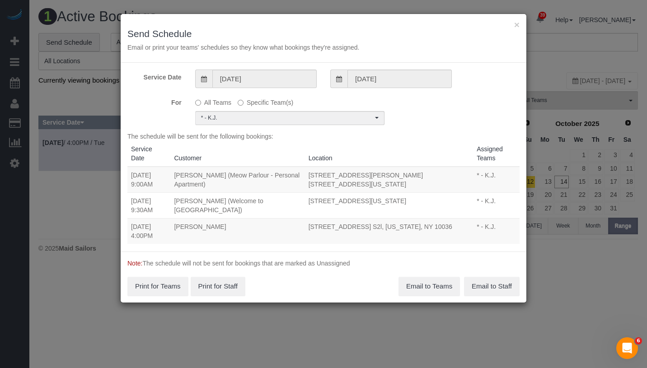
scroll to position [7, 0]
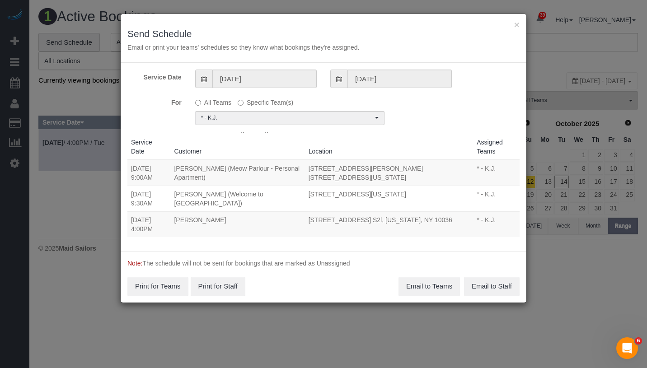
drag, startPoint x: 129, startPoint y: 225, endPoint x: 355, endPoint y: 234, distance: 225.6
click at [355, 234] on tr "10/14/2025 4:00PM Alex Brown 516 West 47th Street Apt. S2l, New York, NY 10036 …" at bounding box center [323, 224] width 392 height 26
copy tr "10/14/2025 4:00PM Alex Brown 516 West 47th Street Apt. S2l, New York, NY 10036"
click at [431, 288] on button "Email to Teams" at bounding box center [428, 286] width 61 height 19
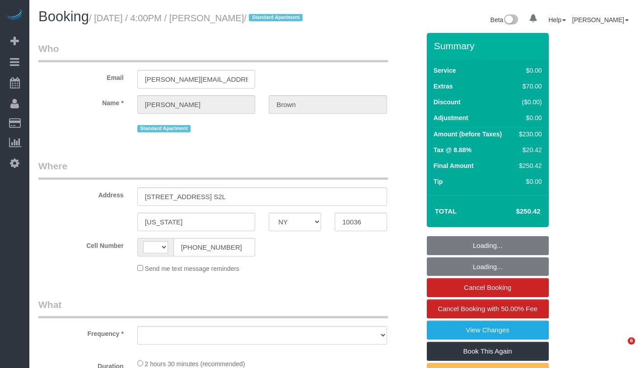
select select "NY"
select select "string:[GEOGRAPHIC_DATA]"
select select "number:89"
select select "number:90"
select select "number:15"
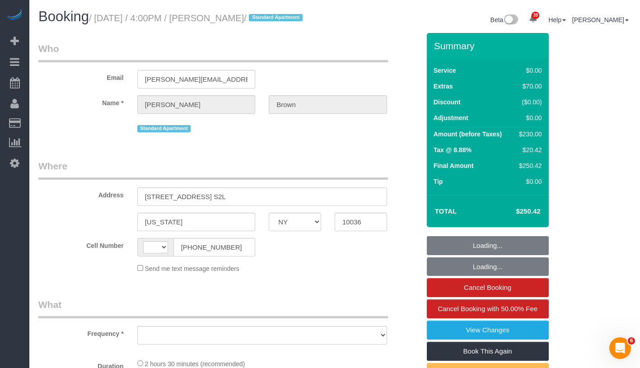
select select "number:6"
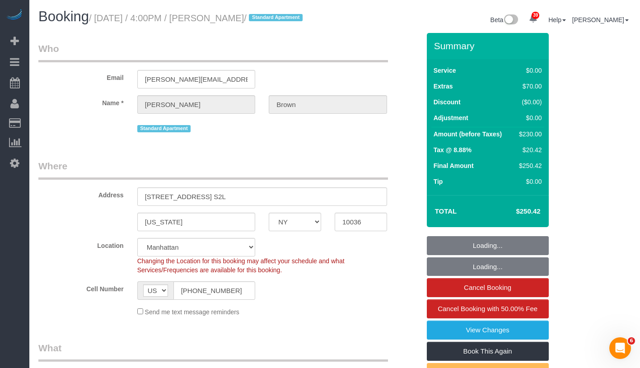
select select "object:966"
select select "string:stripe-pm_1SIDDi4VGloSiKo7BGG0TycD"
select select "object:1511"
select select "1"
select select "spot1"
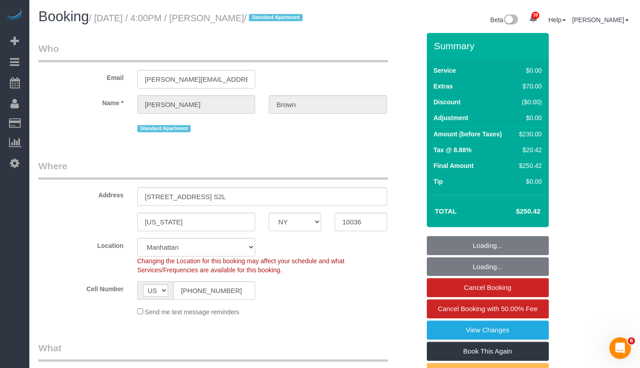
select select "1"
